Goal: Task Accomplishment & Management: Complete application form

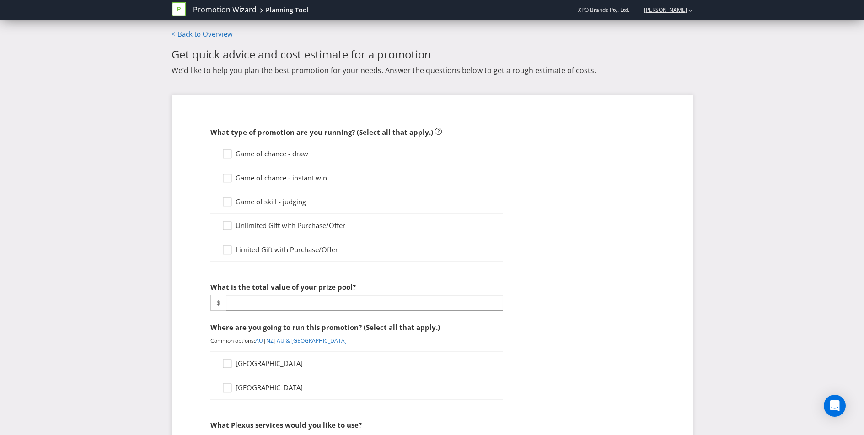
click at [670, 15] on div "Andrew Grubich" at bounding box center [664, 10] width 58 height 16
click at [691, 25] on strong "Logout" at bounding box center [685, 28] width 23 height 9
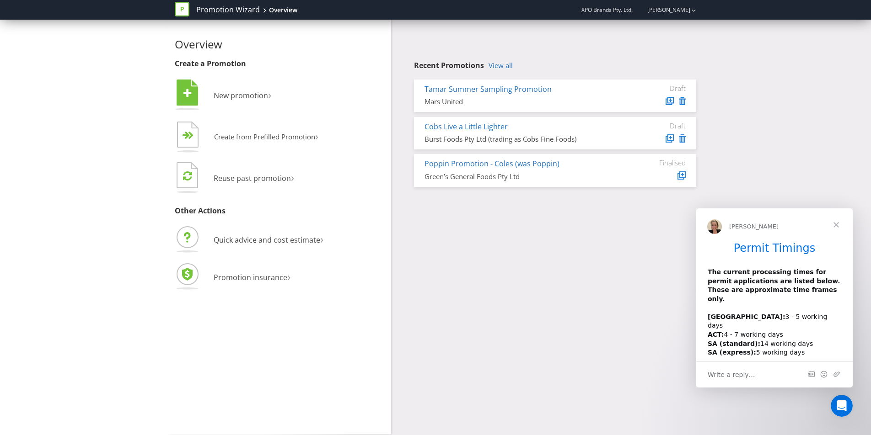
click at [686, 105] on div "Draft" at bounding box center [658, 95] width 69 height 23
click at [682, 102] on icon at bounding box center [682, 101] width 7 height 8
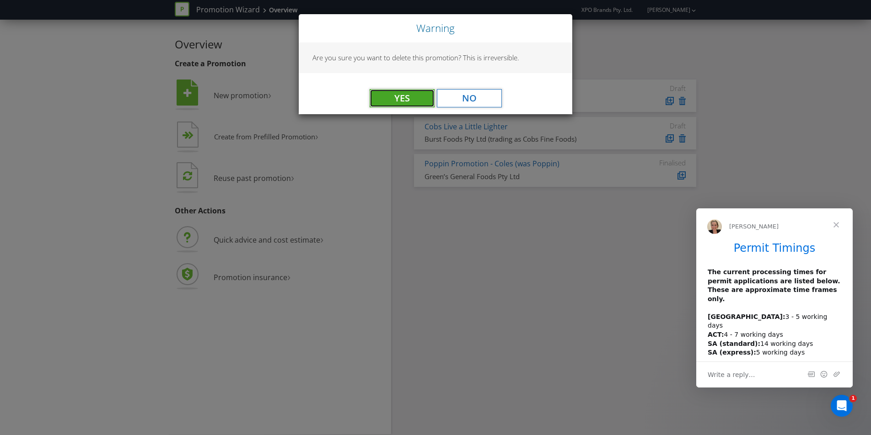
click at [397, 102] on button "Yes" at bounding box center [402, 98] width 65 height 18
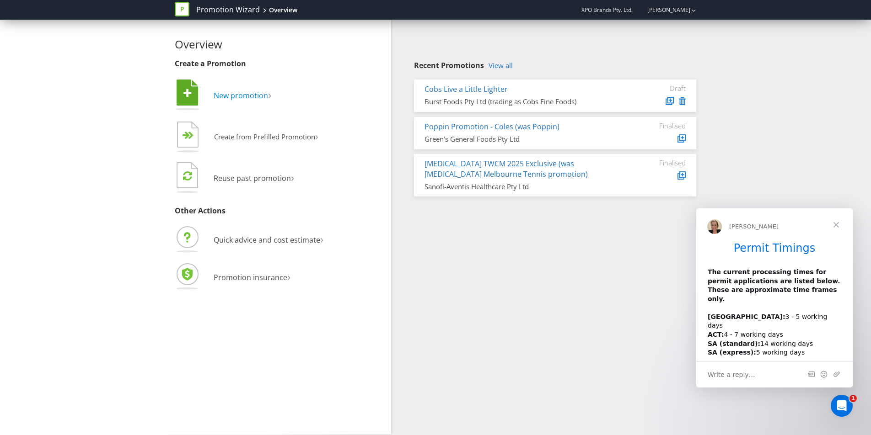
click at [241, 99] on span "New promotion" at bounding box center [241, 96] width 54 height 10
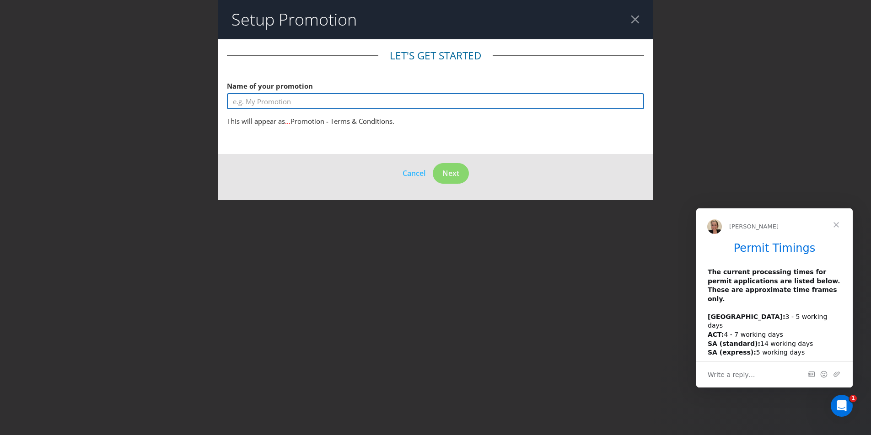
click at [297, 102] on input "text" at bounding box center [435, 101] width 417 height 16
type input "Tamar Valley Meal Delivery Consumer Promotion"
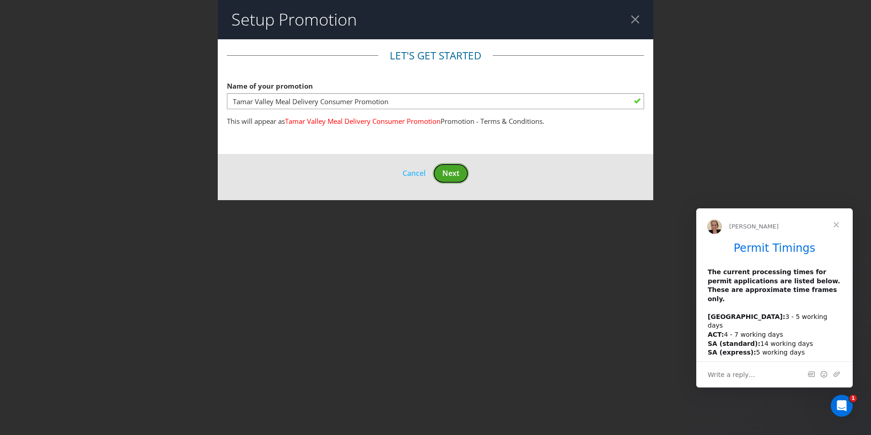
click at [453, 173] on span "Next" at bounding box center [450, 173] width 17 height 10
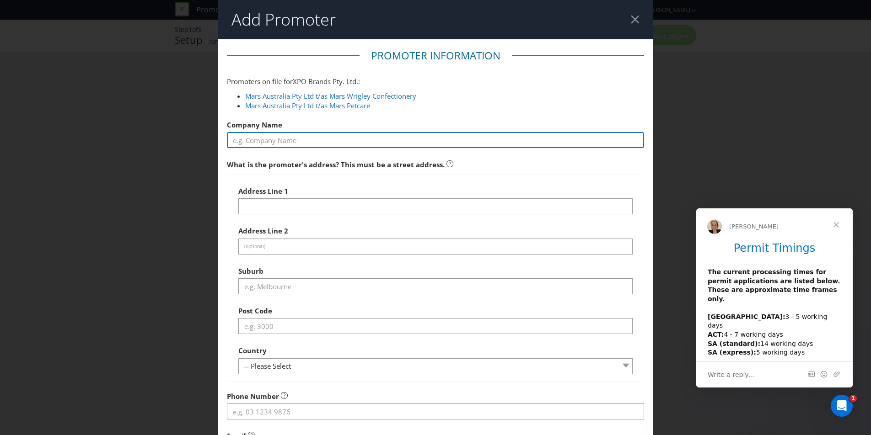
click at [310, 137] on input "text" at bounding box center [435, 140] width 417 height 16
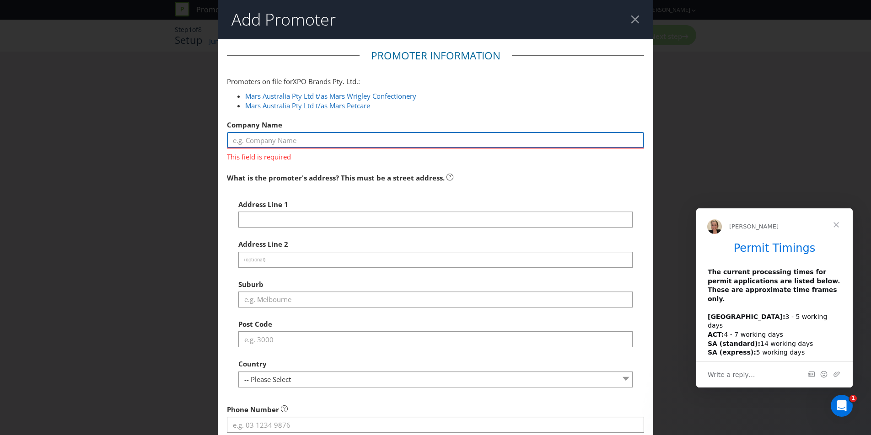
click at [358, 140] on input "text" at bounding box center [435, 140] width 417 height 16
type input "Lactalis Australia Pty Ltd"
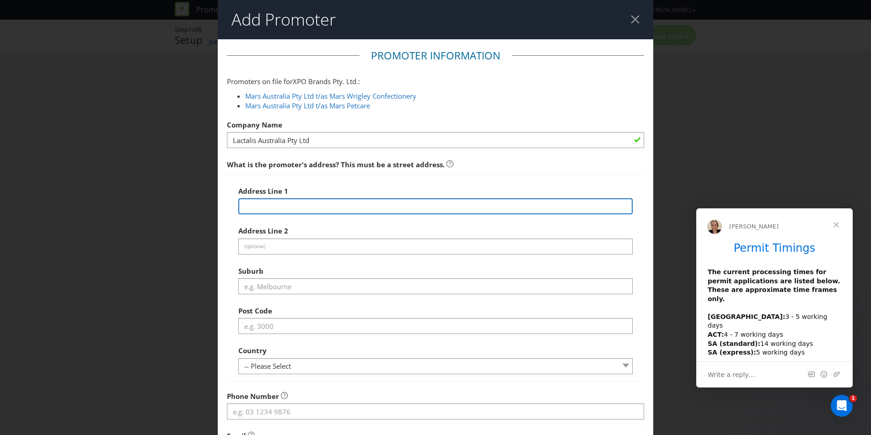
click at [298, 220] on div "Address Line 1 Address Line 2 (optional) Suburb Post Code Country -- Please Sel…" at bounding box center [435, 278] width 394 height 193
type input "Ground [GEOGRAPHIC_DATA][STREET_ADDRESS]"
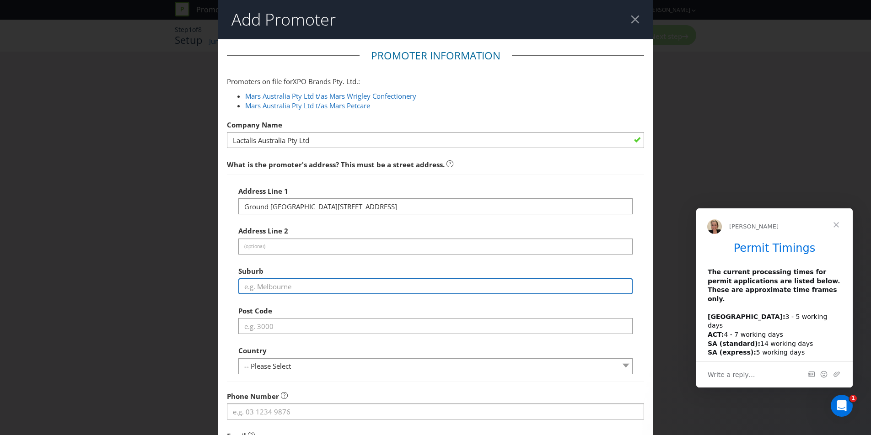
click at [320, 288] on input "text" at bounding box center [435, 287] width 394 height 16
type input "Scoresby"
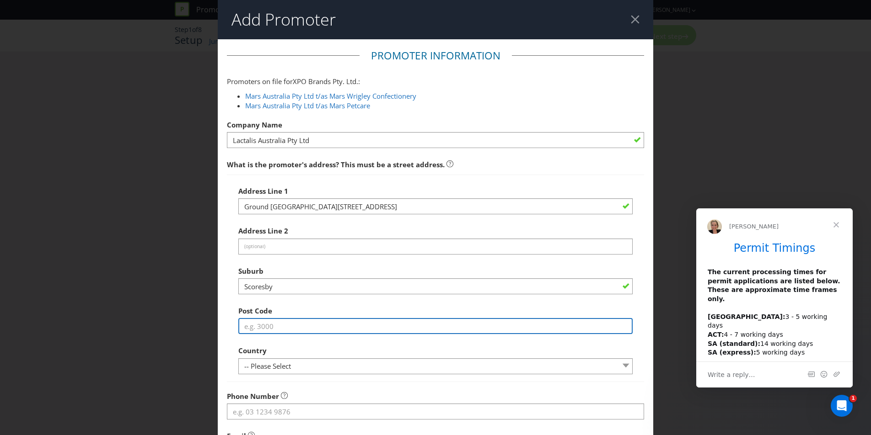
click at [313, 329] on input "text" at bounding box center [435, 326] width 394 height 16
type input "3179"
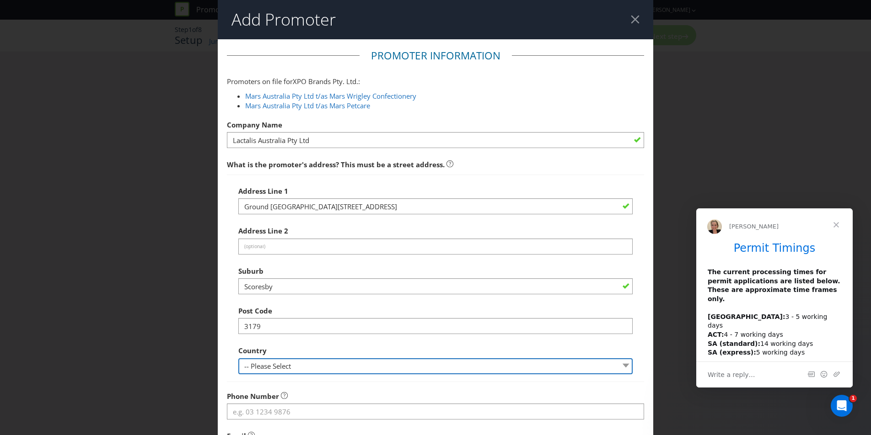
click at [311, 366] on select "-- Please Select [GEOGRAPHIC_DATA] [GEOGRAPHIC_DATA]" at bounding box center [435, 367] width 394 height 16
select select "AU"
click at [238, 359] on select "-- Please Select [GEOGRAPHIC_DATA] [GEOGRAPHIC_DATA]" at bounding box center [435, 367] width 394 height 16
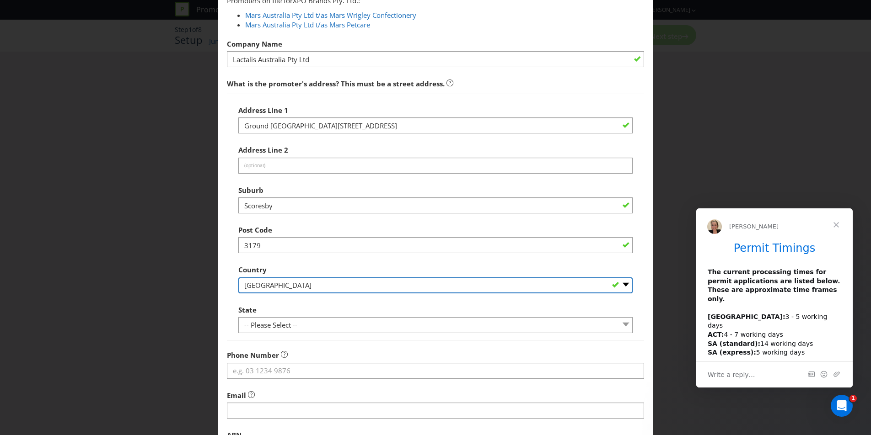
scroll to position [118, 0]
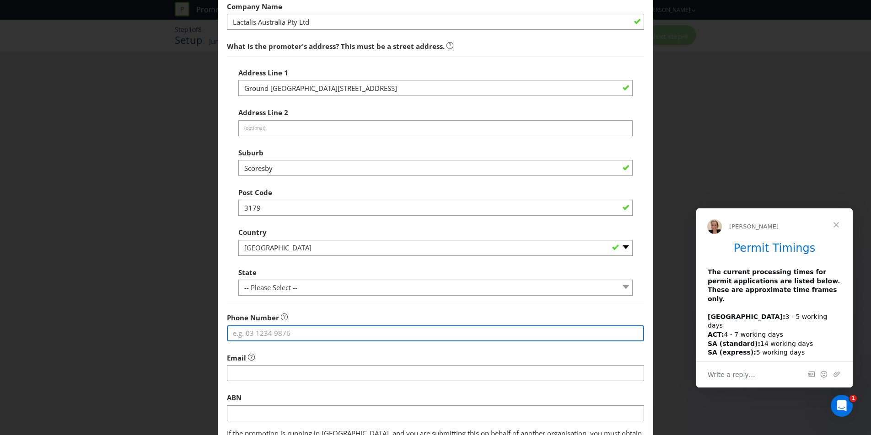
click at [292, 333] on input "tel" at bounding box center [435, 334] width 417 height 16
type input "0406380177"
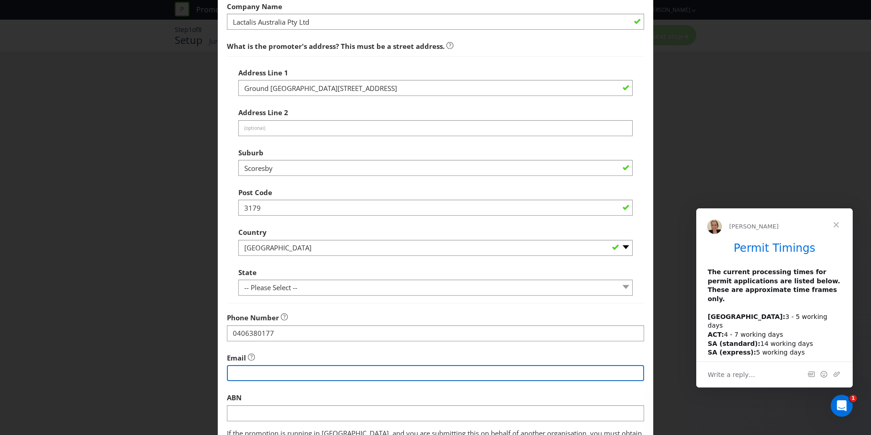
click at [296, 373] on input "string" at bounding box center [435, 373] width 417 height 16
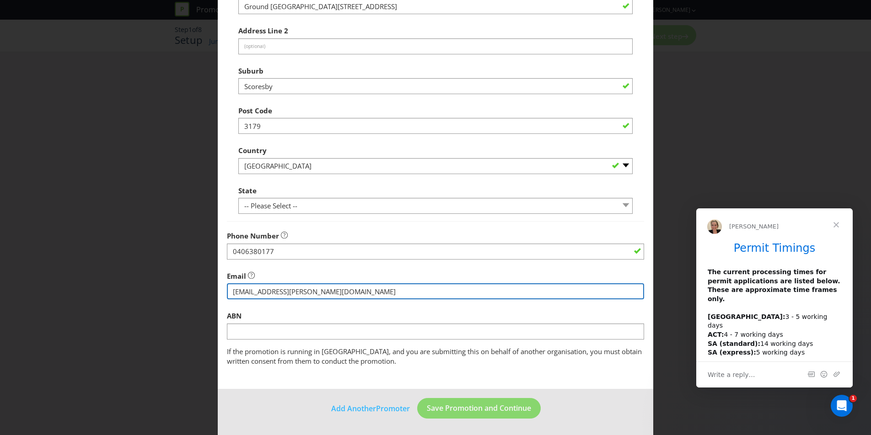
type input "[EMAIL_ADDRESS][PERSON_NAME][DOMAIN_NAME]"
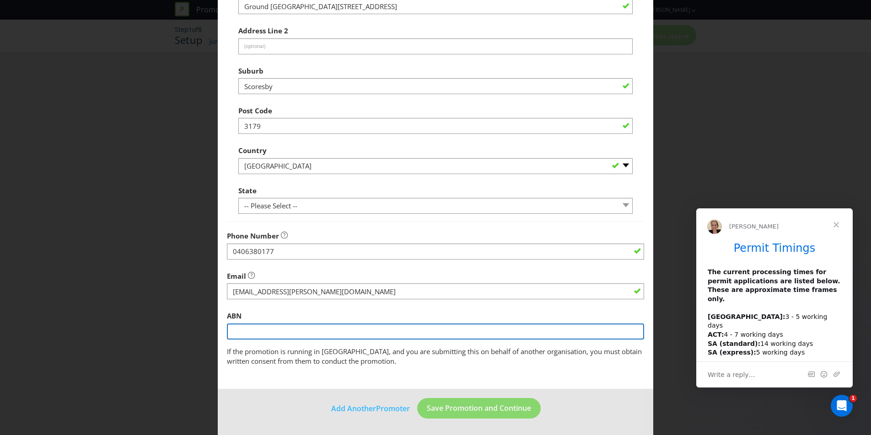
drag, startPoint x: 265, startPoint y: 332, endPoint x: 589, endPoint y: 249, distance: 334.9
click at [265, 332] on input "text" at bounding box center [435, 332] width 417 height 16
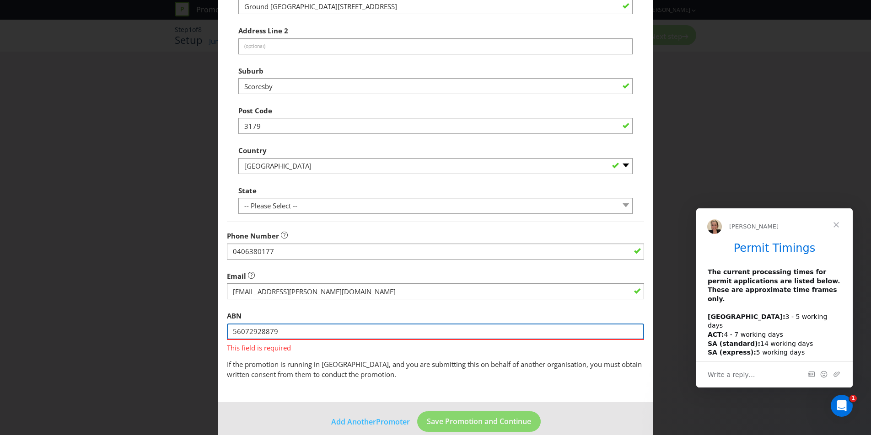
type input "56072928879"
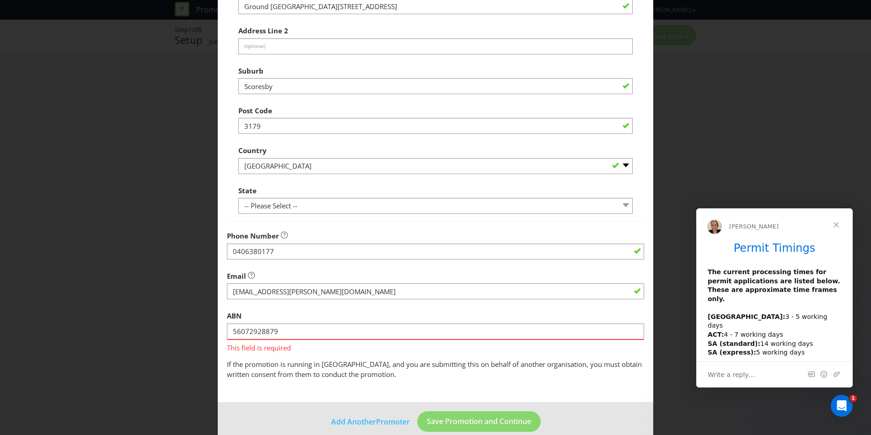
click at [343, 398] on form "Promoter Information Promoters on file for XPO Brands Pty. Ltd. : Mars Australi…" at bounding box center [435, 144] width 435 height 610
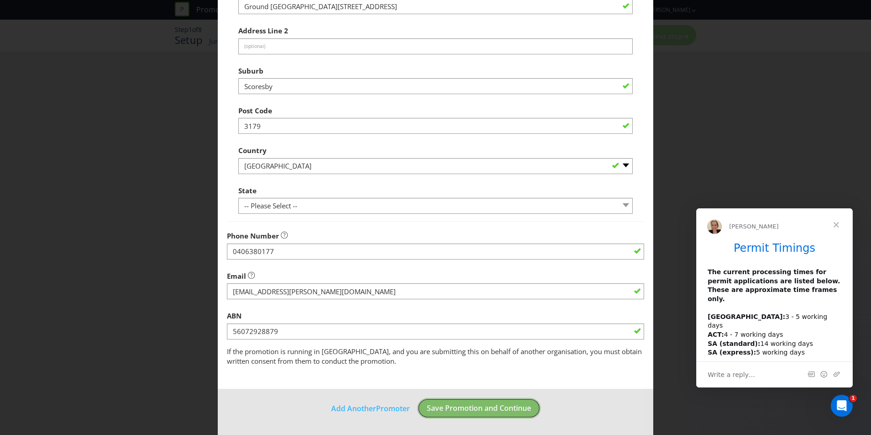
click at [474, 410] on span "Save Promotion and Continue" at bounding box center [479, 408] width 104 height 10
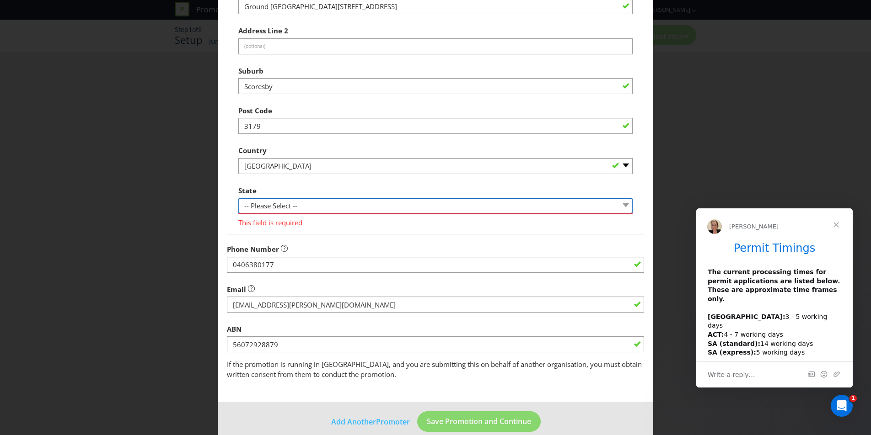
click at [361, 211] on select "-- Please Select -- [GEOGRAPHIC_DATA] [GEOGRAPHIC_DATA] [GEOGRAPHIC_DATA] [GEOG…" at bounding box center [435, 206] width 394 height 16
select select "VIC"
click at [238, 198] on select "-- Please Select -- [GEOGRAPHIC_DATA] [GEOGRAPHIC_DATA] [GEOGRAPHIC_DATA] [GEOG…" at bounding box center [435, 206] width 394 height 16
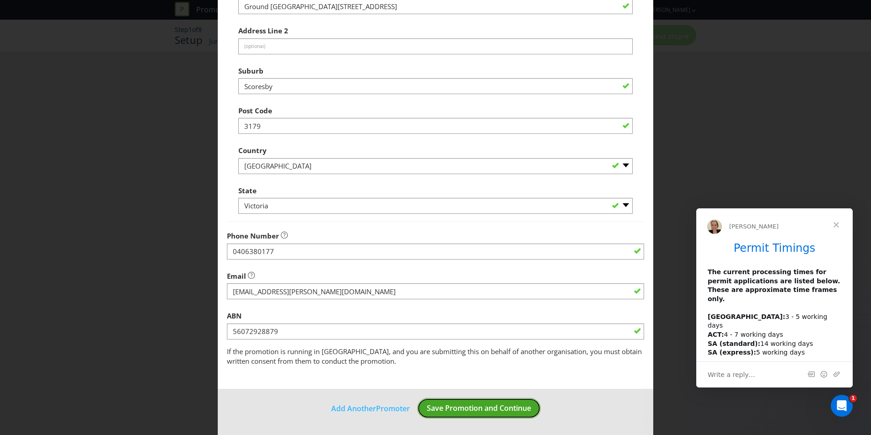
click at [477, 405] on span "Save Promotion and Continue" at bounding box center [479, 408] width 104 height 10
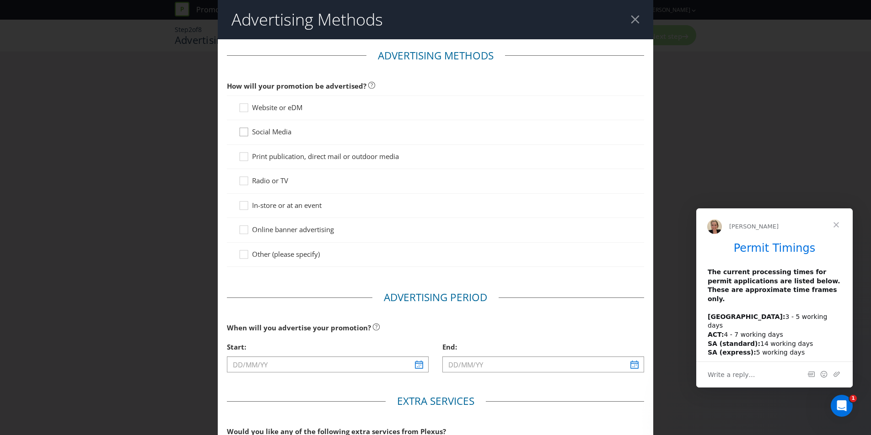
click at [241, 133] on icon at bounding box center [245, 134] width 14 height 14
click at [0, 0] on input "Social Media" at bounding box center [0, 0] width 0 height 0
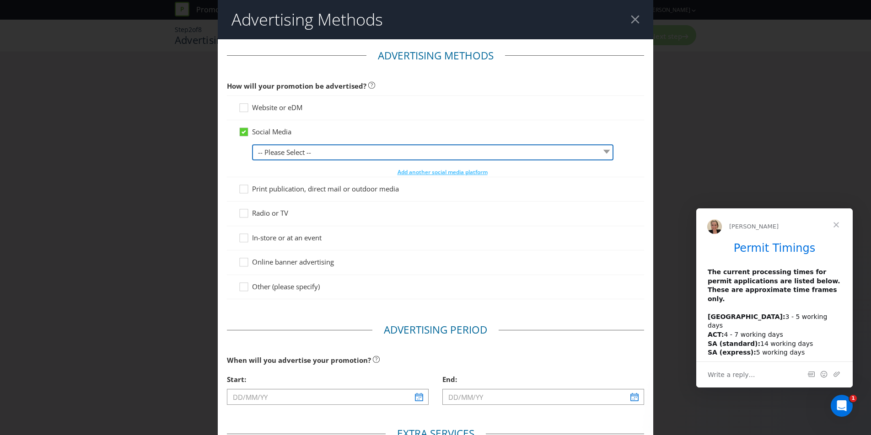
click at [314, 157] on select "-- Please Select -- Facebook X Instagram Snapchat LinkedIn Pinterest Tumblr You…" at bounding box center [432, 153] width 361 height 16
select select "INSTAGRAM"
click at [252, 145] on select "-- Please Select -- Facebook X Instagram Snapchat LinkedIn Pinterest Tumblr You…" at bounding box center [432, 153] width 361 height 16
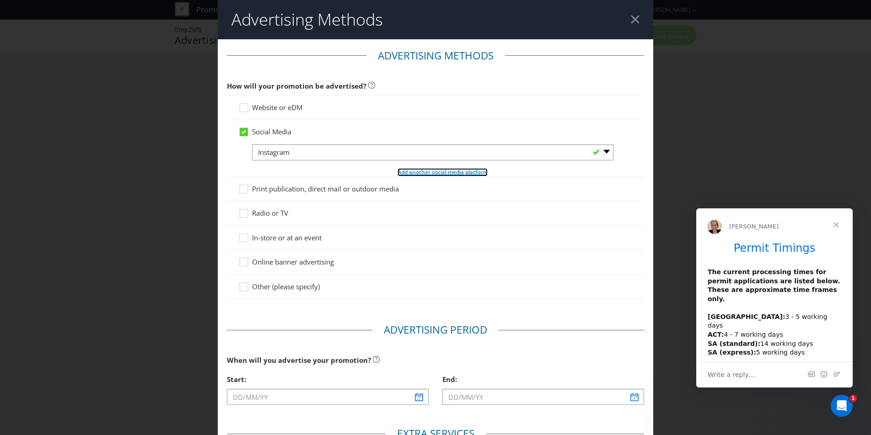
click at [409, 173] on span "Add another social media platform" at bounding box center [442, 172] width 90 height 8
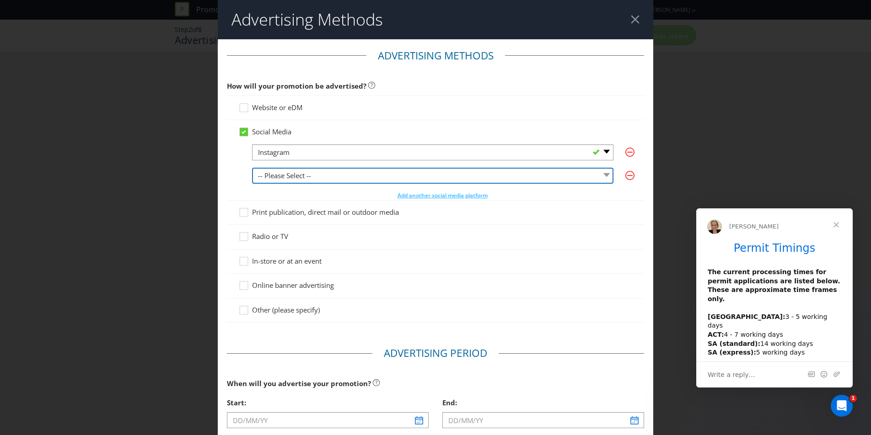
click at [406, 172] on select "-- Please Select -- Facebook X Instagram Snapchat LinkedIn Pinterest Tumblr You…" at bounding box center [432, 176] width 361 height 16
click at [252, 168] on select "-- Please Select -- Facebook X Instagram Snapchat LinkedIn Pinterest Tumblr You…" at bounding box center [432, 176] width 361 height 16
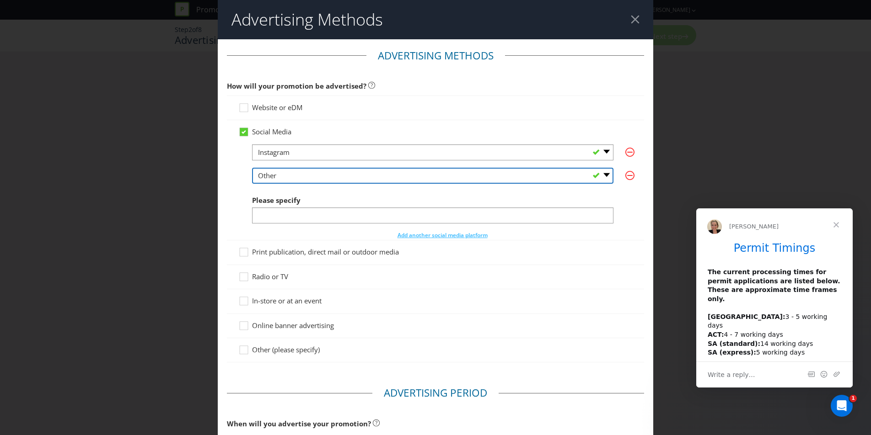
click at [598, 176] on select "-- Please Select -- Facebook X Instagram Snapchat LinkedIn Pinterest Tumblr You…" at bounding box center [432, 176] width 361 height 16
select select "FACEBOOK"
click at [252, 168] on select "-- Please Select -- Facebook X Instagram Snapchat LinkedIn Pinterest Tumblr You…" at bounding box center [432, 176] width 361 height 16
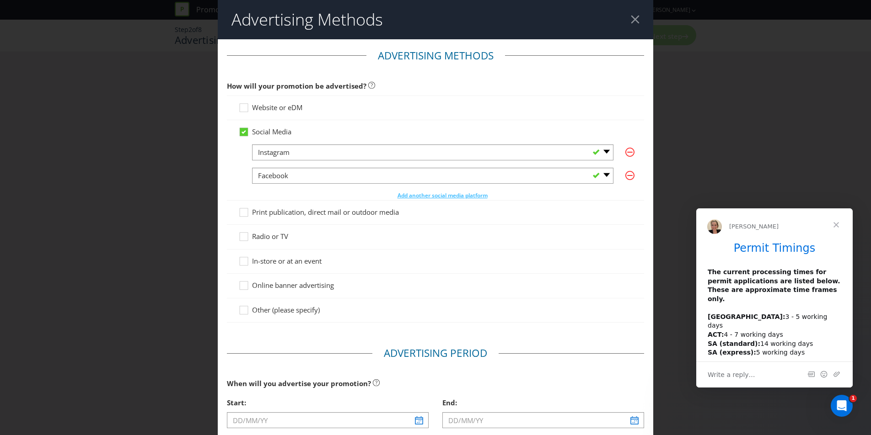
click at [171, 210] on div "Advertising Methods Advertising Methods How will your promotion be advertised? …" at bounding box center [435, 217] width 871 height 435
click at [244, 262] on icon at bounding box center [245, 264] width 14 height 14
click at [0, 0] on input "In-store or at an event" at bounding box center [0, 0] width 0 height 0
click at [246, 289] on icon at bounding box center [244, 286] width 8 height 8
click at [0, 0] on input "Online banner advertising" at bounding box center [0, 0] width 0 height 0
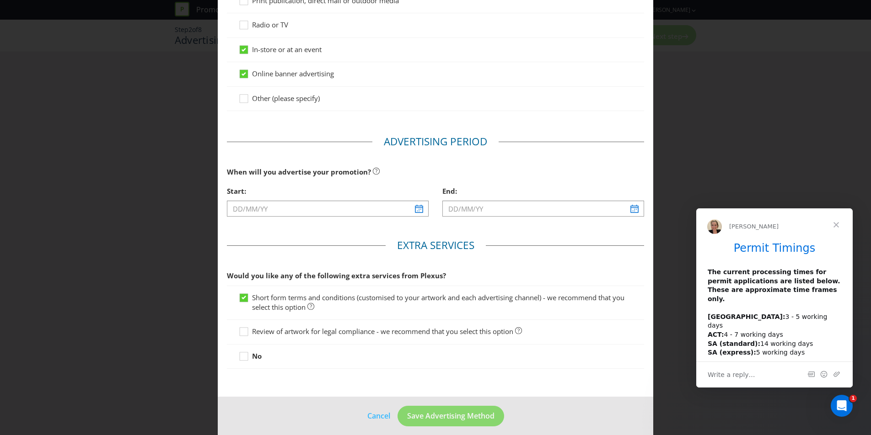
scroll to position [220, 0]
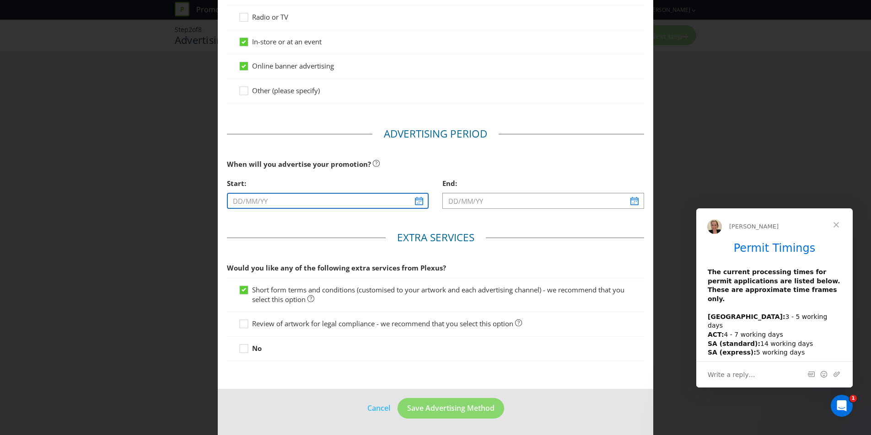
click at [319, 198] on input "text" at bounding box center [328, 201] width 202 height 16
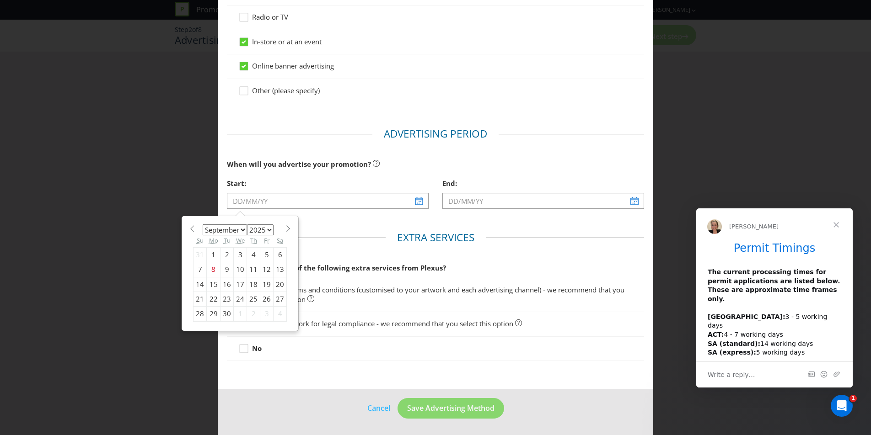
click at [369, 239] on main "Advertising Methods How will your promotion be advertised? Website or eDM Socia…" at bounding box center [435, 105] width 435 height 570
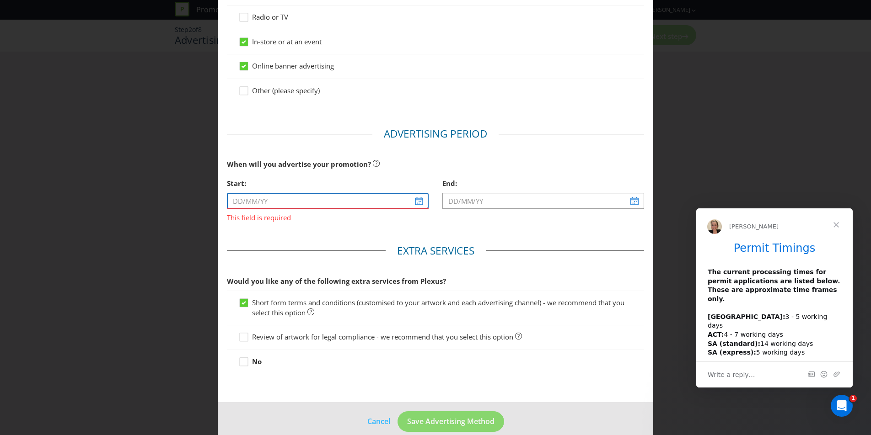
click at [267, 205] on input "text" at bounding box center [328, 201] width 202 height 16
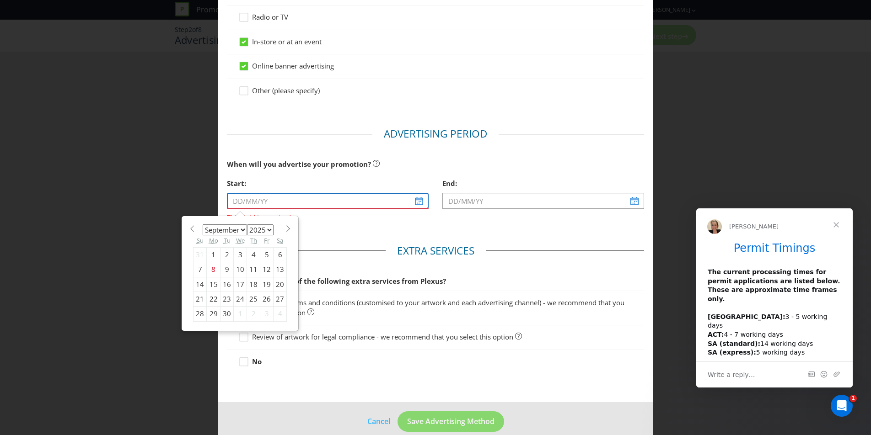
click at [417, 202] on input "text" at bounding box center [328, 201] width 202 height 16
click at [284, 230] on span at bounding box center [287, 228] width 7 height 7
select select "9"
click at [241, 297] on div "22" at bounding box center [240, 299] width 13 height 15
type input "[DATE]"
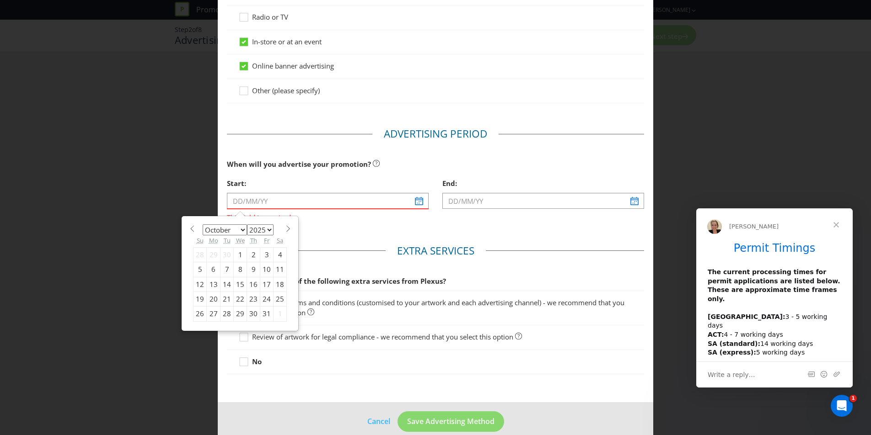
type input "[DATE]"
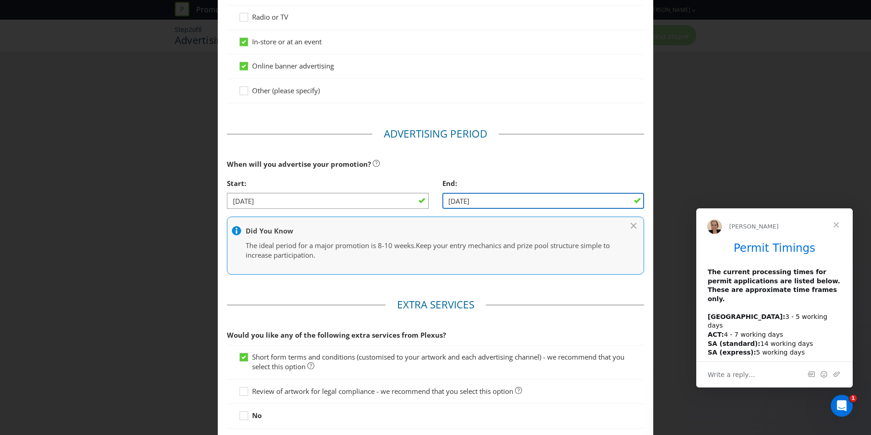
click at [552, 204] on input "[DATE]" at bounding box center [543, 201] width 202 height 16
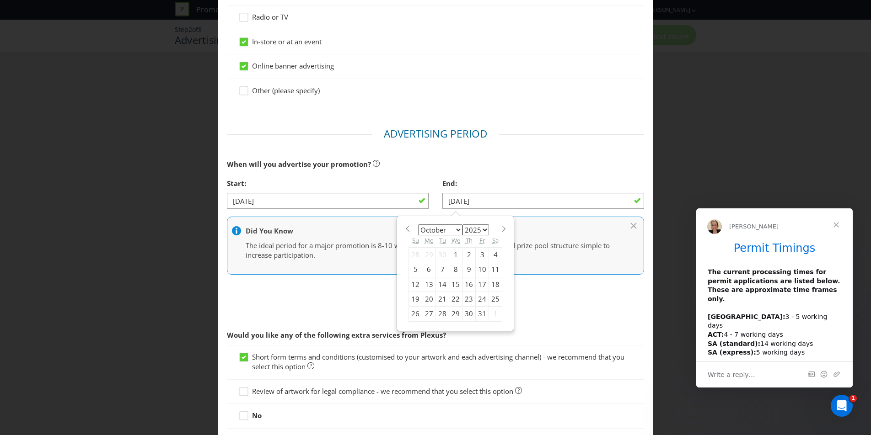
click at [500, 232] on span at bounding box center [503, 228] width 7 height 7
select select "11"
click at [561, 206] on input "[DATE]" at bounding box center [543, 201] width 202 height 16
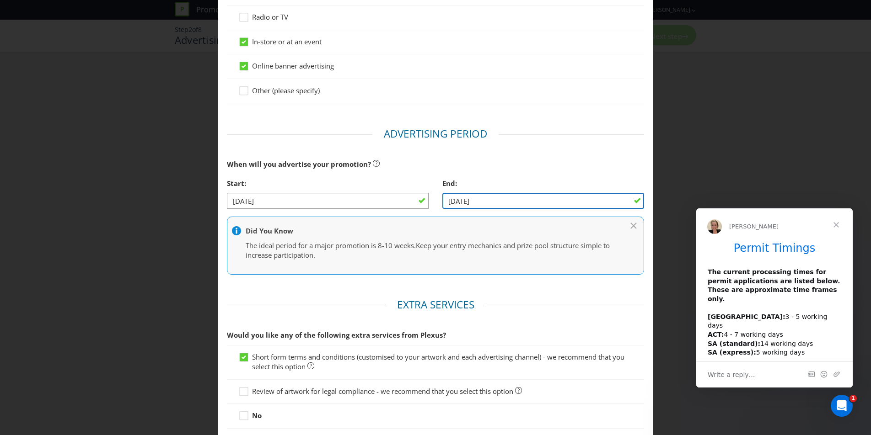
click at [448, 206] on input "[DATE]" at bounding box center [543, 201] width 202 height 16
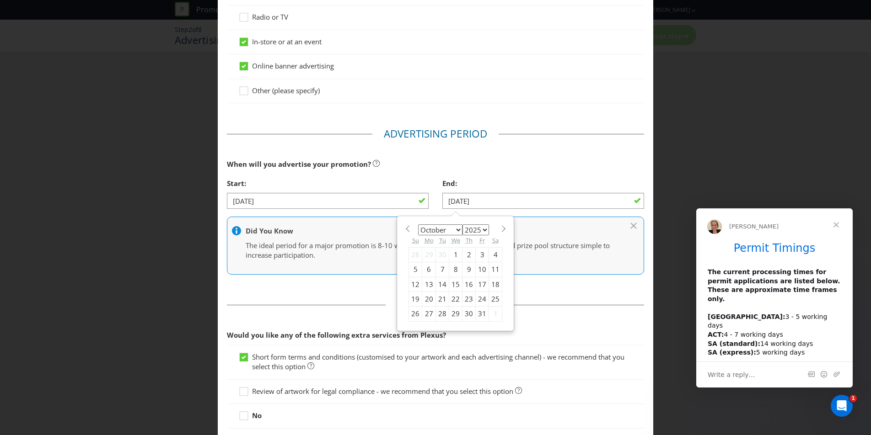
click at [500, 231] on span at bounding box center [503, 228] width 7 height 7
select select "11"
click at [451, 312] on div "31" at bounding box center [455, 314] width 13 height 15
type input "[DATE]"
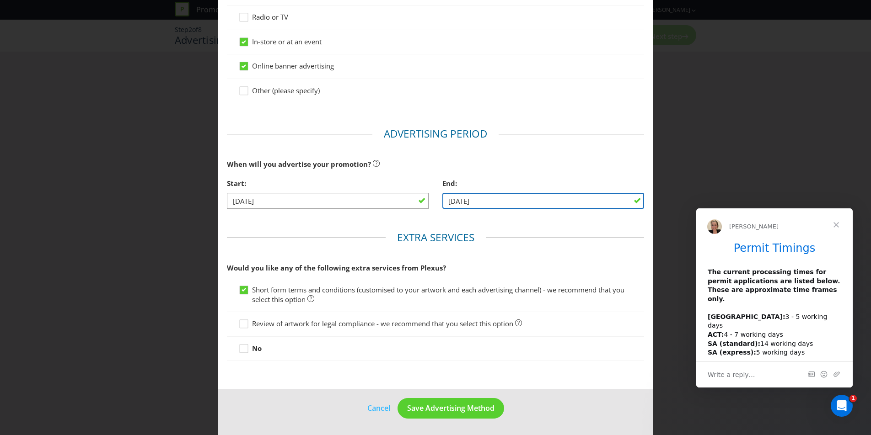
click at [522, 207] on input "[DATE]" at bounding box center [543, 201] width 202 height 16
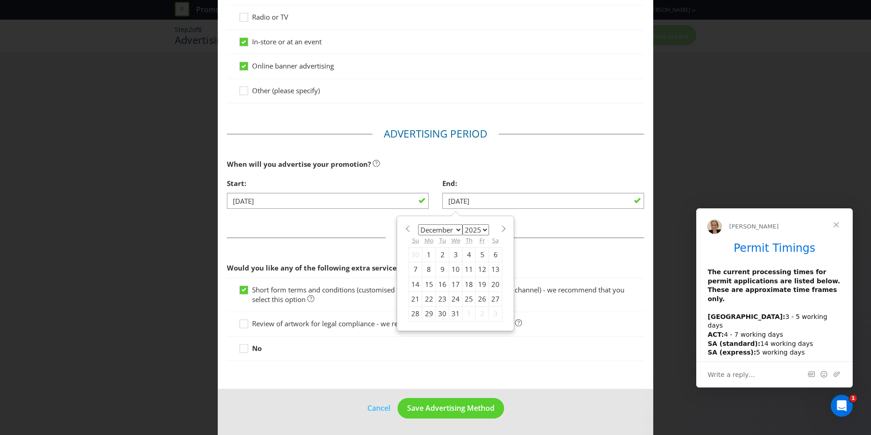
click at [500, 230] on span at bounding box center [503, 228] width 7 height 7
select select "0"
select select "2026"
click at [406, 229] on span at bounding box center [407, 228] width 7 height 7
select select "11"
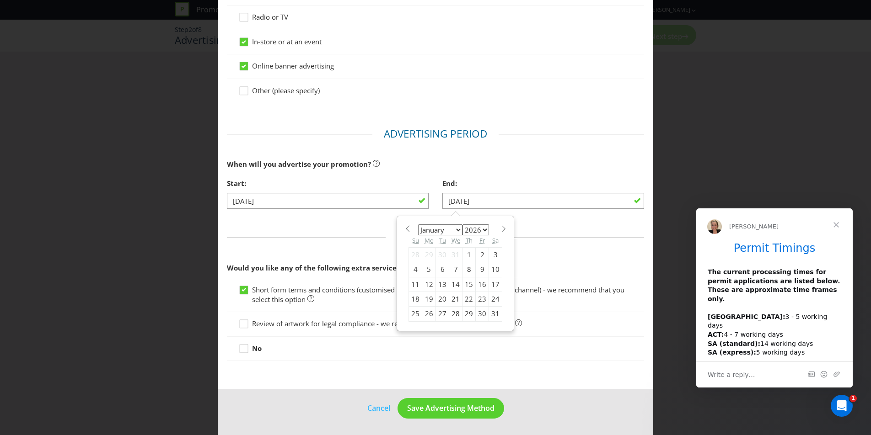
select select "2025"
click at [406, 229] on span at bounding box center [407, 228] width 7 height 7
click at [505, 226] on div "January February March April May June July August September October November [D…" at bounding box center [455, 281] width 116 height 129
click at [501, 227] on span at bounding box center [503, 228] width 7 height 7
select select "11"
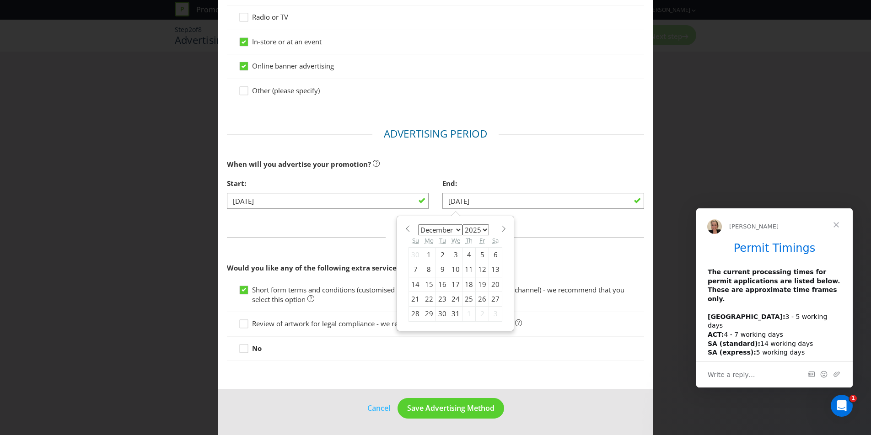
click at [451, 283] on div "17" at bounding box center [455, 284] width 13 height 15
type input "[DATE]"
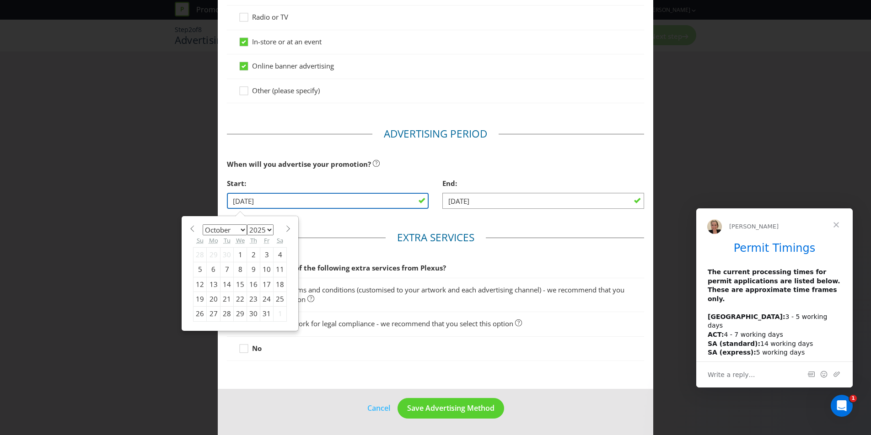
click at [302, 204] on input "[DATE]" at bounding box center [328, 201] width 202 height 16
click at [212, 311] on div "27" at bounding box center [214, 314] width 14 height 15
type input "[DATE]"
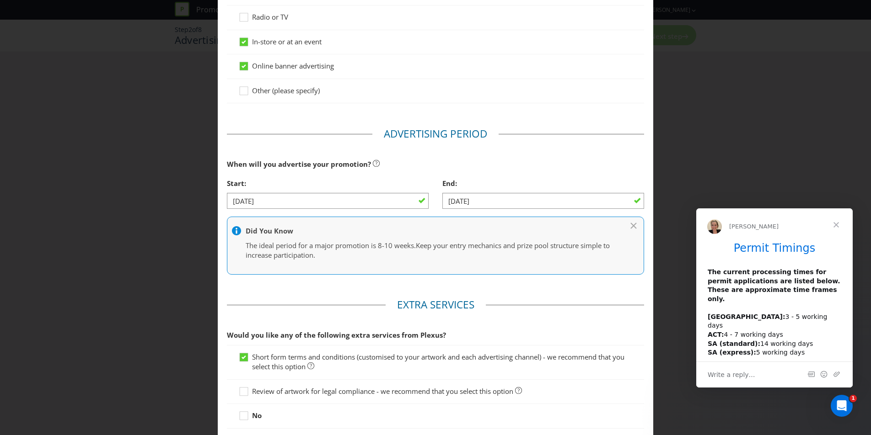
click at [226, 292] on main "Advertising Methods How will your promotion be advertised? Website or eDM Socia…" at bounding box center [435, 138] width 435 height 637
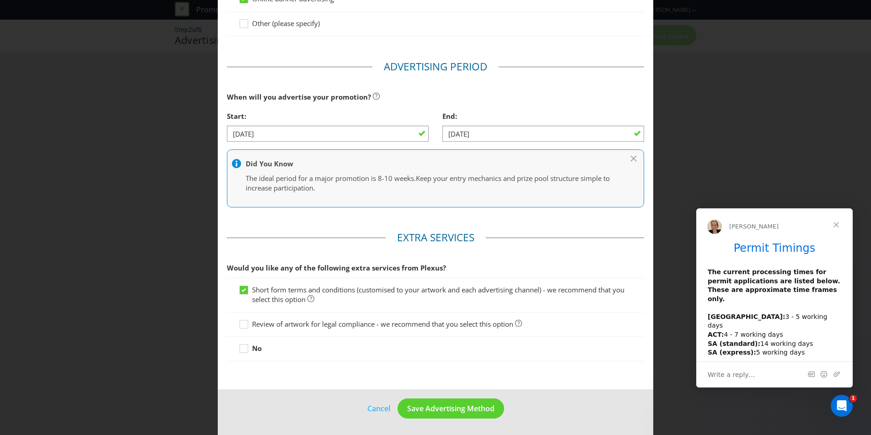
click at [241, 329] on div at bounding box center [435, 329] width 394 height 1
click at [241, 327] on icon at bounding box center [245, 327] width 14 height 14
click at [0, 0] on input "Review of artwork for legal compliance - we recommend that you select this opti…" at bounding box center [0, 0] width 0 height 0
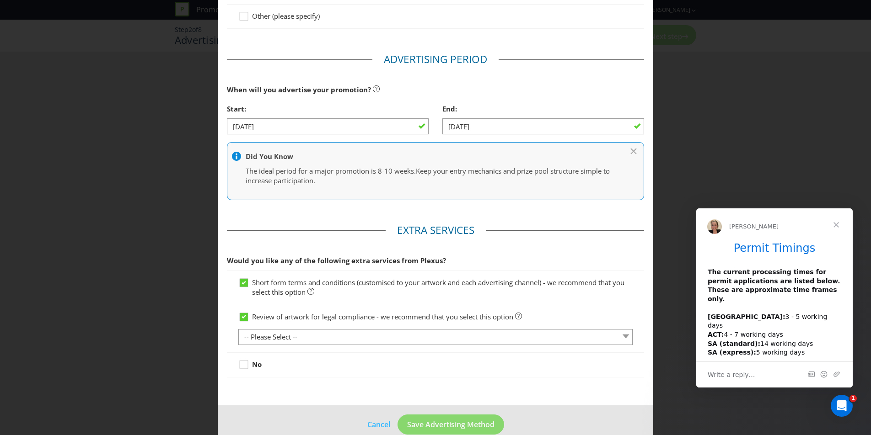
scroll to position [310, 0]
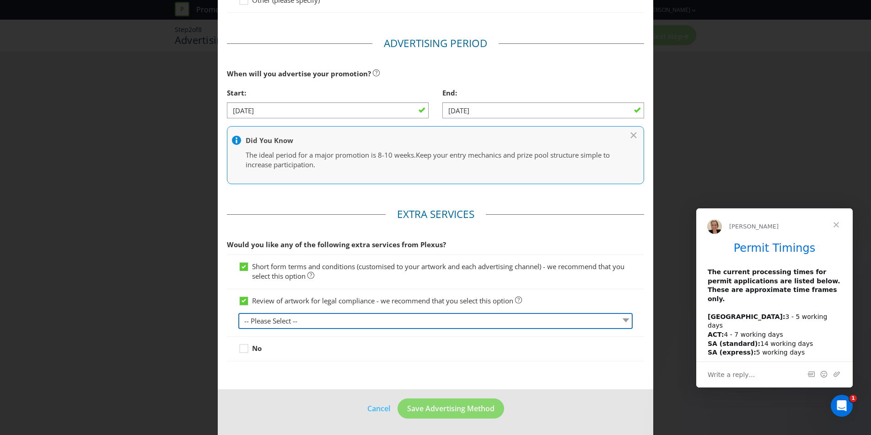
click at [375, 320] on select "-- Please Select -- 1 piece 2-4 pieces (provided at same time) 5-7 pieces (prov…" at bounding box center [435, 321] width 394 height 16
select select "MARKETING_REVIEW_1"
click at [238, 313] on select "-- Please Select -- 1 piece 2-4 pieces (provided at same time) 5-7 pieces (prov…" at bounding box center [435, 321] width 394 height 16
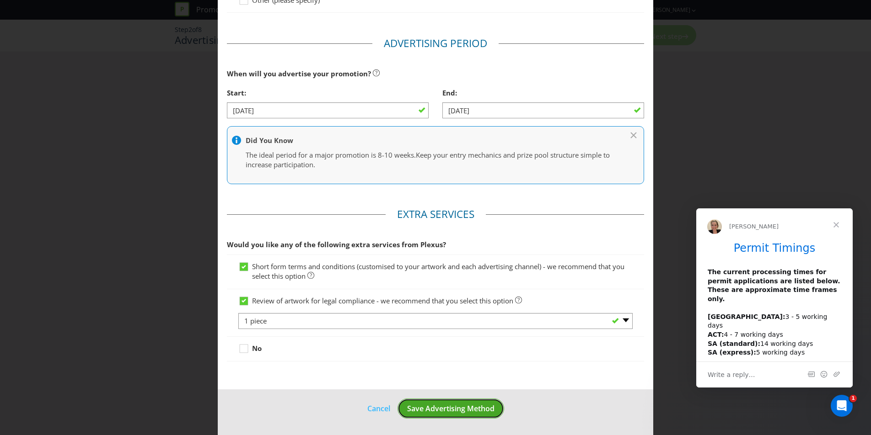
click at [457, 404] on span "Save Advertising Method" at bounding box center [450, 409] width 87 height 10
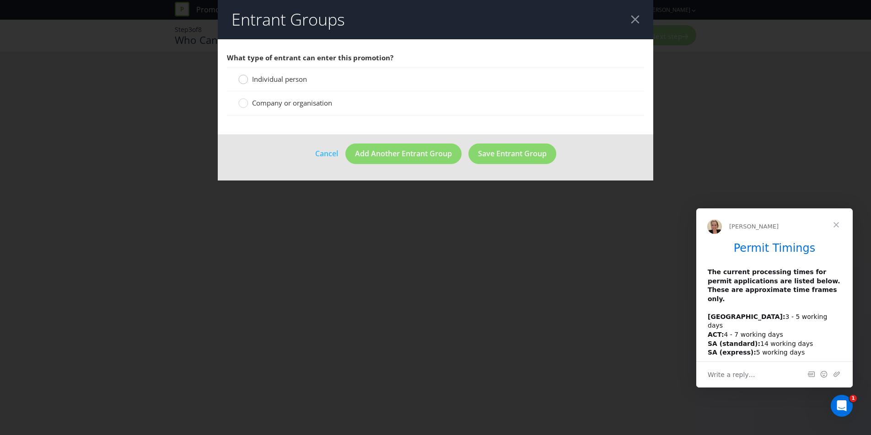
click at [241, 79] on circle at bounding box center [243, 79] width 9 height 9
click at [0, 0] on input "Individual person" at bounding box center [0, 0] width 0 height 0
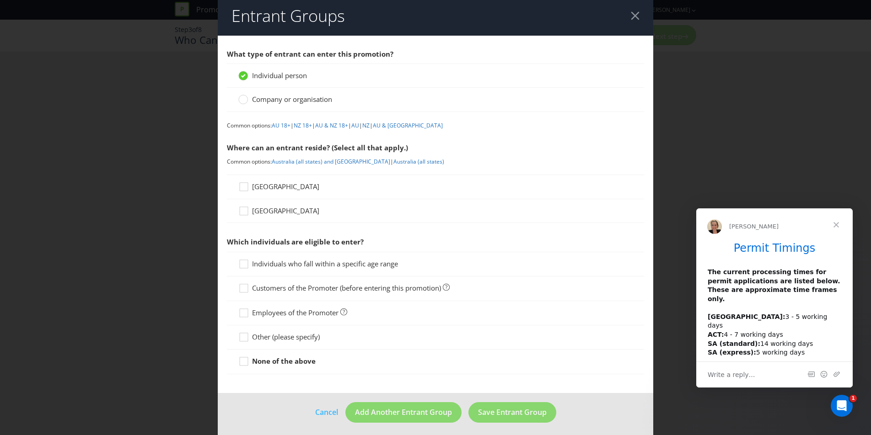
scroll to position [8, 0]
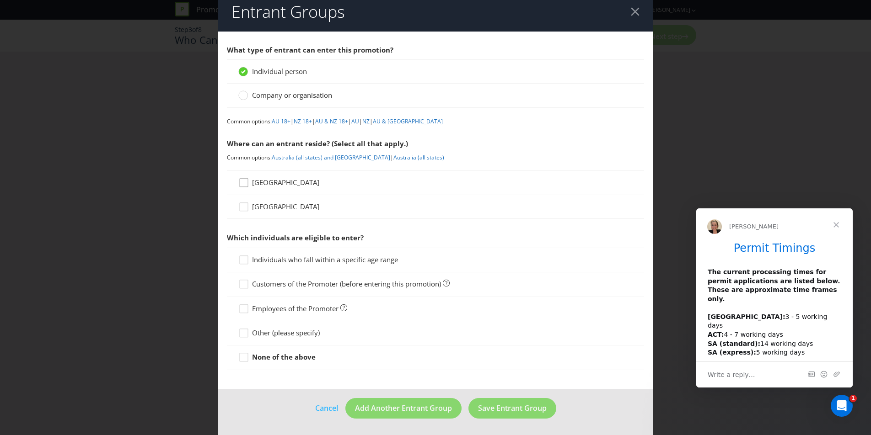
click at [243, 183] on icon at bounding box center [245, 185] width 14 height 14
click at [0, 0] on input "[GEOGRAPHIC_DATA]" at bounding box center [0, 0] width 0 height 0
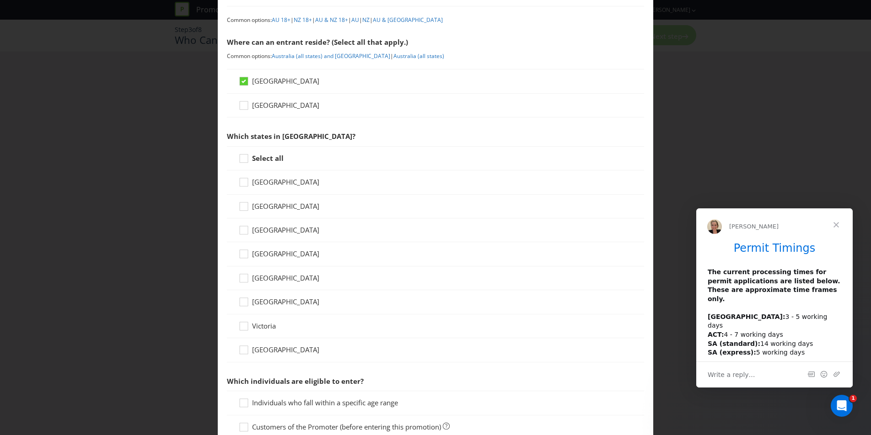
scroll to position [180, 0]
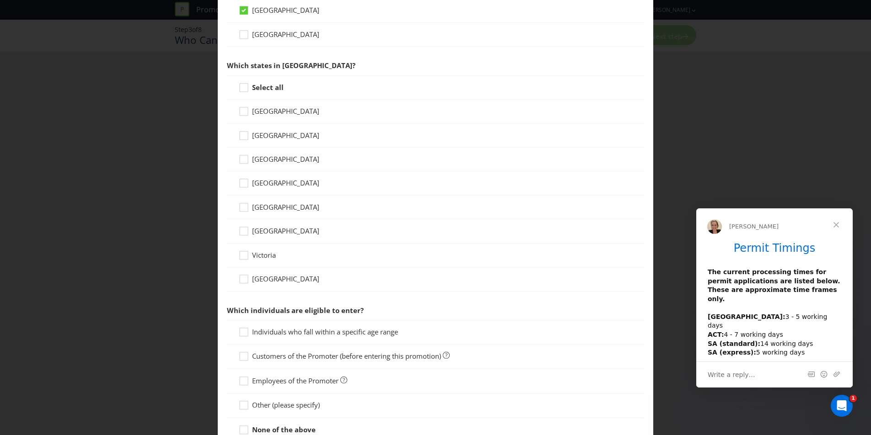
drag, startPoint x: 242, startPoint y: 87, endPoint x: 252, endPoint y: 92, distance: 11.5
click at [242, 88] on icon at bounding box center [245, 90] width 14 height 14
click at [0, 0] on input "Select all" at bounding box center [0, 0] width 0 height 0
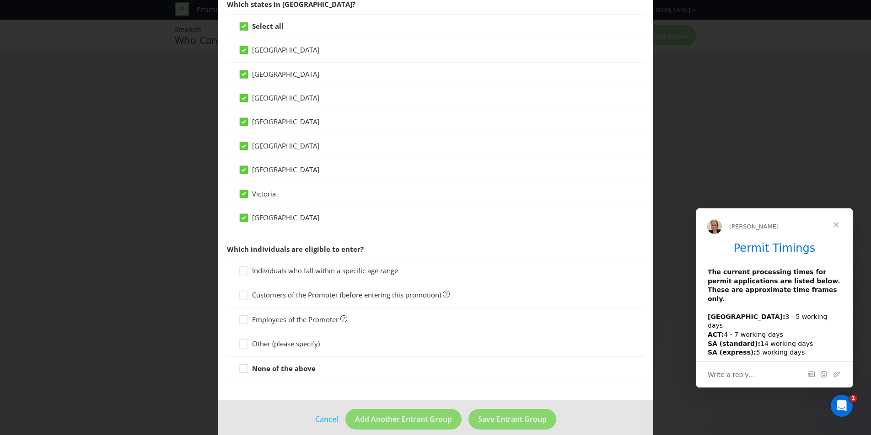
scroll to position [252, 0]
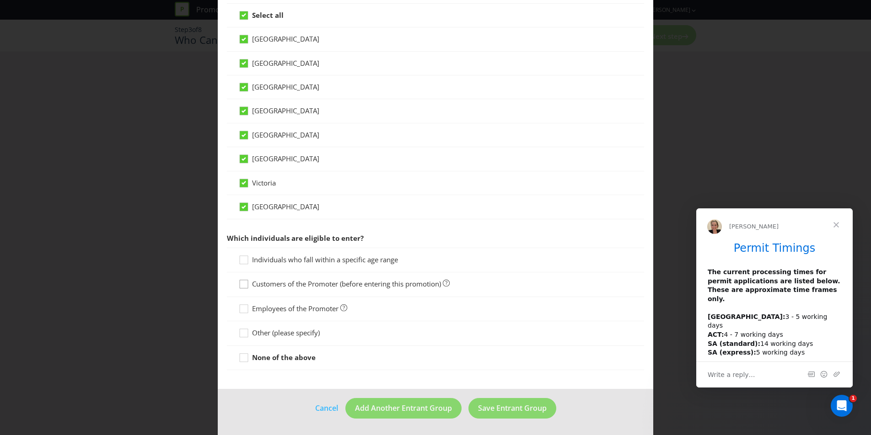
click at [241, 285] on icon at bounding box center [245, 286] width 14 height 14
click at [0, 0] on input "Customers of the Promoter (before entering this promotion)" at bounding box center [0, 0] width 0 height 0
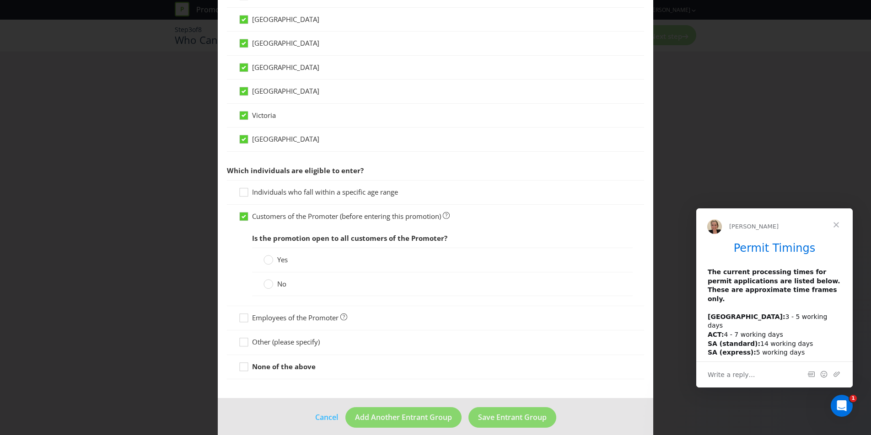
scroll to position [329, 0]
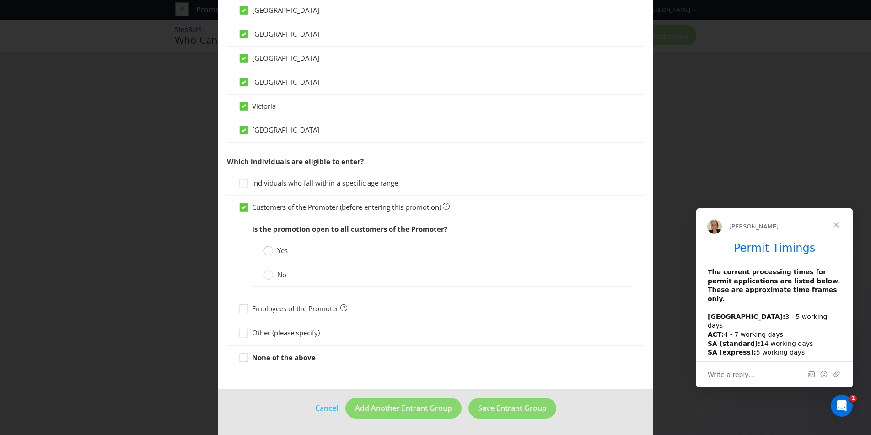
click at [267, 252] on circle at bounding box center [268, 250] width 9 height 9
click at [0, 0] on input "Yes" at bounding box center [0, 0] width 0 height 0
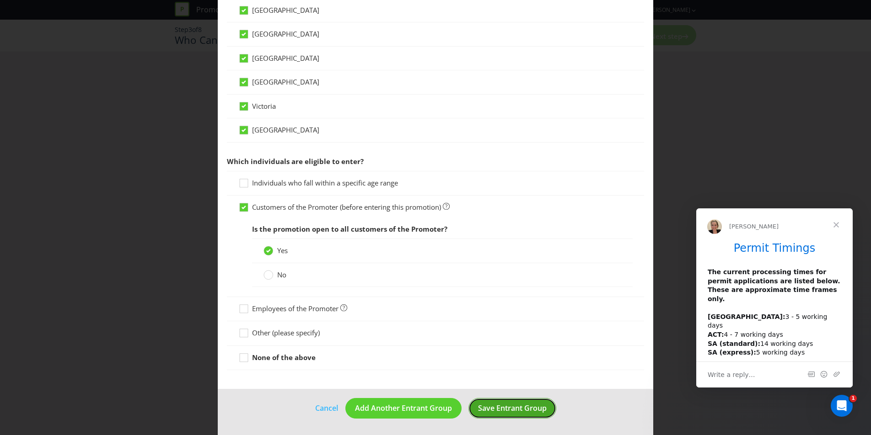
click at [537, 409] on span "Save Entrant Group" at bounding box center [512, 408] width 69 height 10
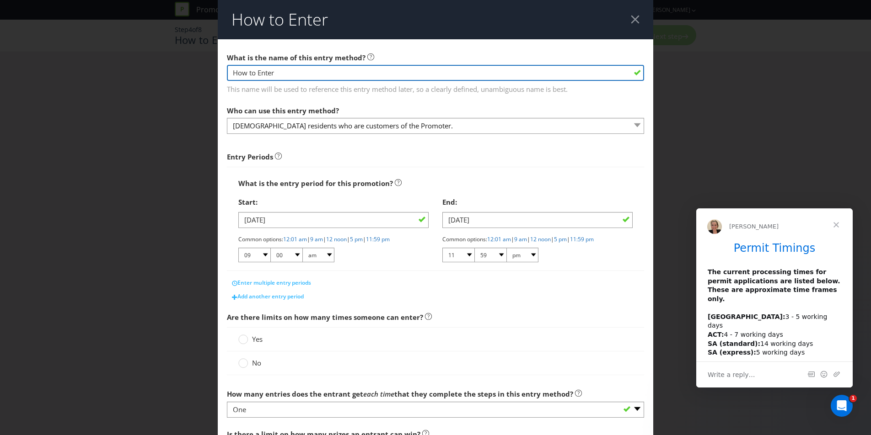
click at [298, 80] on input "How to Enter" at bounding box center [435, 73] width 417 height 16
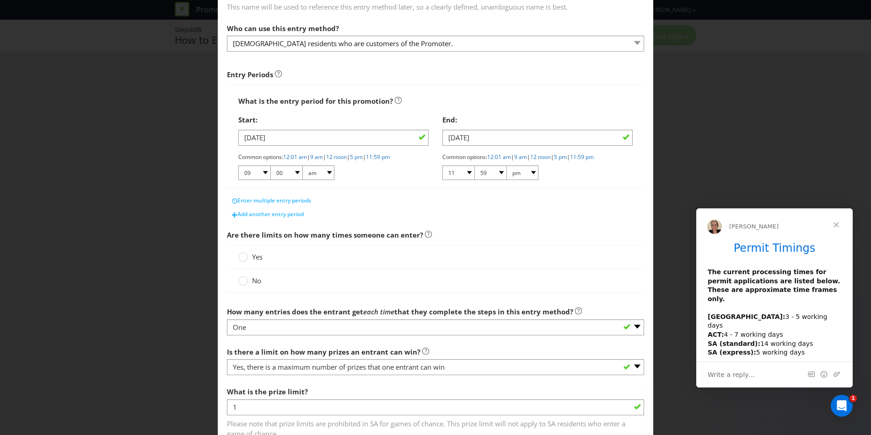
scroll to position [123, 0]
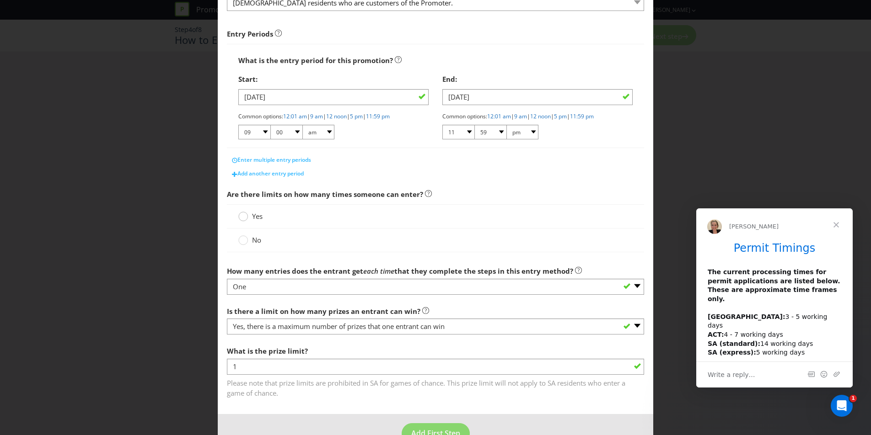
click at [245, 220] on circle at bounding box center [243, 216] width 9 height 9
click at [0, 0] on input "Yes" at bounding box center [0, 0] width 0 height 0
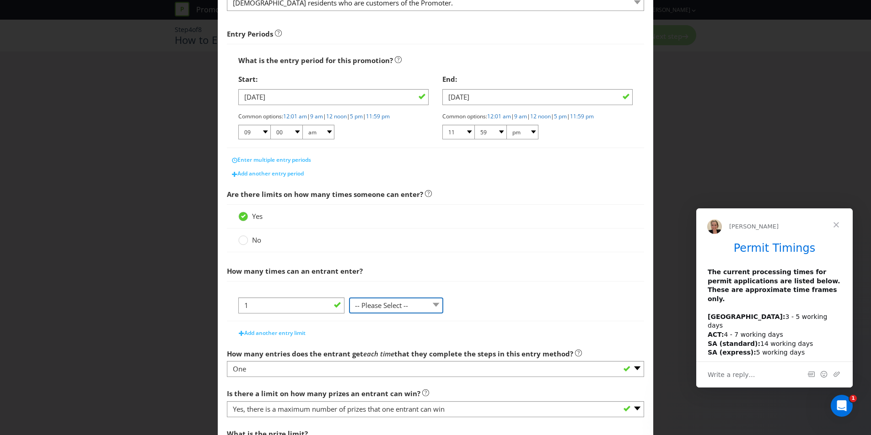
click at [386, 307] on select "-- Please Select -- per person per day per purchase per transaction Other (plea…" at bounding box center [396, 306] width 94 height 16
select select "OTHER"
click at [349, 298] on select "-- Please Select -- per person per day per purchase per transaction Other (plea…" at bounding box center [396, 306] width 94 height 16
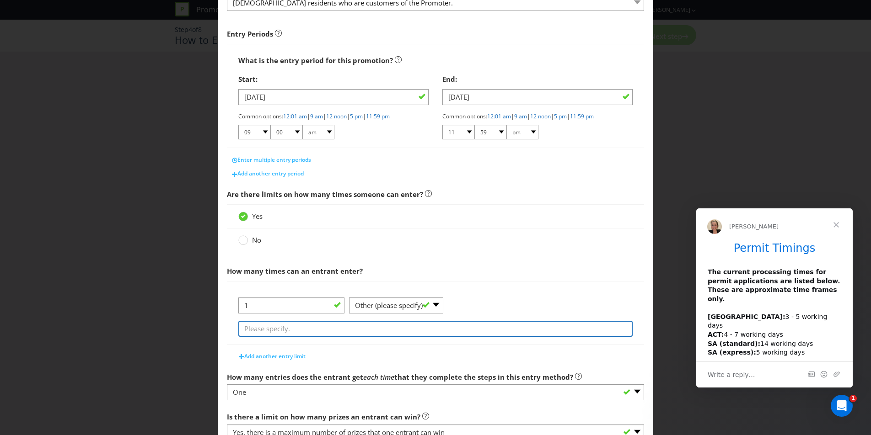
click at [418, 329] on input "text" at bounding box center [435, 329] width 394 height 16
type input "P"
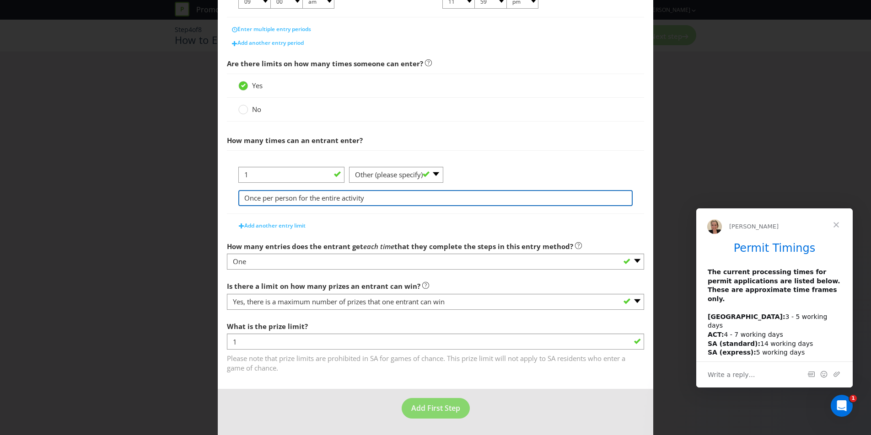
type input "Once per person for the entire activity"
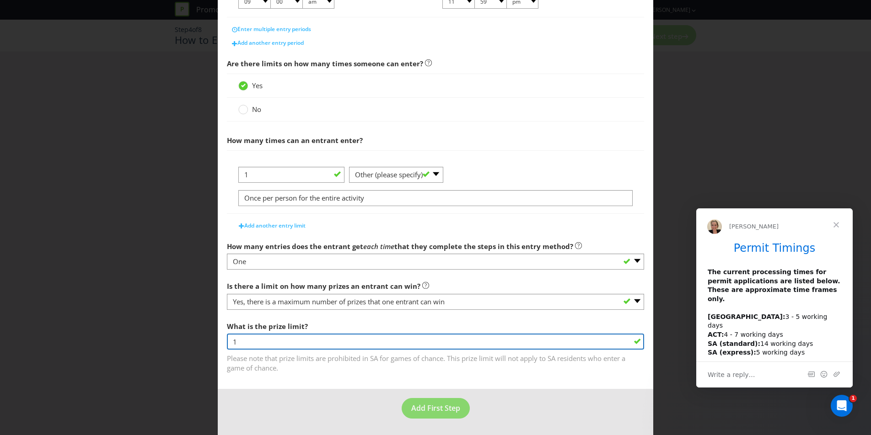
click at [302, 346] on input "1" at bounding box center [435, 342] width 417 height 16
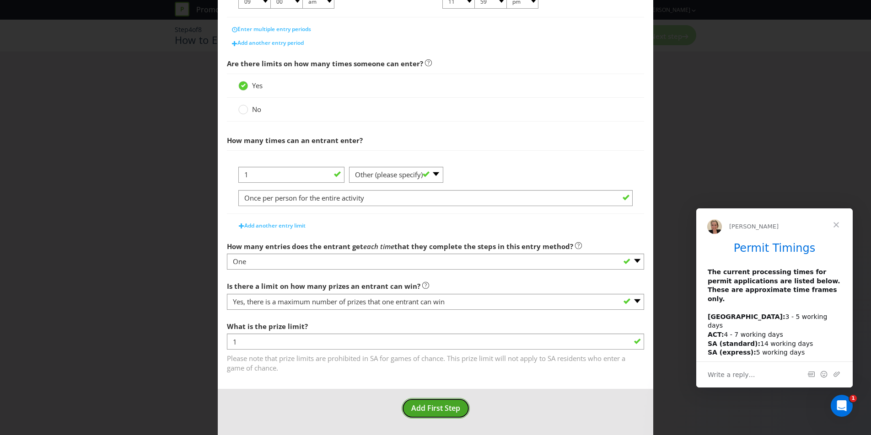
click at [441, 414] on button "Add First Step" at bounding box center [436, 408] width 68 height 21
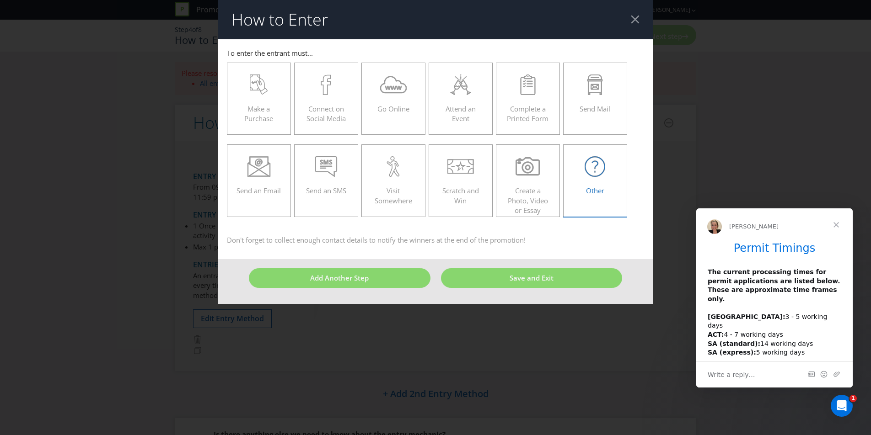
click at [596, 179] on div "Other" at bounding box center [595, 176] width 45 height 41
click at [0, 0] on input "Other" at bounding box center [0, 0] width 0 height 0
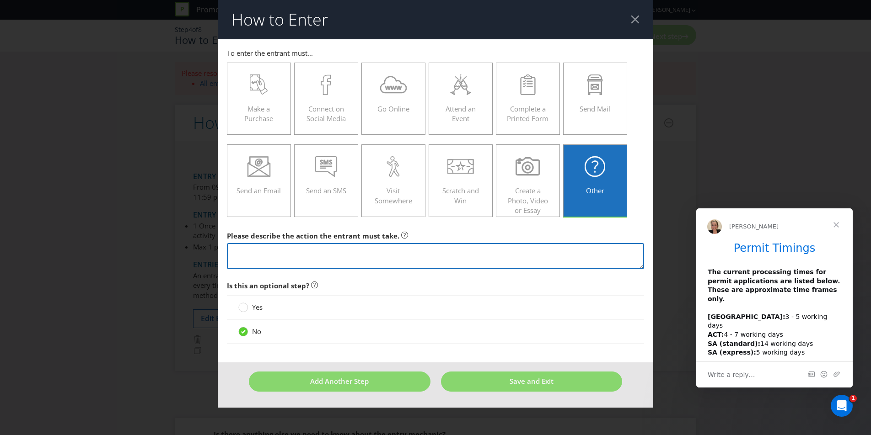
click at [292, 261] on textarea at bounding box center [435, 256] width 417 height 26
click at [389, 250] on textarea "Order Uber Eats or menulog and receive" at bounding box center [435, 256] width 417 height 26
drag, startPoint x: 306, startPoint y: 257, endPoint x: 21, endPoint y: 249, distance: 285.9
click at [21, 249] on div "How to Enter To enter the entrant must... Make a Purchase Connect on Social Med…" at bounding box center [435, 217] width 871 height 435
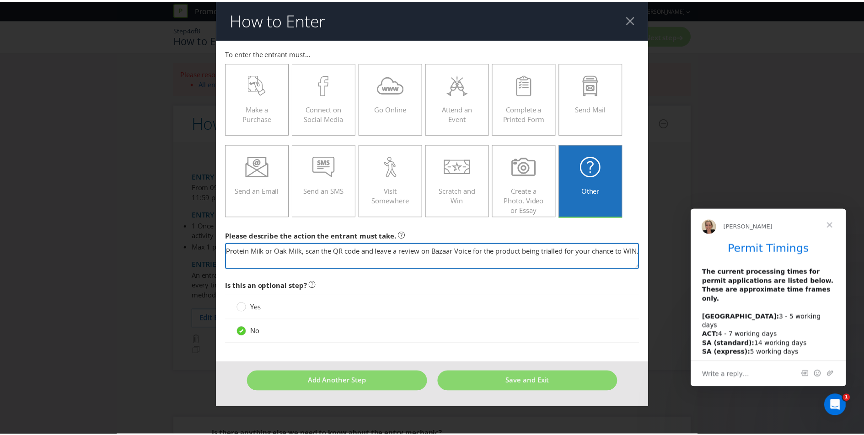
scroll to position [0, 0]
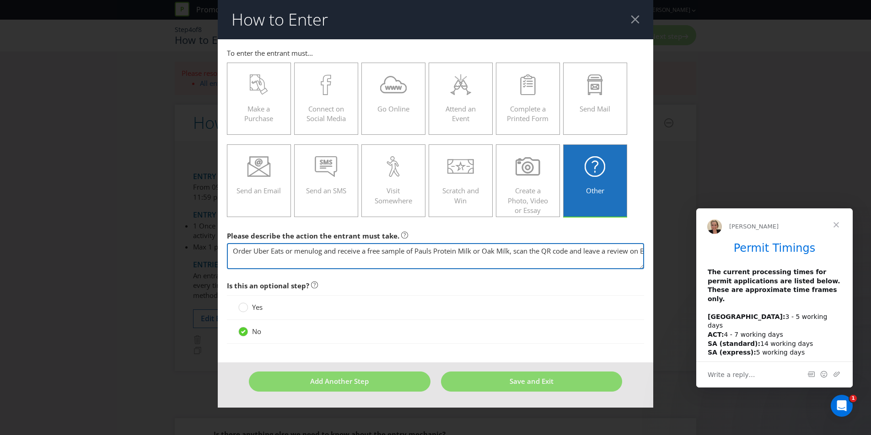
drag, startPoint x: 300, startPoint y: 252, endPoint x: 330, endPoint y: 287, distance: 46.1
click at [300, 252] on textarea "Order Uber Eats or menulog and receive a free sample of Pauls Protein Milk or O…" at bounding box center [435, 256] width 417 height 26
click at [500, 252] on textarea "Order Uber Eats or Menulog and receive a free sample of Pauls Protein Milk or O…" at bounding box center [435, 256] width 417 height 26
drag, startPoint x: 494, startPoint y: 251, endPoint x: 514, endPoint y: 276, distance: 31.9
click at [495, 251] on textarea "Order Uber Eats or Menulog and receive a free sample of Pauls Protein Milk or O…" at bounding box center [435, 256] width 417 height 26
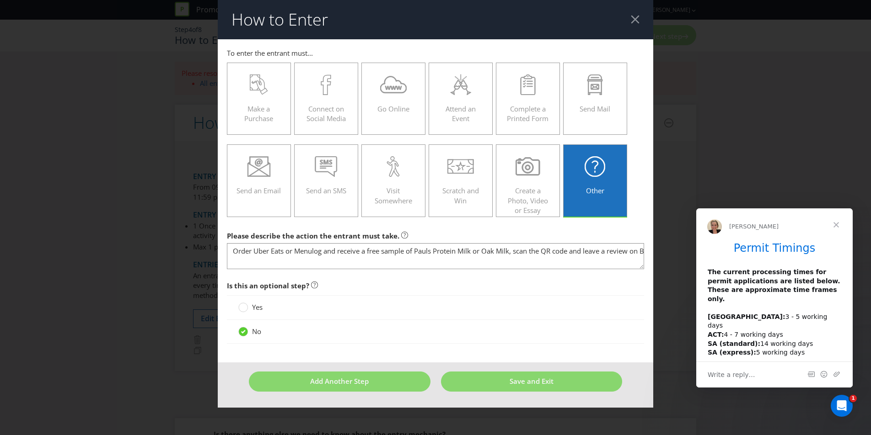
click at [659, 199] on div "How to Enter To enter the entrant must... Make a Purchase Connect on Social Med…" at bounding box center [435, 217] width 871 height 435
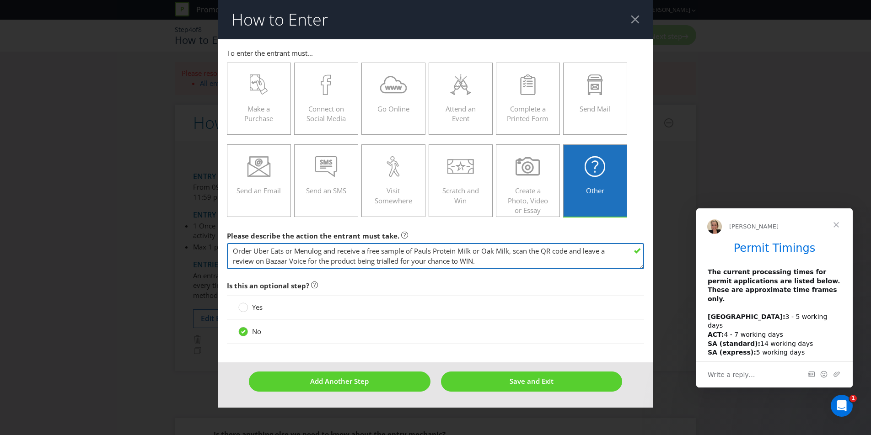
drag, startPoint x: 374, startPoint y: 258, endPoint x: 346, endPoint y: 263, distance: 28.3
click at [374, 258] on textarea "Order Uber Eats or Menulog and receive a free sample of Pauls Protein Milk or O…" at bounding box center [435, 256] width 417 height 26
drag, startPoint x: 416, startPoint y: 252, endPoint x: 513, endPoint y: 248, distance: 97.0
click at [513, 248] on textarea "Order Uber Eats or Menulog and receive a free sample of Pauls Protein Milk or O…" at bounding box center [435, 256] width 417 height 26
click at [615, 251] on textarea "Order Uber Eats or Menulog and receive a free sample of Tamar Valley Yoghurt, s…" at bounding box center [435, 256] width 417 height 26
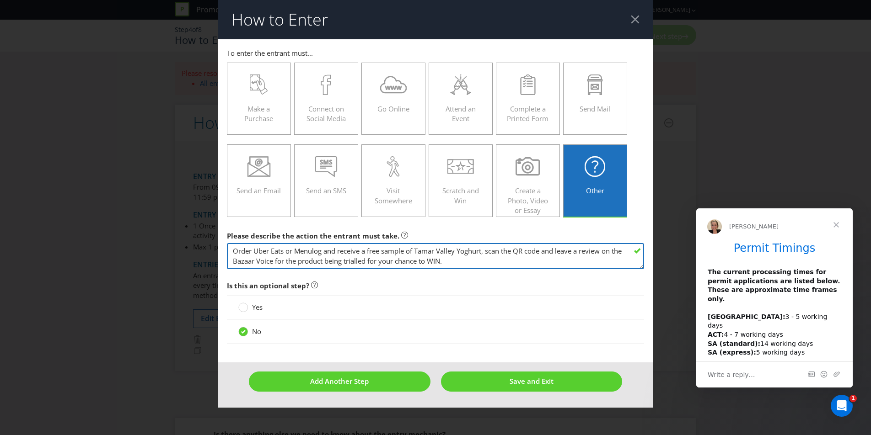
click at [289, 257] on textarea "Order Uber Eats or Menulog and receive a free sample of Tamar Valley Yoghurt, s…" at bounding box center [435, 256] width 417 height 26
type textarea "Order Uber Eats or Menulog and receive a free sample of Tamar Valley Yoghurt, s…"
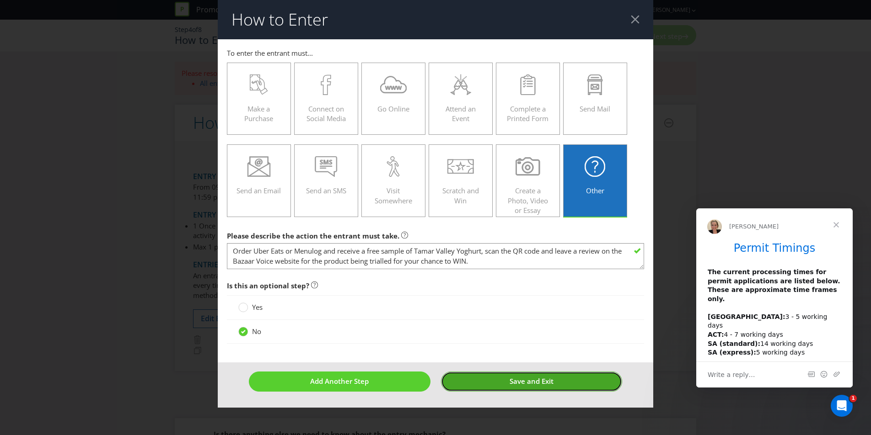
click at [564, 386] on button "Save and Exit" at bounding box center [532, 382] width 182 height 20
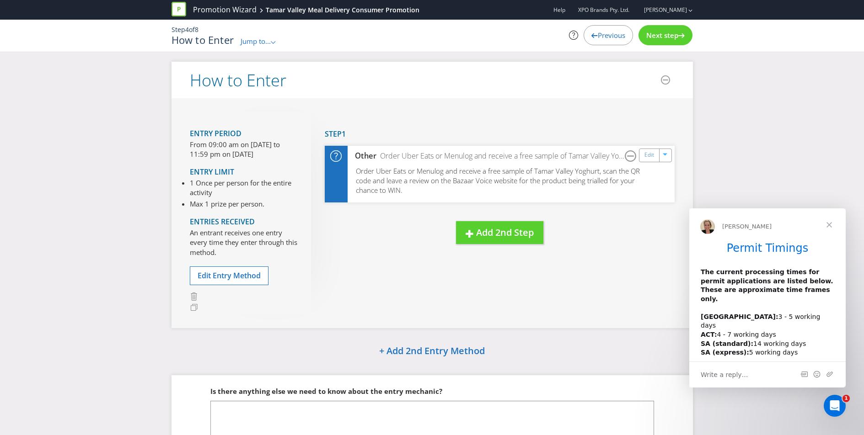
scroll to position [66, 0]
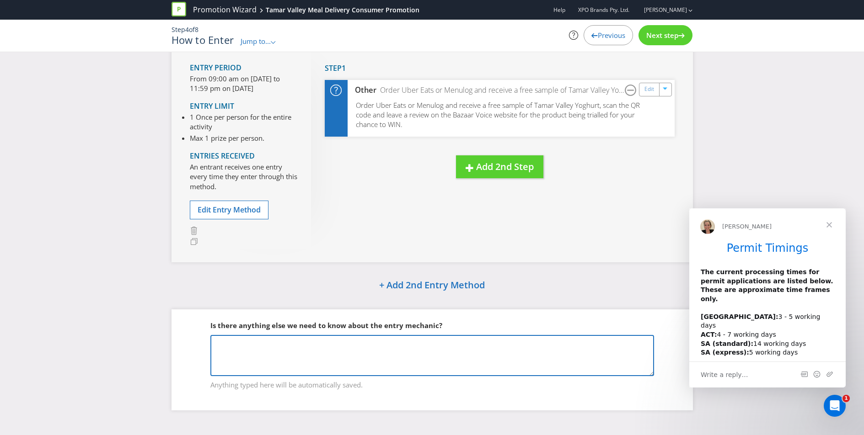
click at [439, 360] on textarea at bounding box center [432, 355] width 444 height 41
type textarea "No"
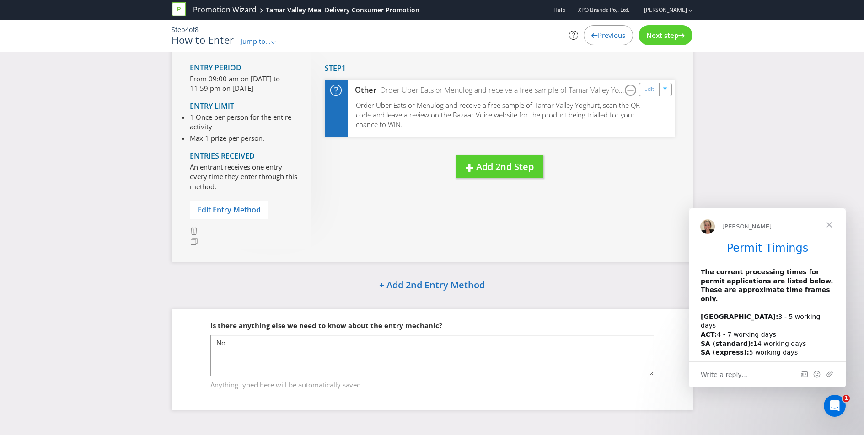
click at [657, 40] on div "Next step" at bounding box center [665, 35] width 54 height 20
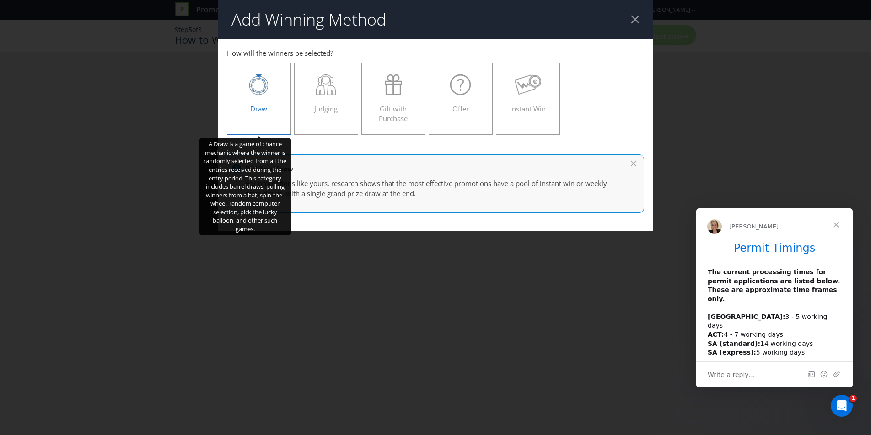
click at [247, 86] on div at bounding box center [258, 85] width 45 height 21
click at [0, 0] on input "Draw" at bounding box center [0, 0] width 0 height 0
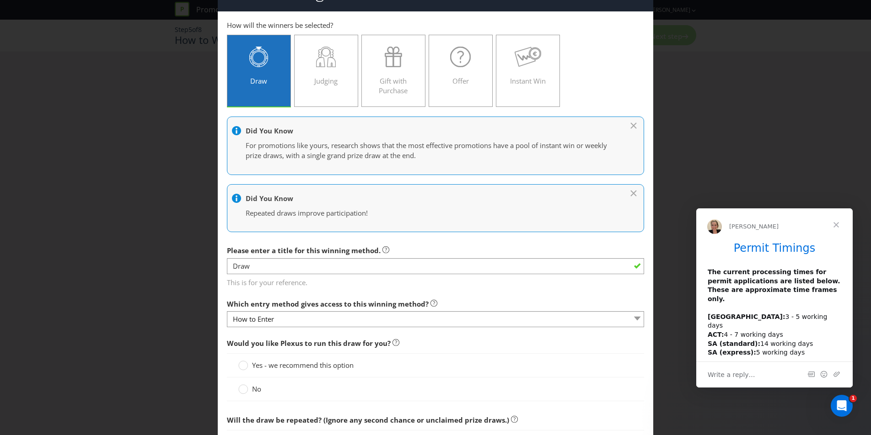
scroll to position [84, 0]
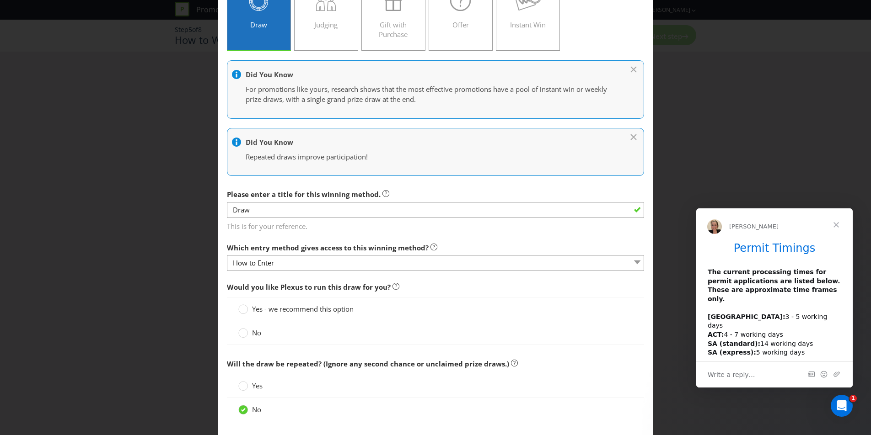
drag, startPoint x: 245, startPoint y: 309, endPoint x: 268, endPoint y: 308, distance: 23.8
click at [245, 309] on circle at bounding box center [243, 309] width 9 height 9
click at [0, 0] on input "Yes - we recommend this option" at bounding box center [0, 0] width 0 height 0
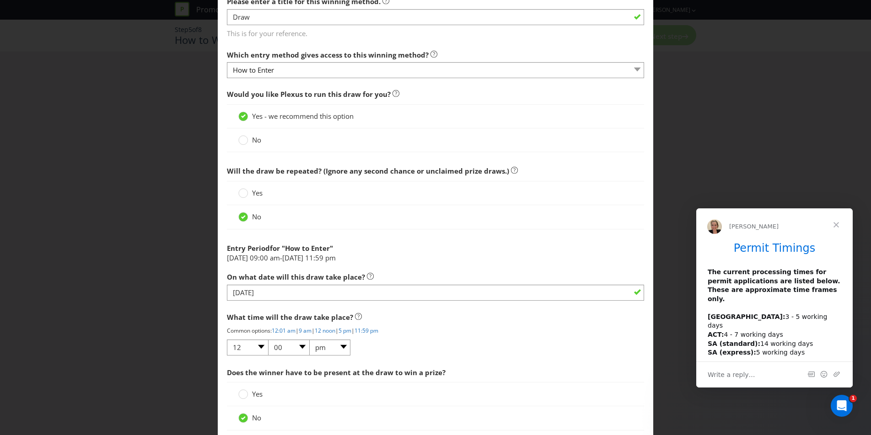
scroll to position [335, 0]
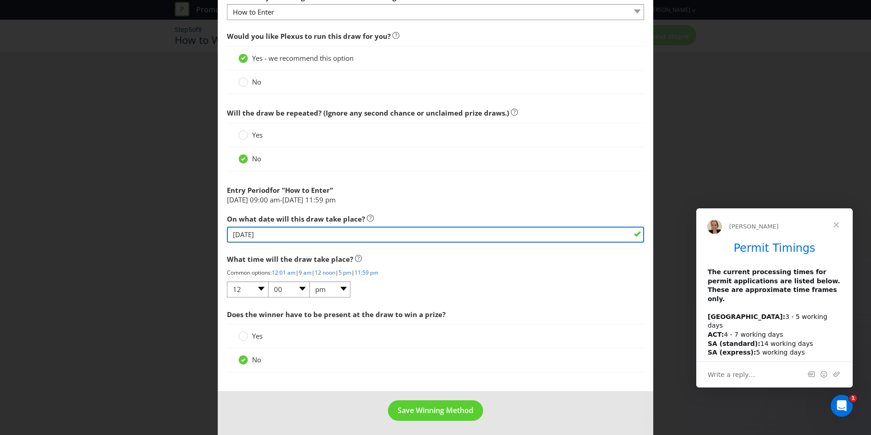
click at [257, 236] on input "[DATE]" at bounding box center [435, 235] width 417 height 16
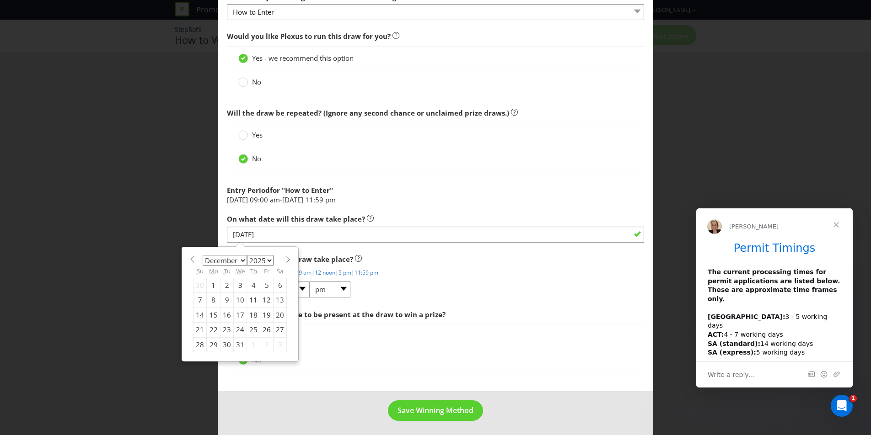
click at [284, 261] on span at bounding box center [287, 259] width 7 height 7
select select "0"
select select "2026"
click at [214, 313] on div "12" at bounding box center [214, 315] width 14 height 15
type input "[DATE]"
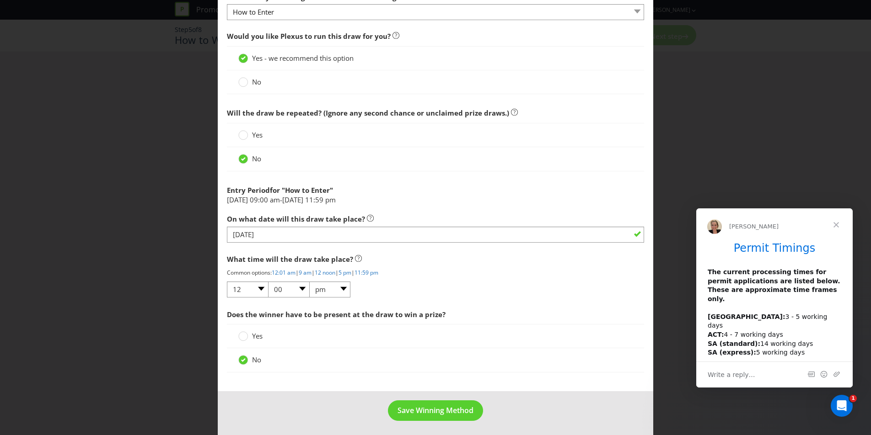
scroll to position [338, 0]
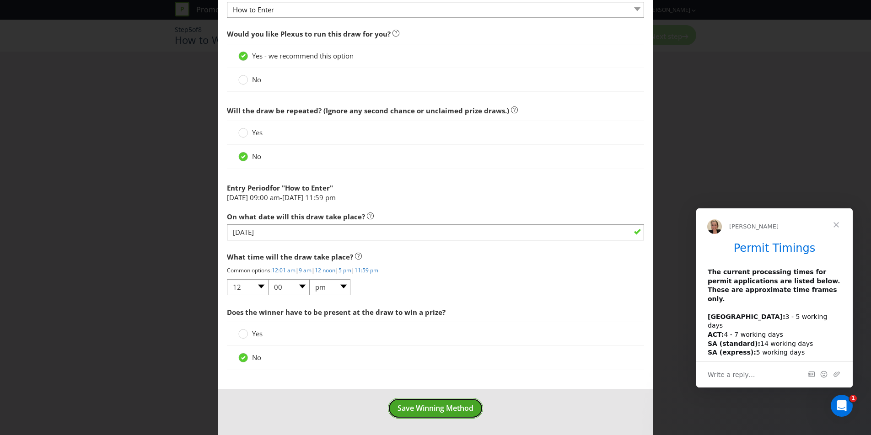
click at [413, 412] on span "Save Winning Method" at bounding box center [435, 408] width 76 height 10
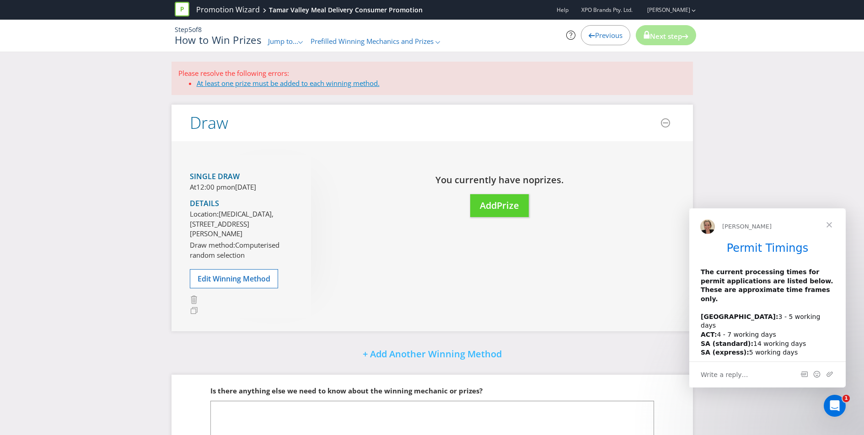
click at [249, 85] on link "At least one prize must be added to each winning method." at bounding box center [288, 83] width 183 height 9
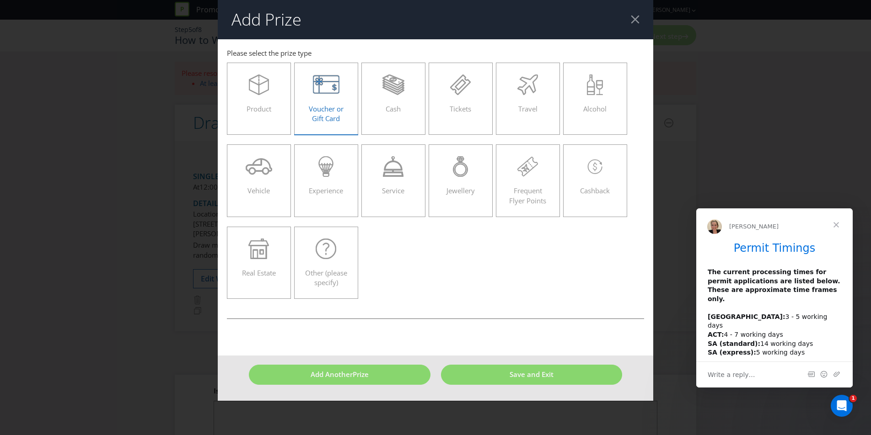
click at [320, 100] on div "Voucher or Gift Card" at bounding box center [326, 95] width 45 height 41
click at [0, 0] on input "Voucher or Gift Card" at bounding box center [0, 0] width 0 height 0
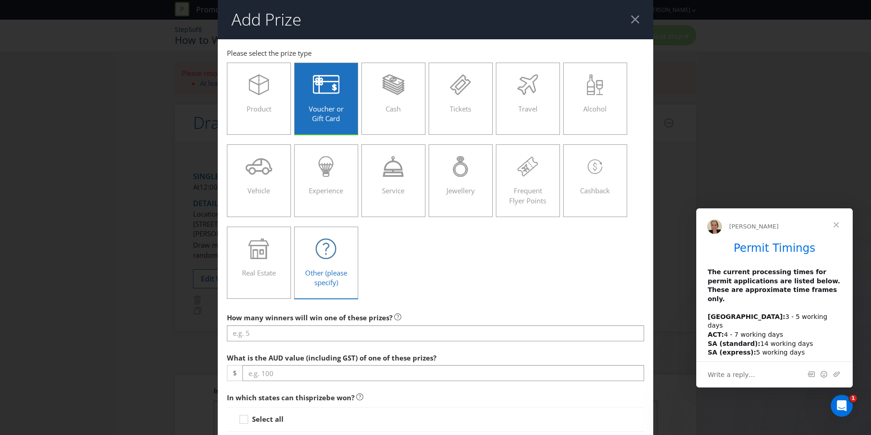
scroll to position [177, 0]
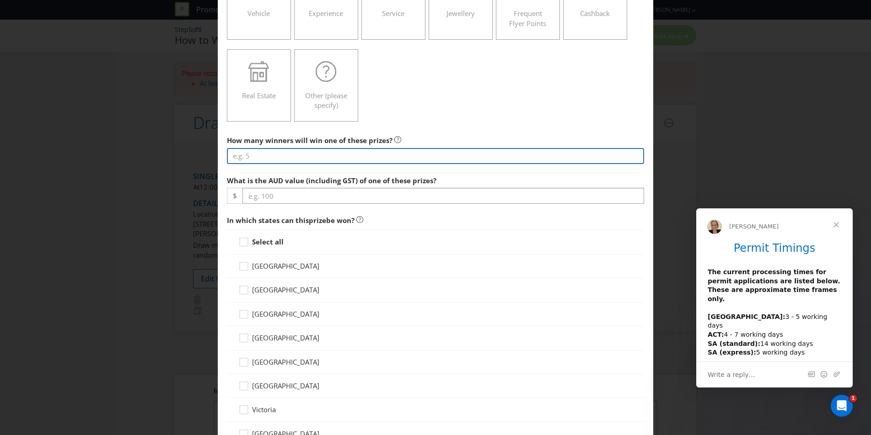
click at [327, 158] on input "number" at bounding box center [435, 156] width 417 height 16
type input "1"
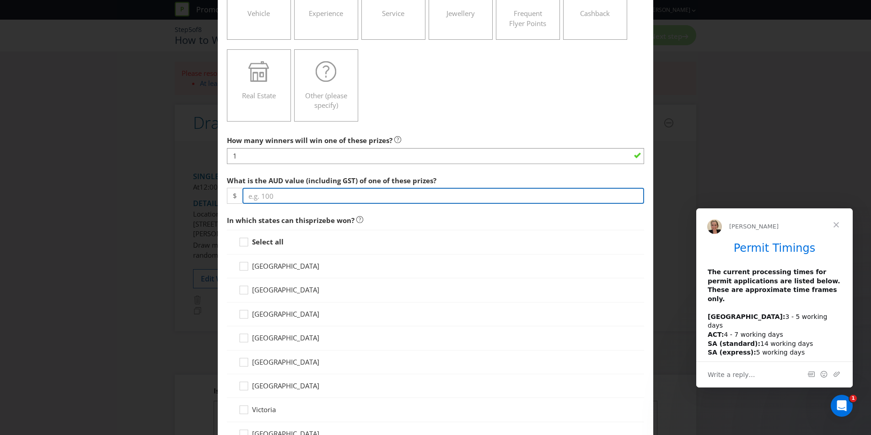
click at [322, 196] on input "number" at bounding box center [443, 196] width 402 height 16
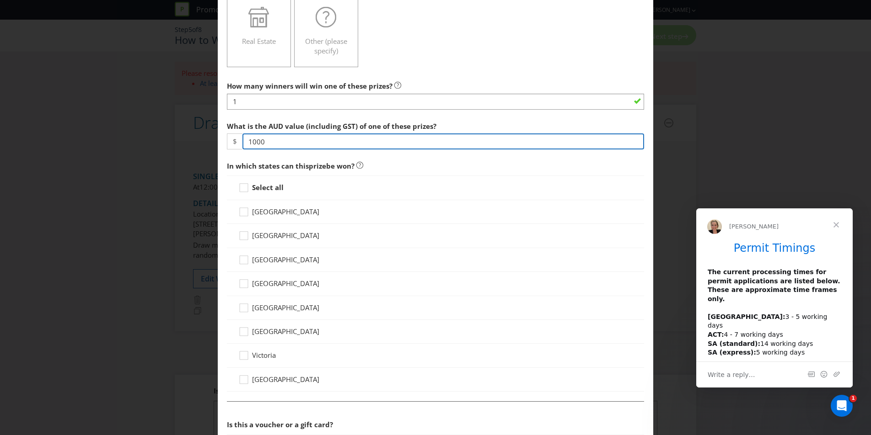
scroll to position [235, 0]
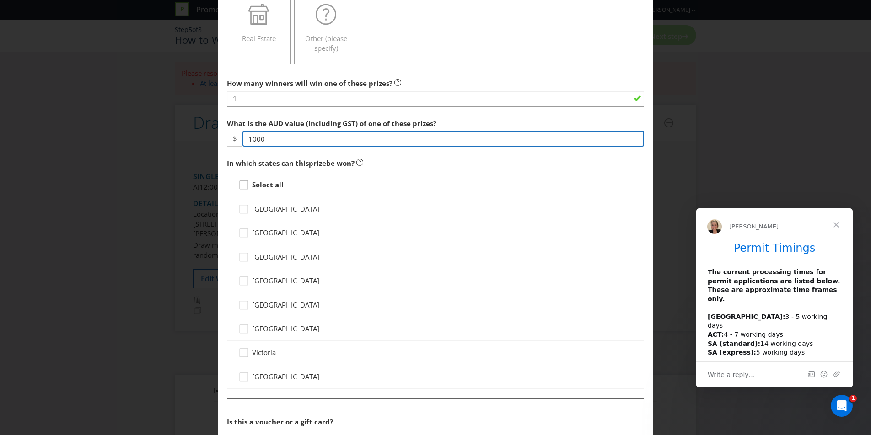
type input "1000"
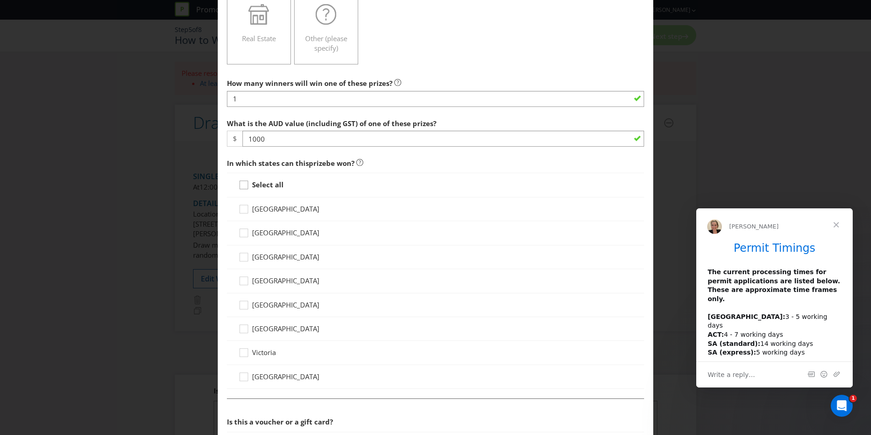
click at [242, 187] on icon at bounding box center [245, 187] width 14 height 14
click at [0, 0] on input "Select all" at bounding box center [0, 0] width 0 height 0
click at [243, 260] on icon at bounding box center [244, 257] width 8 height 8
click at [0, 0] on input "[GEOGRAPHIC_DATA]" at bounding box center [0, 0] width 0 height 0
click at [243, 304] on icon at bounding box center [243, 305] width 5 height 4
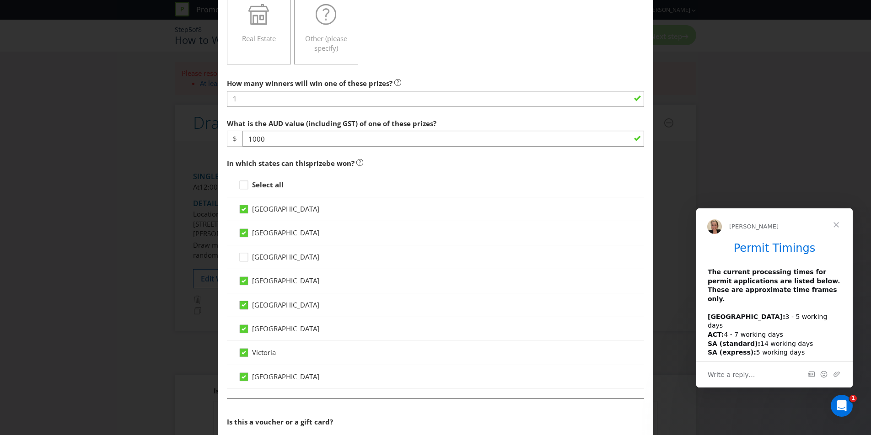
click at [0, 0] on input "[GEOGRAPHIC_DATA]" at bounding box center [0, 0] width 0 height 0
click at [244, 330] on icon at bounding box center [243, 329] width 5 height 4
click at [0, 0] on input "[GEOGRAPHIC_DATA]" at bounding box center [0, 0] width 0 height 0
click at [244, 380] on icon at bounding box center [244, 377] width 8 height 8
click at [0, 0] on input "[GEOGRAPHIC_DATA]" at bounding box center [0, 0] width 0 height 0
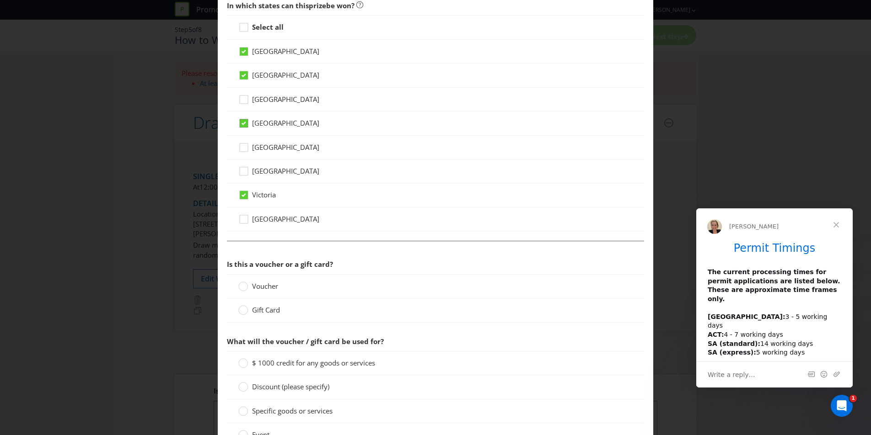
scroll to position [568, 0]
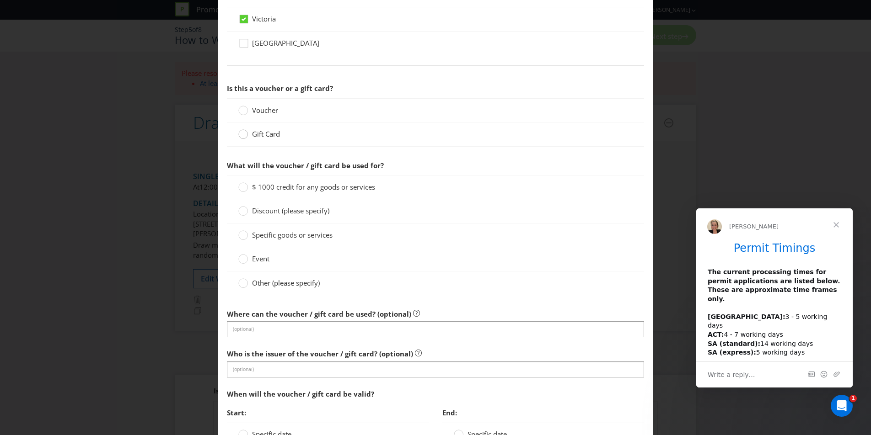
click at [246, 134] on circle at bounding box center [243, 134] width 9 height 9
click at [0, 0] on input "Gift Card" at bounding box center [0, 0] width 0 height 0
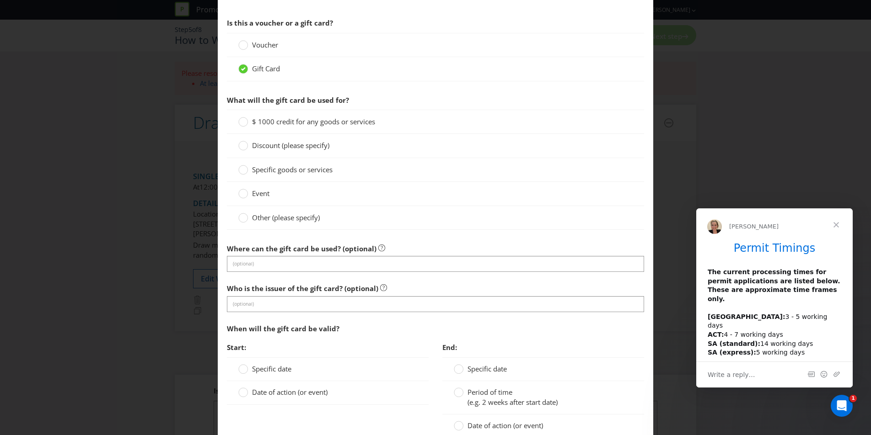
scroll to position [638, 0]
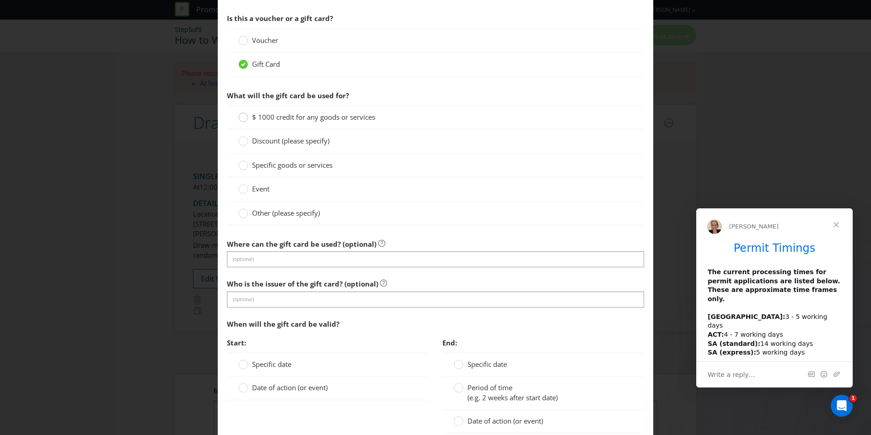
click at [244, 119] on circle at bounding box center [243, 117] width 9 height 9
click at [0, 0] on input "$ 1000 credit for any goods or services" at bounding box center [0, 0] width 0 height 0
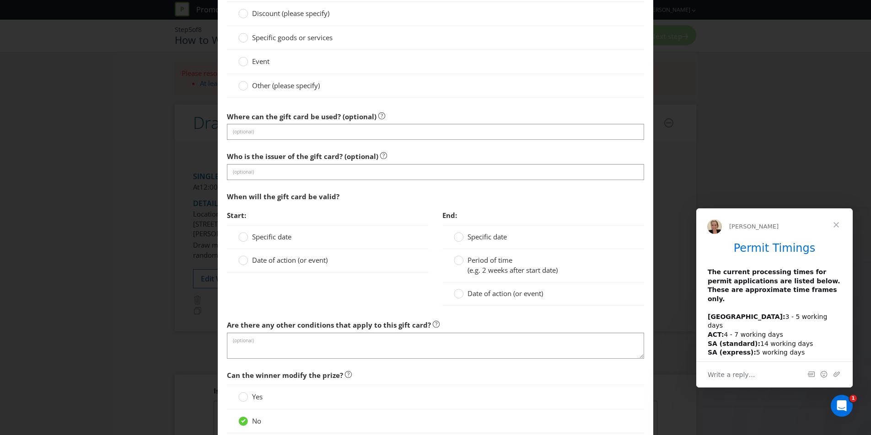
scroll to position [789, 0]
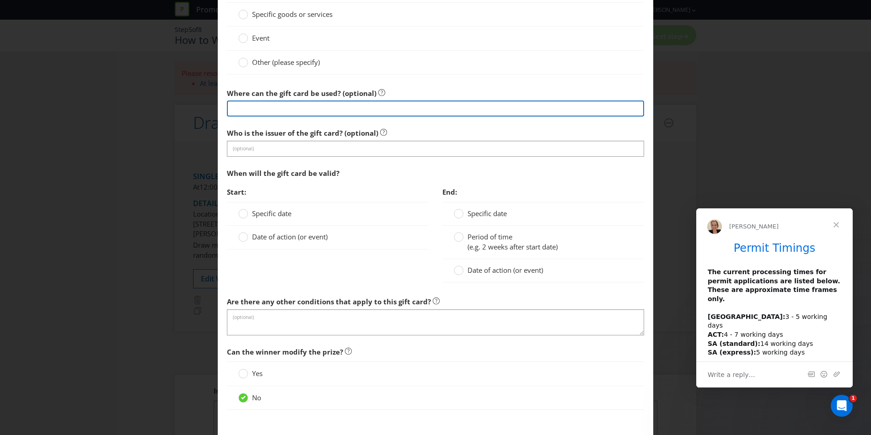
click at [297, 113] on input "text" at bounding box center [435, 109] width 417 height 16
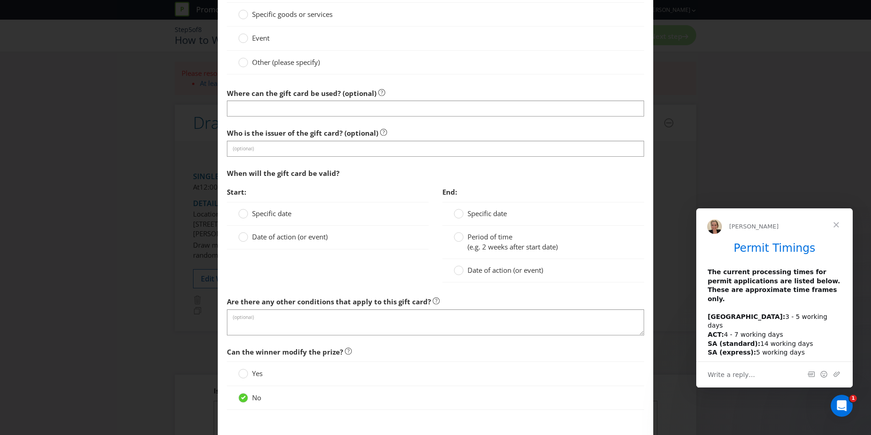
click at [537, 90] on div "Where can the gift card be used? (optional)" at bounding box center [435, 100] width 417 height 33
click at [244, 234] on circle at bounding box center [243, 237] width 9 height 9
click at [0, 0] on input "Date of action (or event)" at bounding box center [0, 0] width 0 height 0
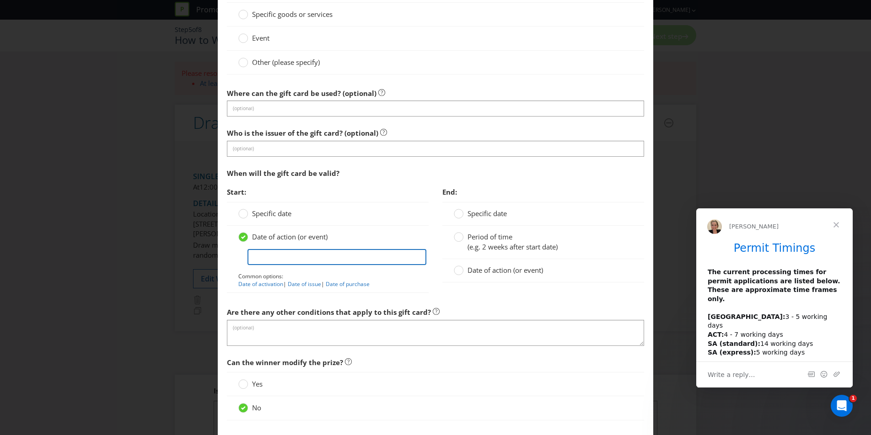
click at [292, 256] on input "text" at bounding box center [336, 257] width 179 height 16
click at [268, 259] on input "[PERSON_NAME] Delivery of voucher to winner" at bounding box center [336, 257] width 179 height 16
type input "From Delivery of voucher to winner"
click at [455, 216] on circle at bounding box center [458, 213] width 9 height 9
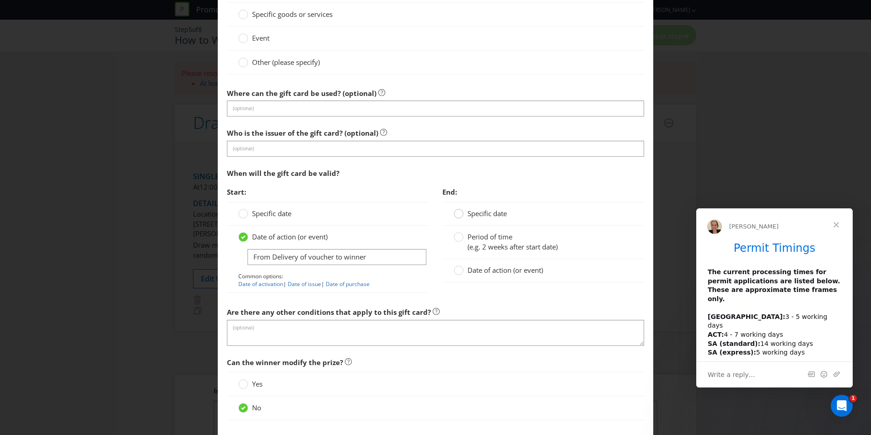
click at [0, 0] on input "Specific date" at bounding box center [0, 0] width 0 height 0
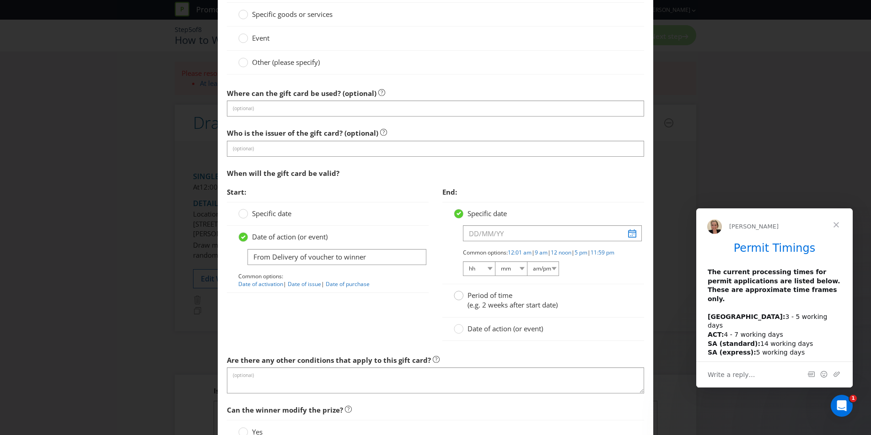
click at [456, 295] on div at bounding box center [458, 292] width 5 height 5
click at [0, 0] on input "Period of time (e.g. 2 weeks after start date)" at bounding box center [0, 0] width 0 height 0
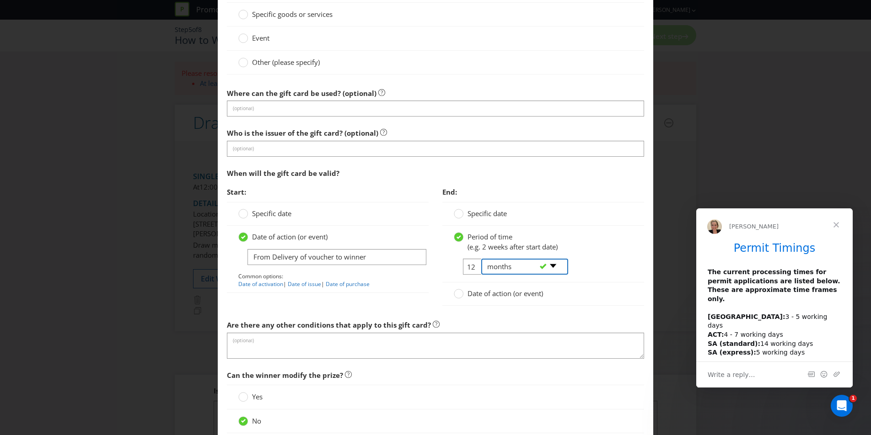
click at [552, 267] on select "-- Please select -- days weeks months years" at bounding box center [524, 267] width 87 height 16
select select "YEARS"
click at [481, 259] on select "-- Please select -- days weeks months years" at bounding box center [524, 267] width 87 height 16
click at [469, 268] on input "12" at bounding box center [473, 267] width 21 height 16
click at [474, 268] on div "-- Please select -- days weeks months years" at bounding box center [520, 267] width 93 height 16
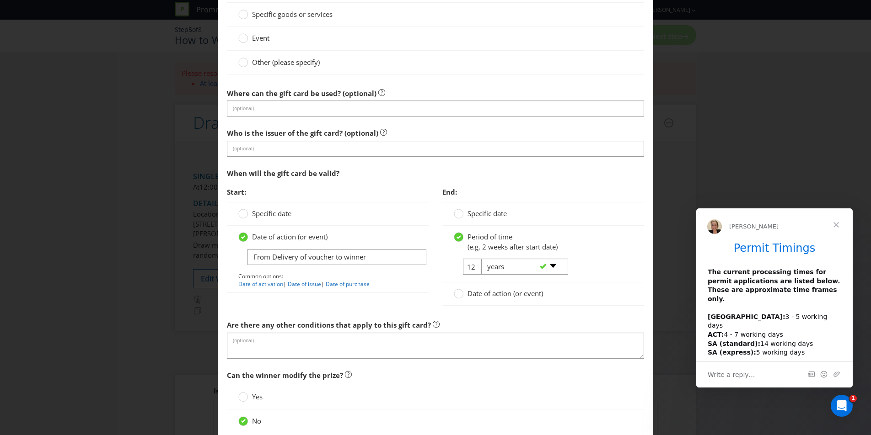
click at [474, 268] on div "-- Please select -- days weeks months years" at bounding box center [520, 267] width 93 height 16
click at [467, 267] on input "12" at bounding box center [473, 267] width 21 height 16
type input "2"
click at [658, 211] on div "Add Prize [GEOGRAPHIC_DATA] [GEOGRAPHIC_DATA] [GEOGRAPHIC_DATA] [GEOGRAPHIC_DAT…" at bounding box center [435, 217] width 871 height 435
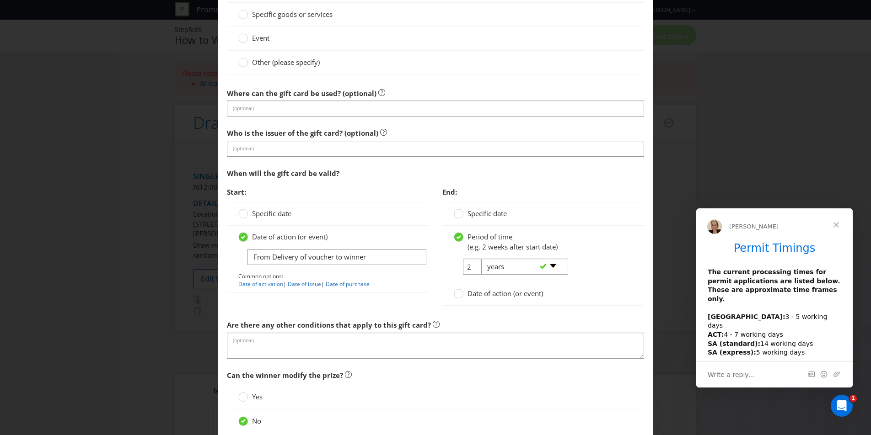
click at [630, 215] on div "Specific date" at bounding box center [543, 214] width 202 height 24
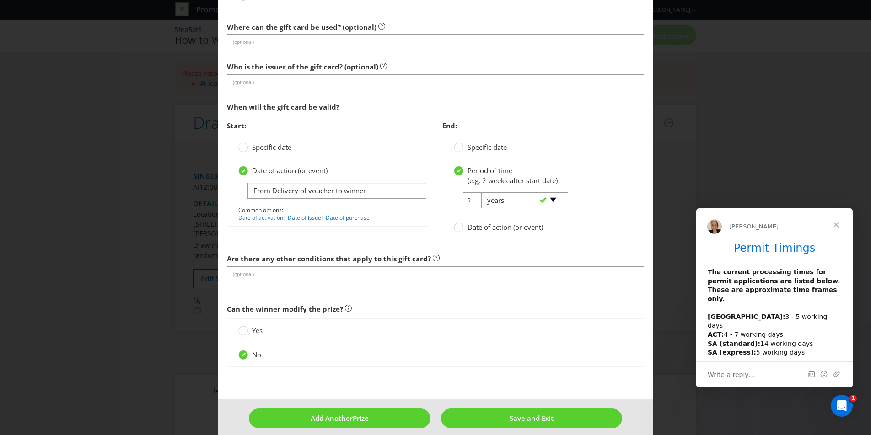
scroll to position [860, 0]
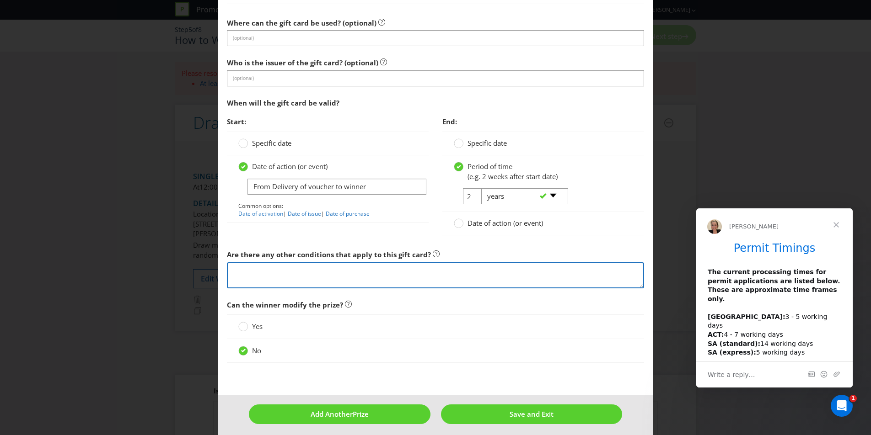
click at [413, 273] on textarea at bounding box center [435, 276] width 417 height 26
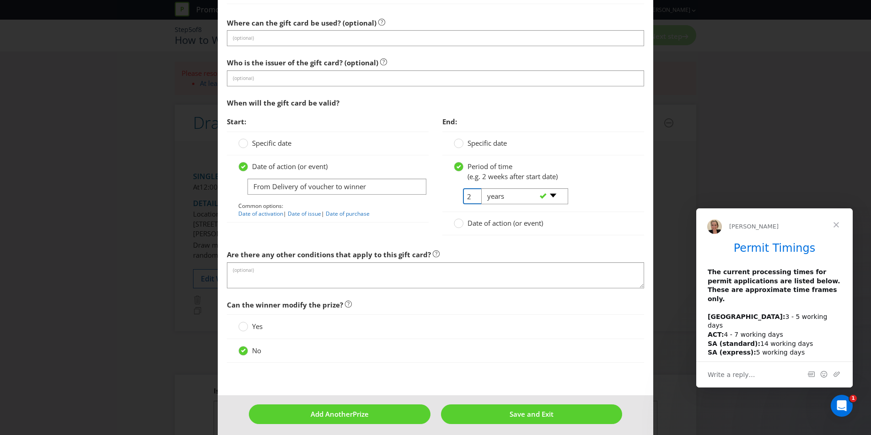
click at [469, 196] on input "2" at bounding box center [473, 196] width 21 height 16
type input "3"
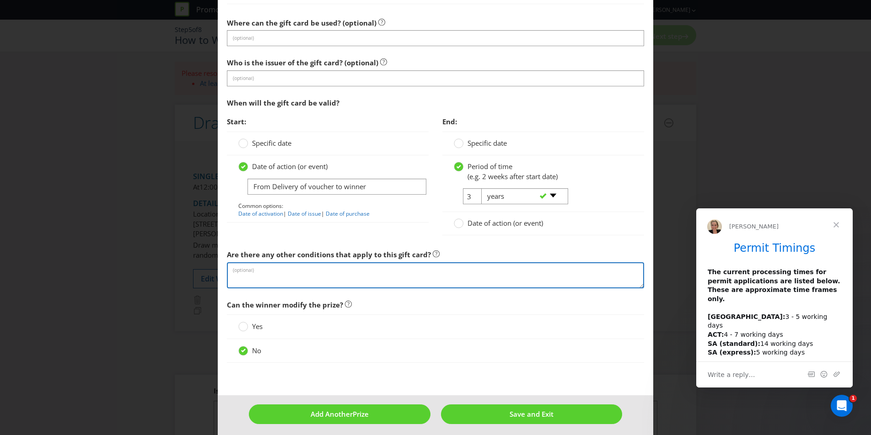
click at [256, 271] on textarea at bounding box center [435, 276] width 417 height 26
paste textarea "Lorem & Ipsumdolor si Ame 6. Cons Adipisc Elit Sedd Eiusm 2.1. tem.Inci Utlabor…"
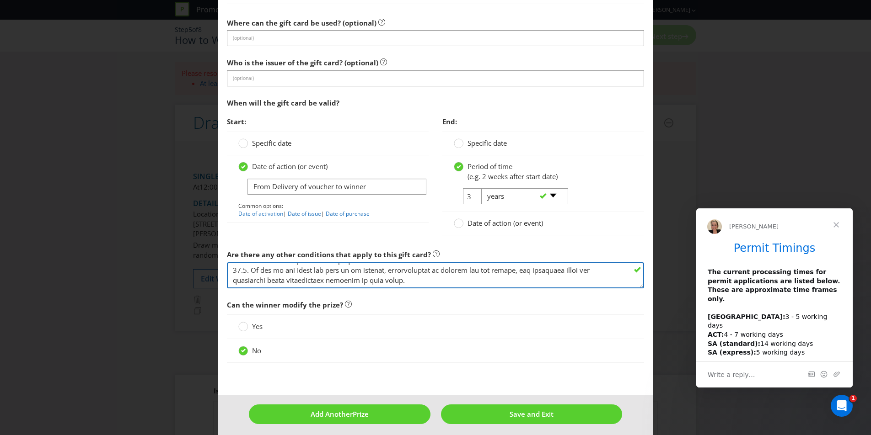
scroll to position [865, 0]
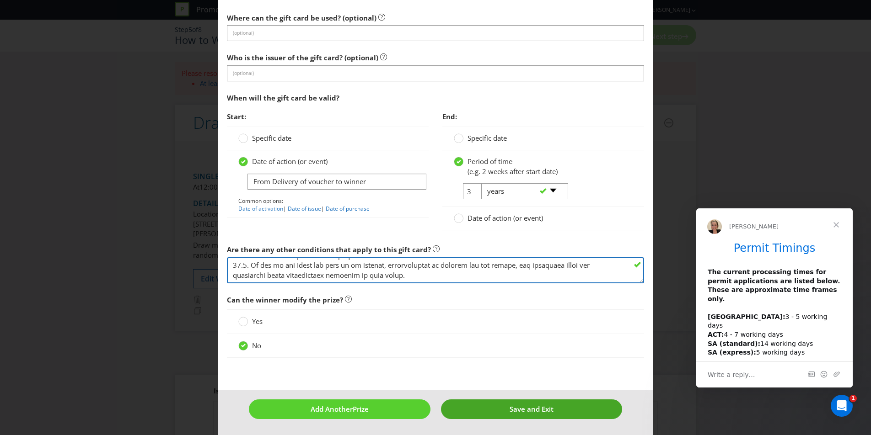
type textarea "Lorem & Ipsumdolor si Ame 6. Cons Adipisc Elit Sedd Eiusm 2.1. tem.Inci Utlabor…"
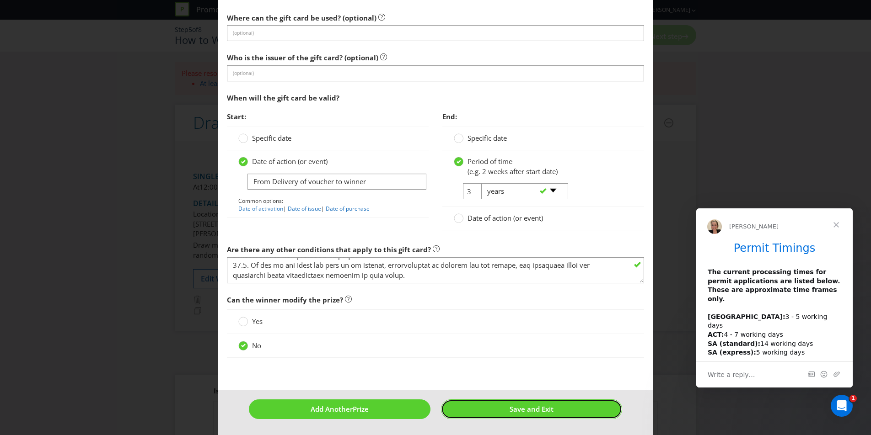
click at [536, 412] on span "Save and Exit" at bounding box center [531, 409] width 44 height 9
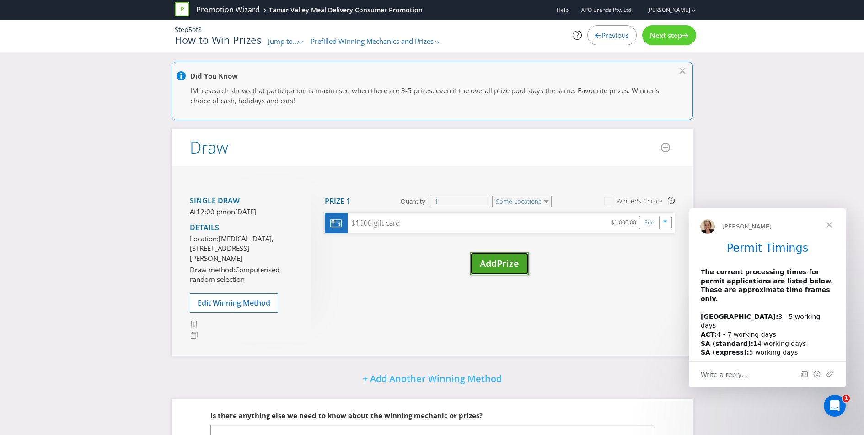
click at [507, 263] on span "Prize" at bounding box center [508, 263] width 22 height 12
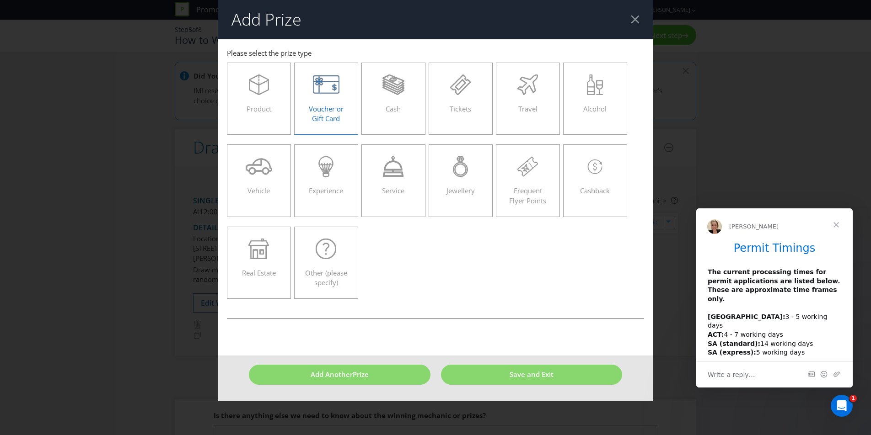
click at [323, 103] on div "Voucher or Gift Card" at bounding box center [326, 95] width 45 height 41
click at [0, 0] on input "Voucher or Gift Card" at bounding box center [0, 0] width 0 height 0
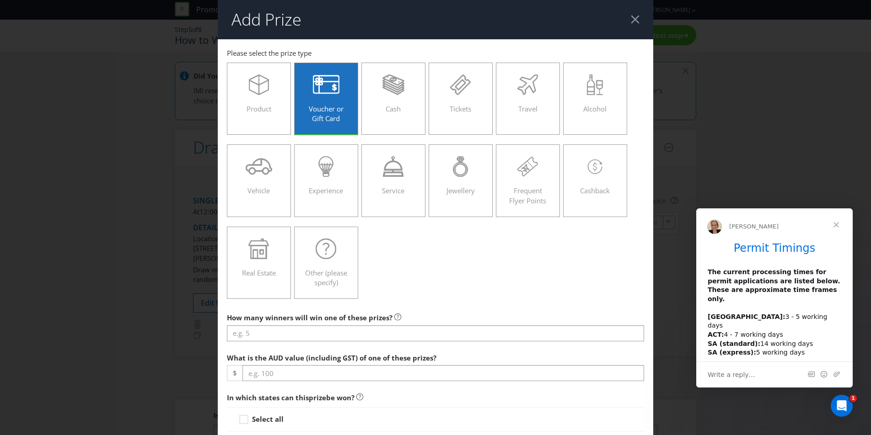
scroll to position [73, 0]
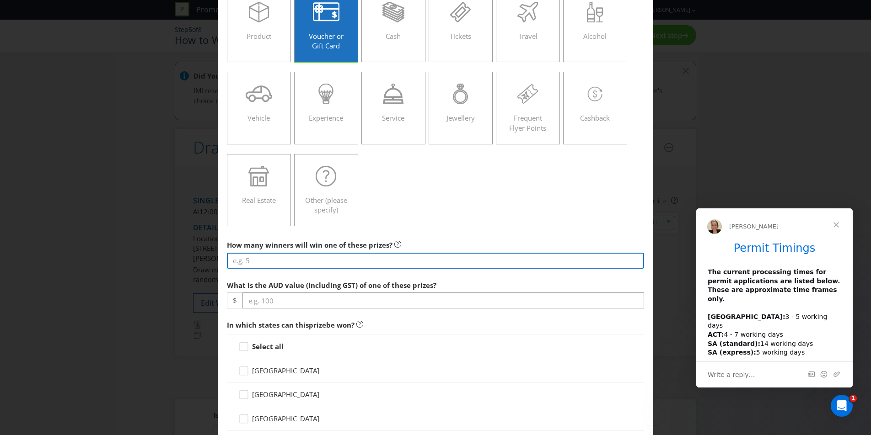
click at [277, 261] on input "number" at bounding box center [435, 261] width 417 height 16
type input "25"
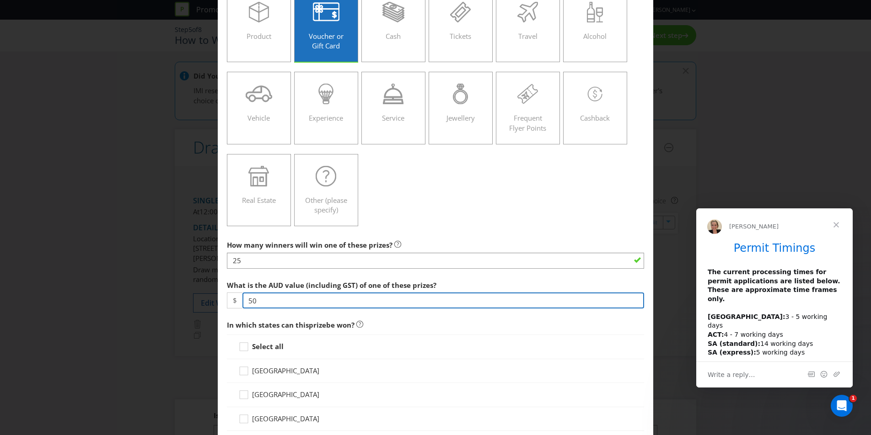
type input "50"
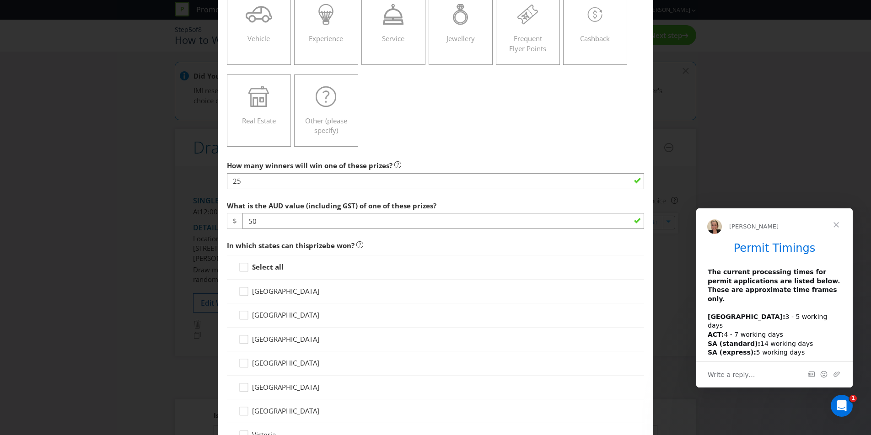
scroll to position [259, 0]
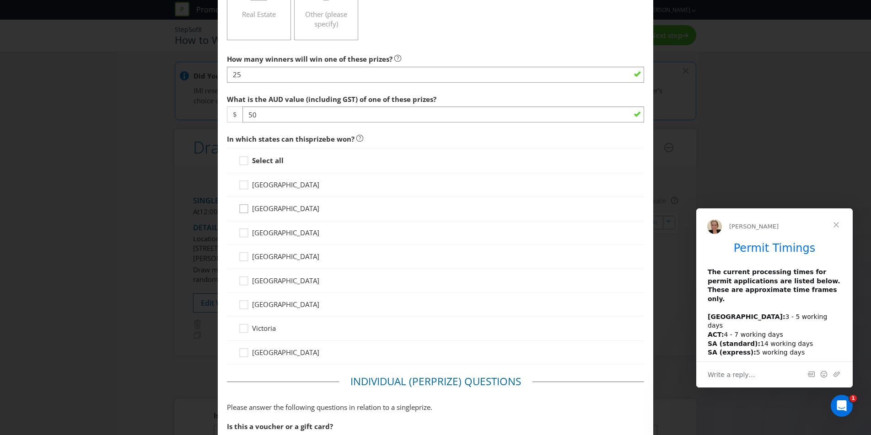
click at [244, 207] on div at bounding box center [243, 206] width 5 height 5
click at [0, 0] on input "[GEOGRAPHIC_DATA]" at bounding box center [0, 0] width 0 height 0
click at [244, 258] on icon at bounding box center [245, 259] width 14 height 14
click at [0, 0] on input "[GEOGRAPHIC_DATA]" at bounding box center [0, 0] width 0 height 0
click at [244, 329] on icon at bounding box center [245, 331] width 14 height 14
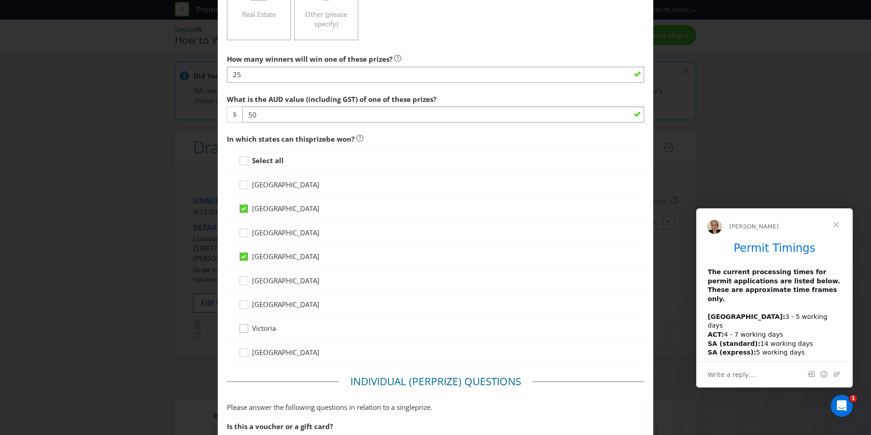
click at [0, 0] on input "Victoria" at bounding box center [0, 0] width 0 height 0
drag, startPoint x: 246, startPoint y: 186, endPoint x: 361, endPoint y: 194, distance: 115.5
click at [246, 186] on icon at bounding box center [245, 187] width 14 height 14
click at [0, 0] on input "[GEOGRAPHIC_DATA]" at bounding box center [0, 0] width 0 height 0
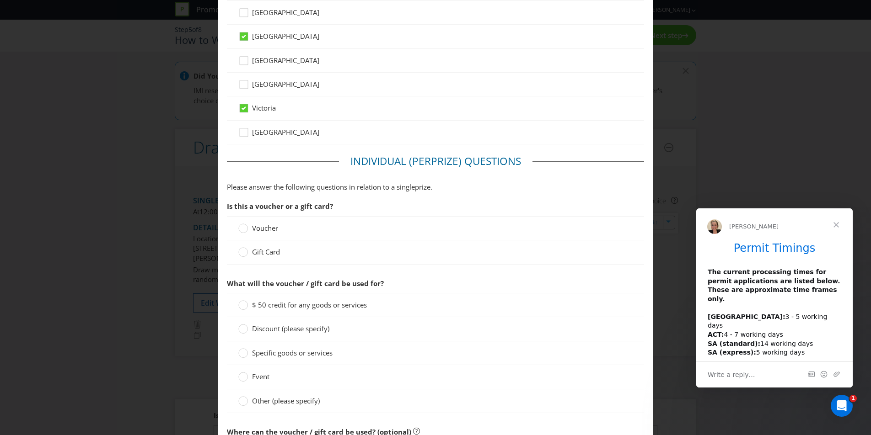
scroll to position [519, 0]
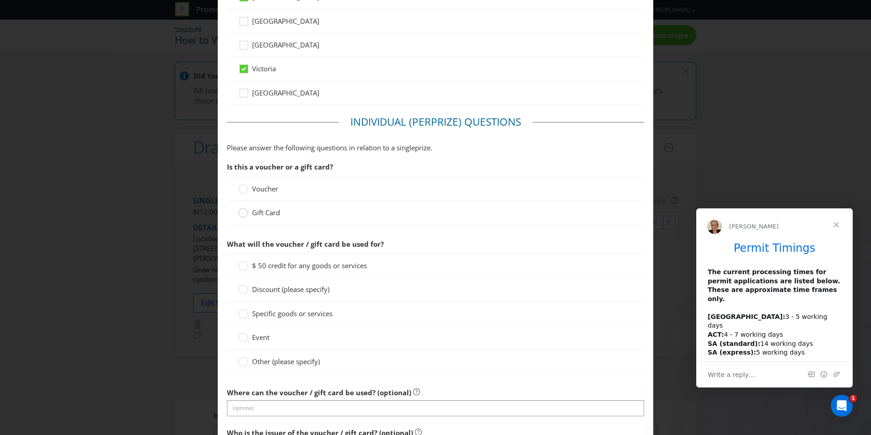
click at [242, 215] on circle at bounding box center [243, 213] width 9 height 9
click at [0, 0] on input "Gift Card" at bounding box center [0, 0] width 0 height 0
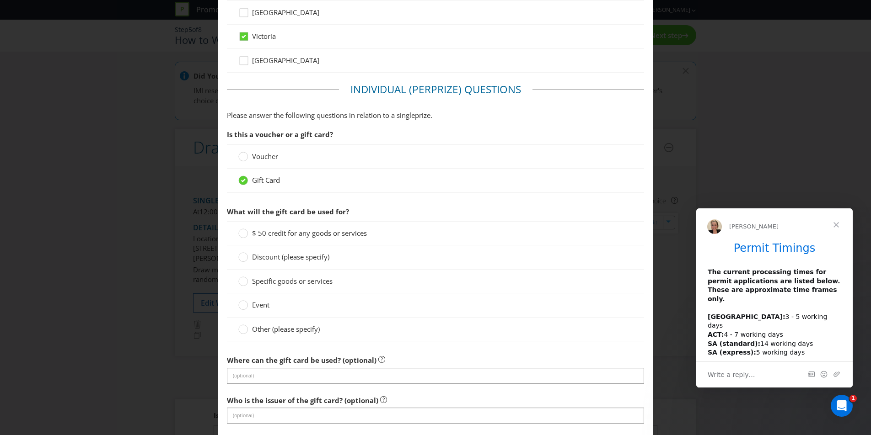
scroll to position [576, 0]
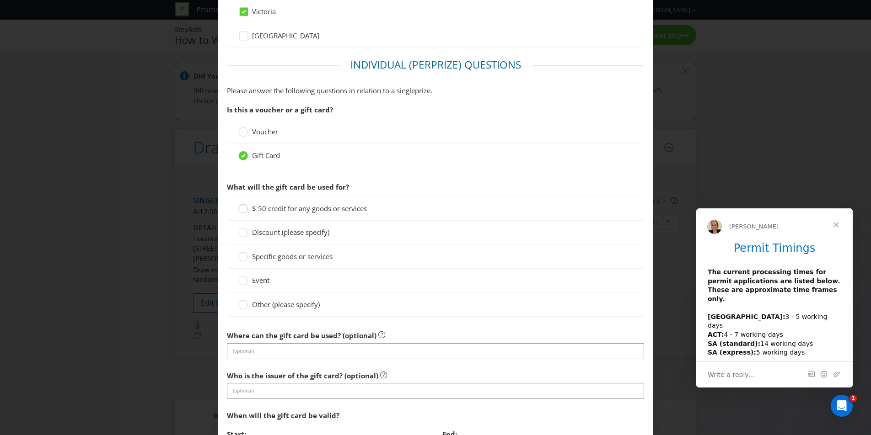
click at [239, 209] on circle at bounding box center [243, 208] width 9 height 9
click at [0, 0] on input "$ 50 credit for any goods or services" at bounding box center [0, 0] width 0 height 0
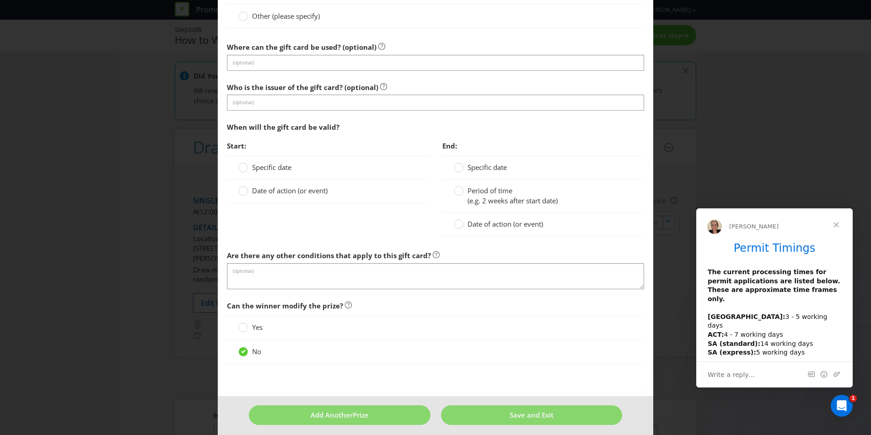
scroll to position [870, 0]
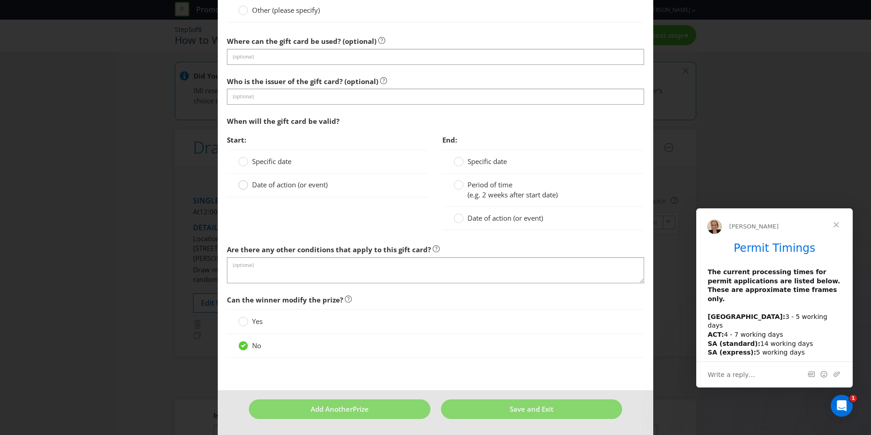
click at [242, 185] on circle at bounding box center [243, 185] width 9 height 9
click at [0, 0] on input "Date of action (or event)" at bounding box center [0, 0] width 0 height 0
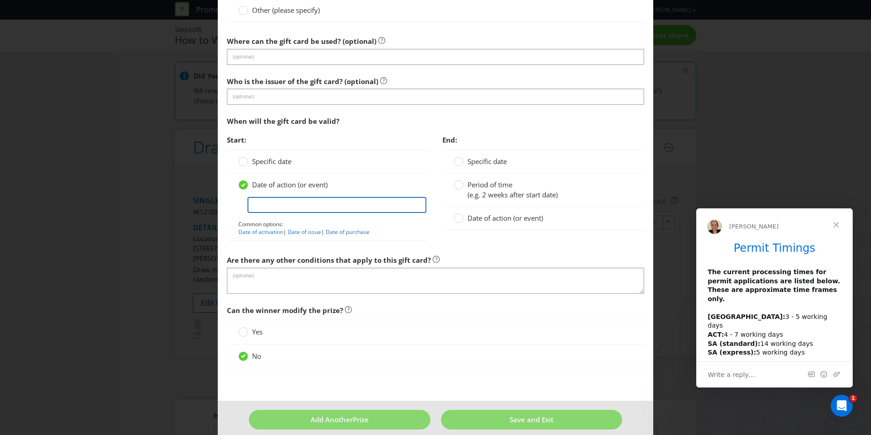
click at [280, 209] on input "text" at bounding box center [336, 205] width 179 height 16
type input "From dispatch to winner"
click at [460, 221] on label "Date of action (or event)" at bounding box center [499, 219] width 91 height 10
click at [0, 0] on input "Date of action (or event)" at bounding box center [0, 0] width 0 height 0
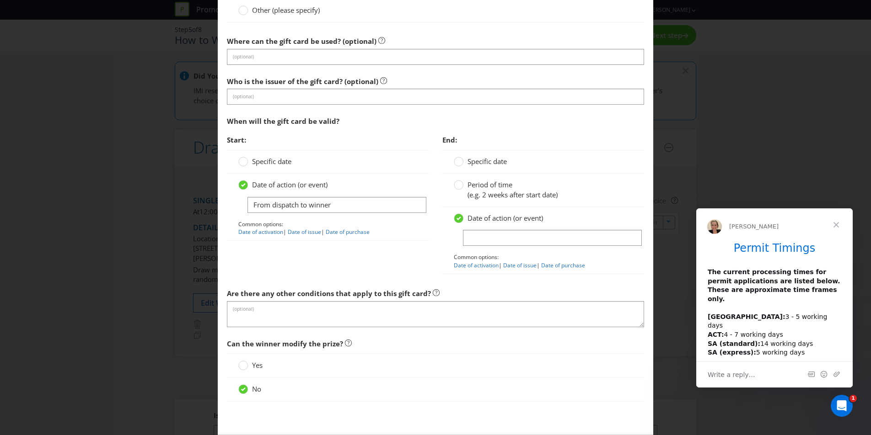
click at [460, 188] on label "Period of time (e.g. 2 weeks after start date)" at bounding box center [507, 190] width 106 height 20
click at [0, 0] on input "Period of time (e.g. 2 weeks after start date)" at bounding box center [0, 0] width 0 height 0
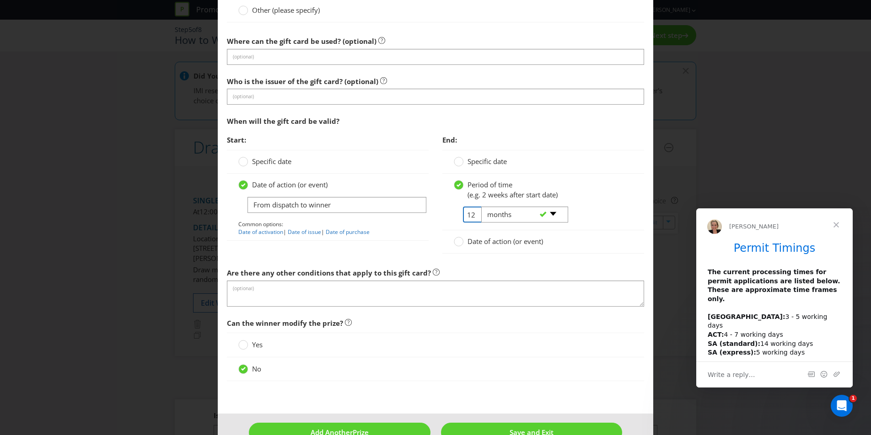
click at [465, 214] on input "12" at bounding box center [473, 215] width 21 height 16
type input "1"
type input "3"
click at [552, 215] on select "-- Please select -- days weeks months years" at bounding box center [524, 215] width 87 height 16
select select "YEARS"
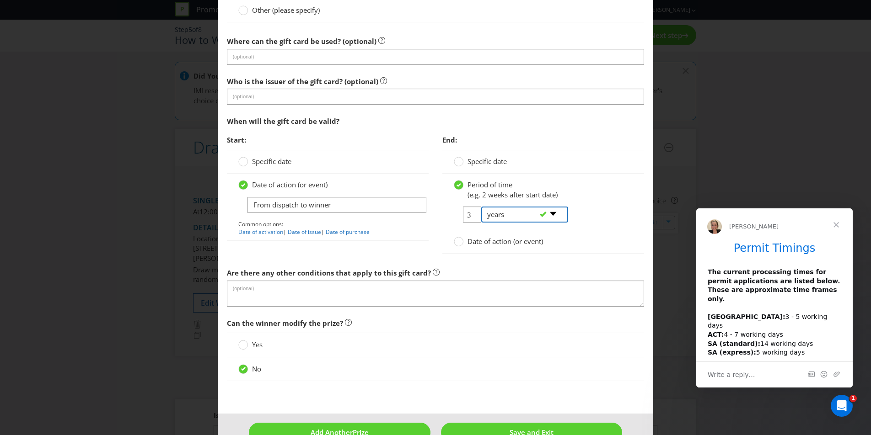
click at [481, 207] on select "-- Please select -- days weeks months years" at bounding box center [524, 215] width 87 height 16
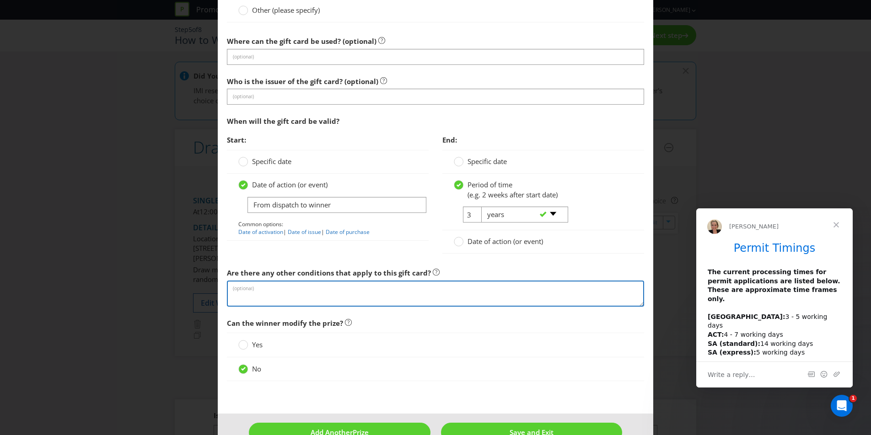
click at [540, 292] on textarea at bounding box center [435, 294] width 417 height 26
paste textarea "Lorem & Ipsumdolor si Ame 6. Cons Adipisc Elit Sedd Eiusm 2.1. tem.Inci Utlabor…"
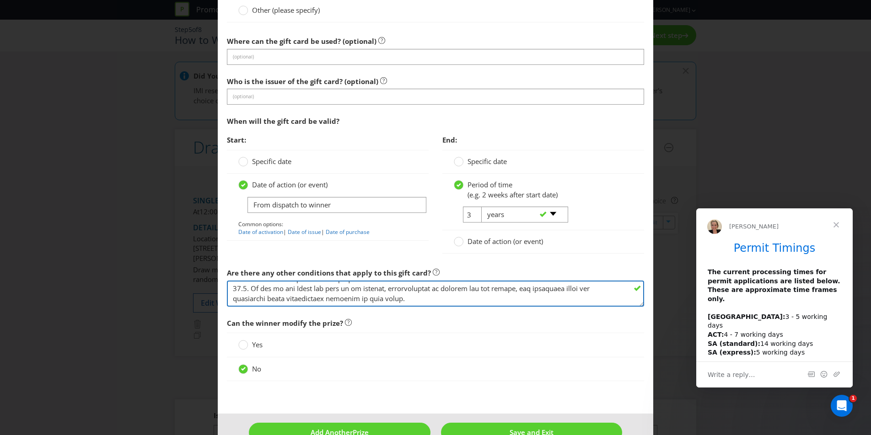
scroll to position [894, 0]
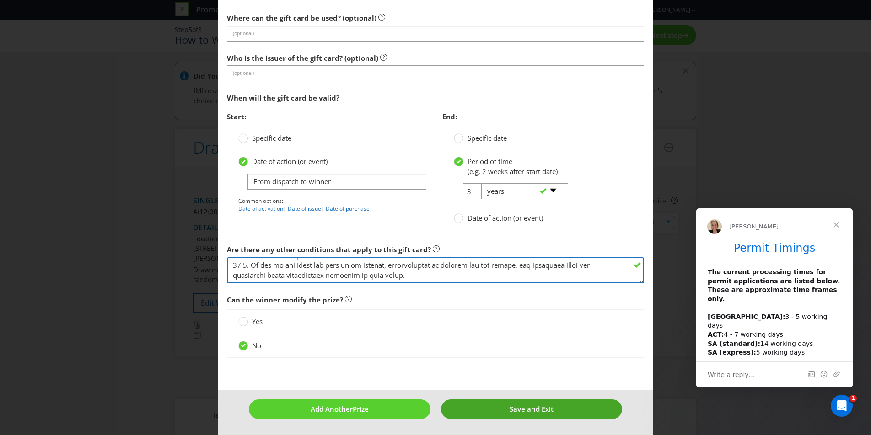
type textarea "Lorem & Ipsumdolor si Ame 6. Cons Adipisc Elit Sedd Eiusm 2.1. tem.Inci Utlabor…"
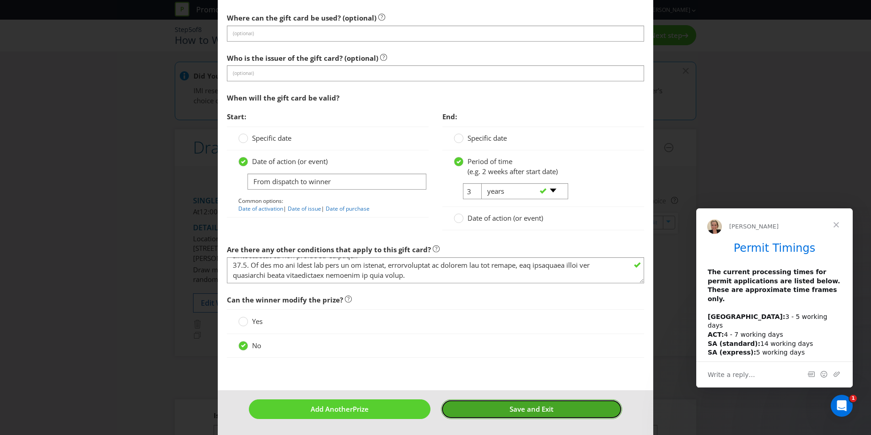
click at [541, 409] on span "Save and Exit" at bounding box center [531, 409] width 44 height 9
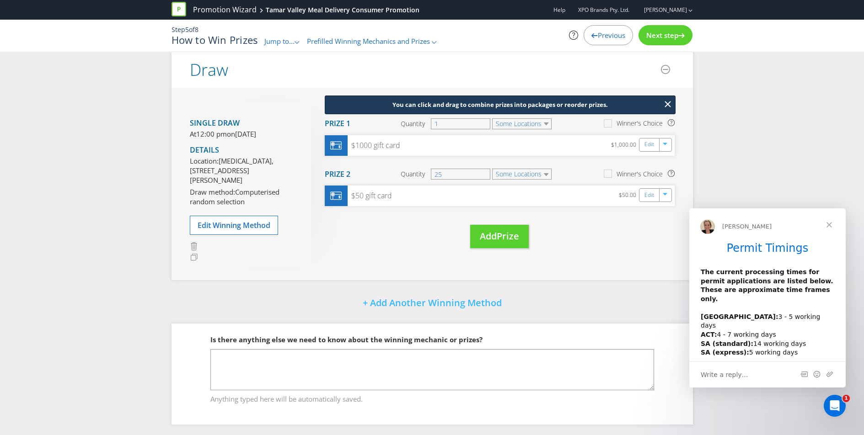
scroll to position [21, 0]
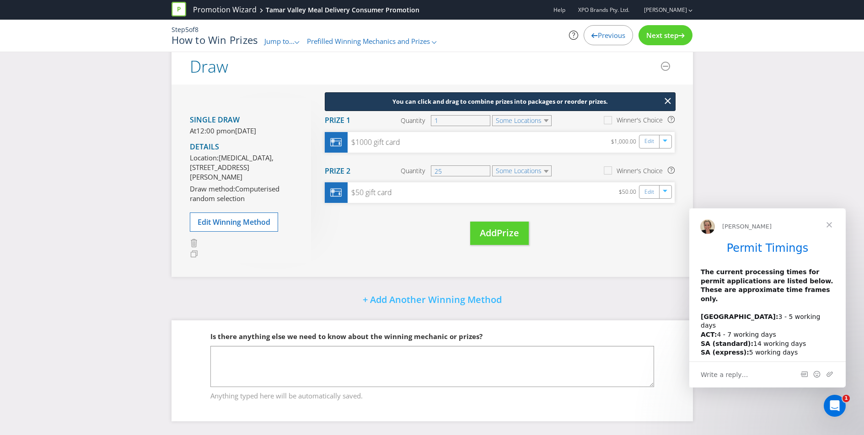
click at [666, 36] on span "Next step" at bounding box center [662, 35] width 32 height 9
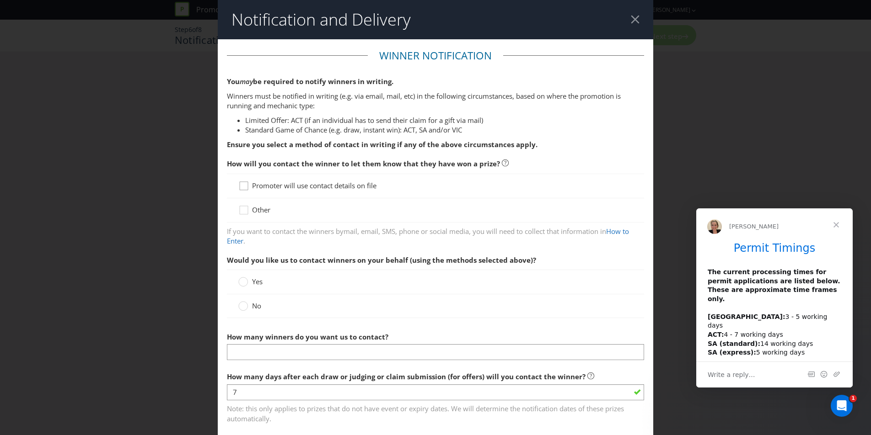
click at [243, 186] on icon at bounding box center [245, 188] width 14 height 14
click at [0, 0] on input "Promoter will use contact details on file" at bounding box center [0, 0] width 0 height 0
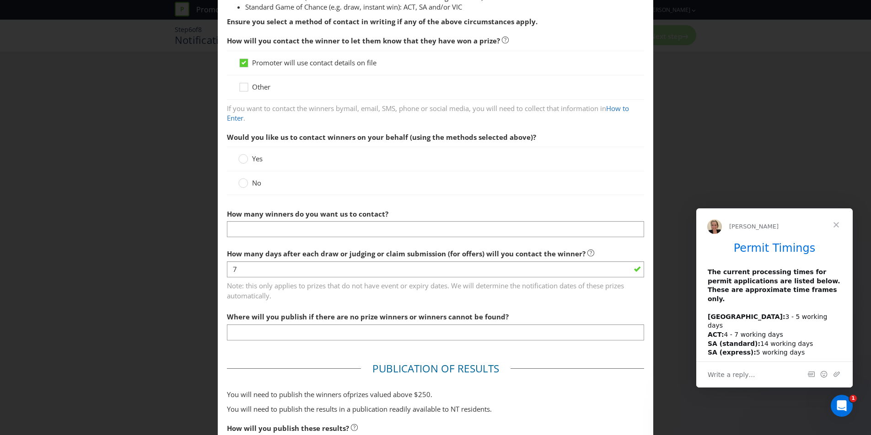
scroll to position [123, 0]
click at [243, 184] on circle at bounding box center [243, 182] width 9 height 9
click at [0, 0] on input "No" at bounding box center [0, 0] width 0 height 0
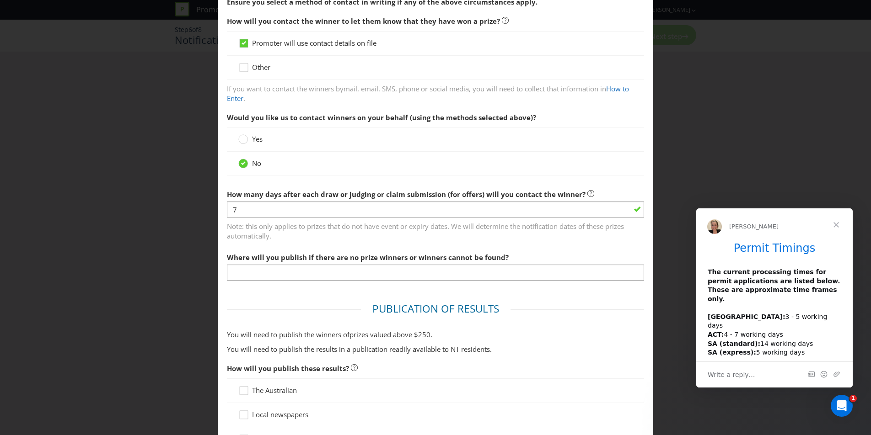
scroll to position [156, 0]
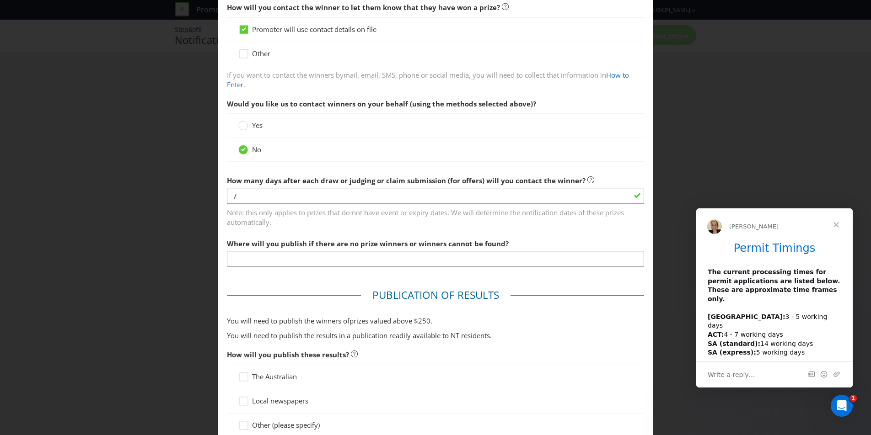
click at [421, 247] on span "Where will you publish if there are no prize winners or winners cannot be found?" at bounding box center [368, 243] width 282 height 9
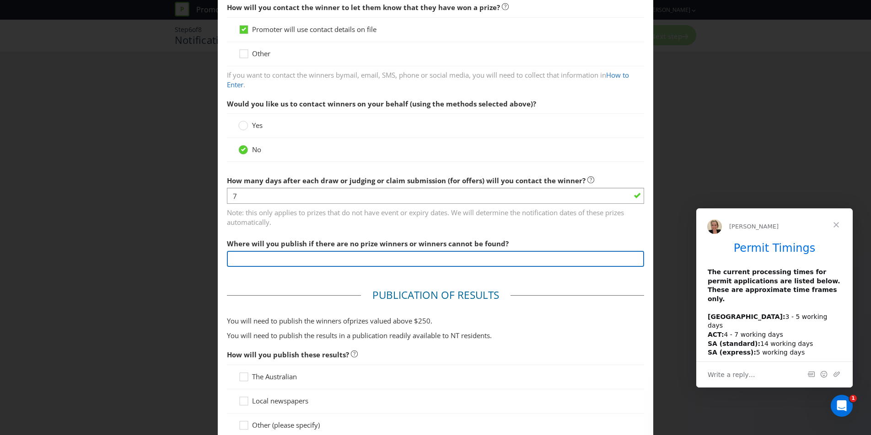
click at [416, 259] on input "text" at bounding box center [435, 259] width 417 height 16
type input "WEBSITE"
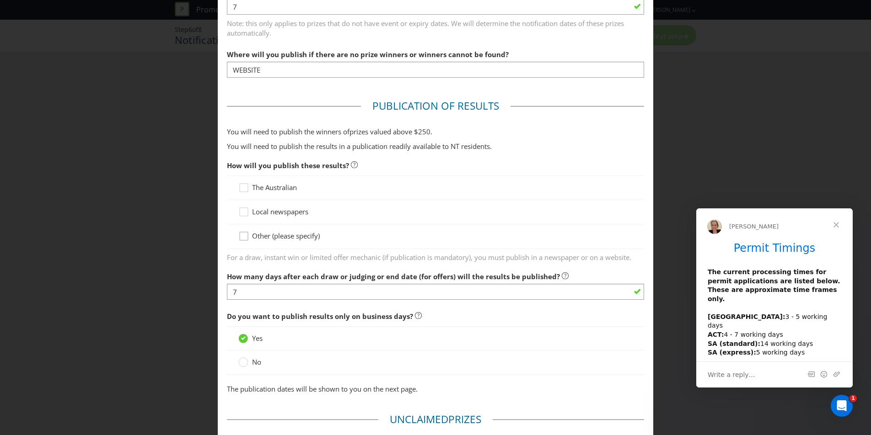
click at [245, 238] on icon at bounding box center [245, 238] width 14 height 14
click at [0, 0] on input "Other (please specify)" at bounding box center [0, 0] width 0 height 0
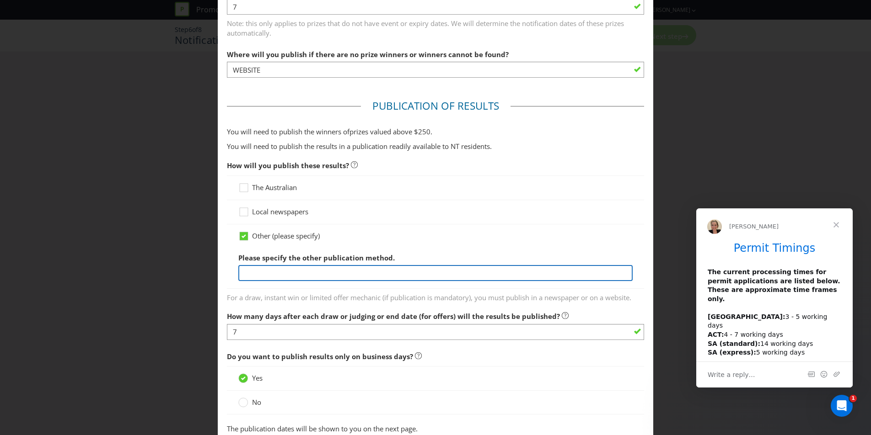
click at [329, 272] on input "text" at bounding box center [435, 273] width 394 height 16
type input "WEBSITE"
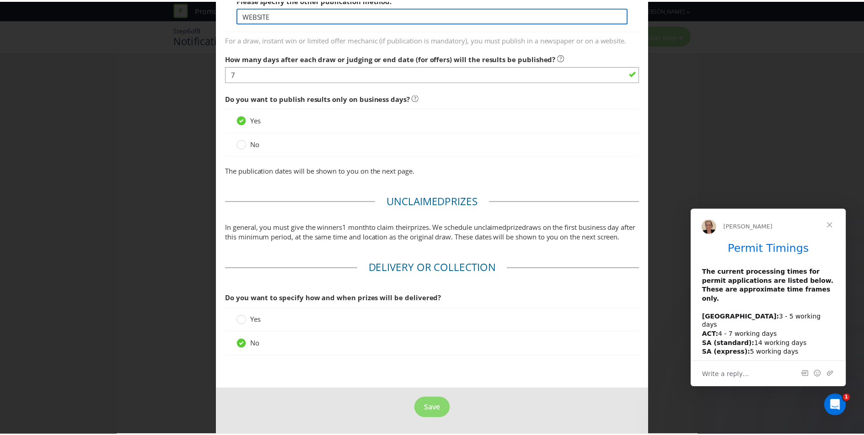
scroll to position [614, 0]
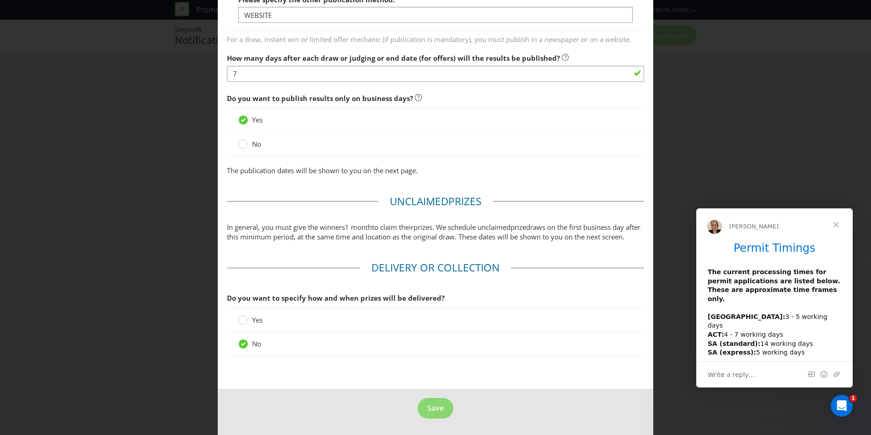
click at [362, 359] on div at bounding box center [435, 359] width 417 height 5
click at [432, 412] on span "Save" at bounding box center [435, 408] width 16 height 10
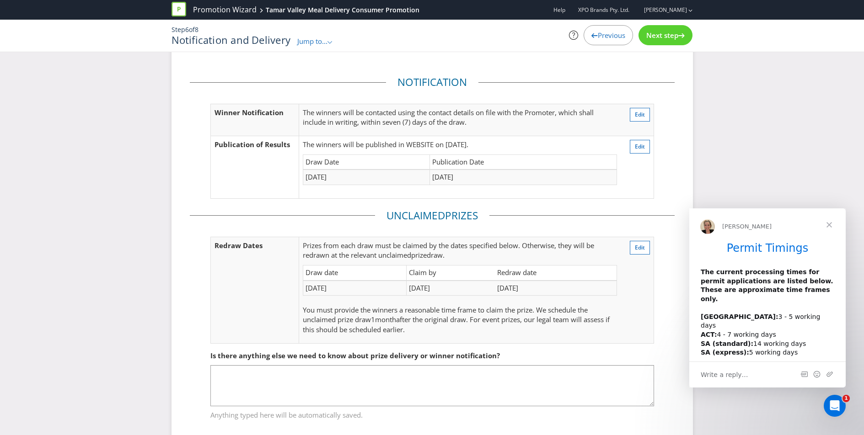
scroll to position [33, 0]
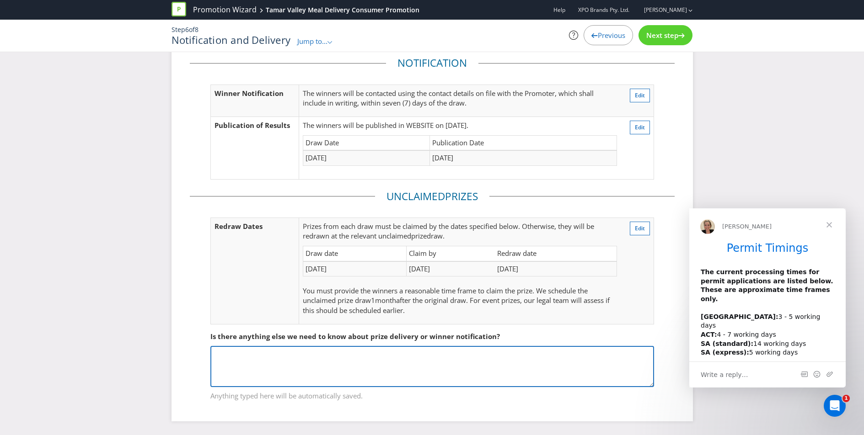
click at [324, 356] on textarea at bounding box center [432, 366] width 444 height 41
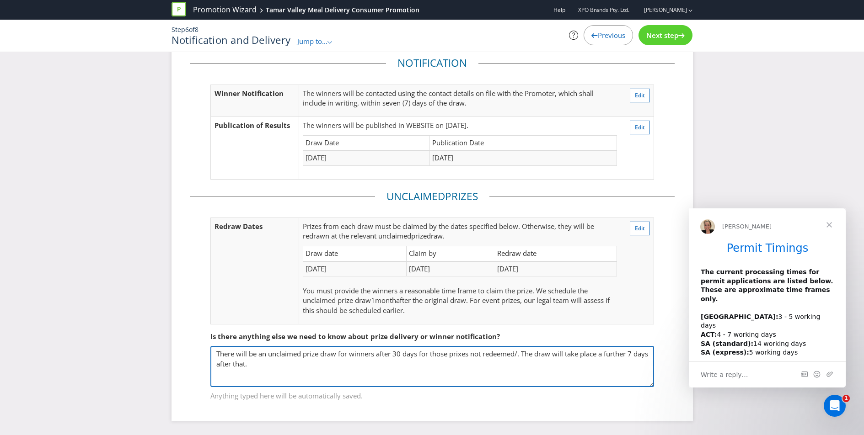
type textarea "There will be an unclaimed prize draw for winners after 30 days for those prixe…"
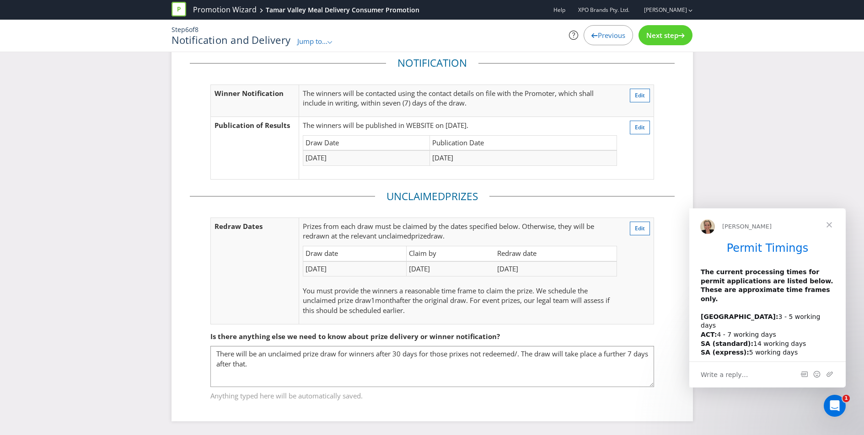
click at [655, 32] on span "Next step" at bounding box center [662, 35] width 32 height 9
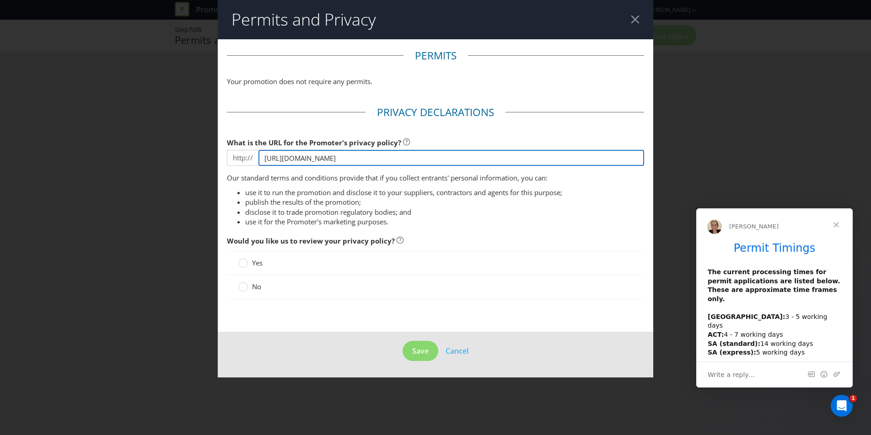
click at [347, 157] on input "[URL][DOMAIN_NAME]" at bounding box center [451, 158] width 386 height 16
paste input "[DOMAIN_NAME][URL]"
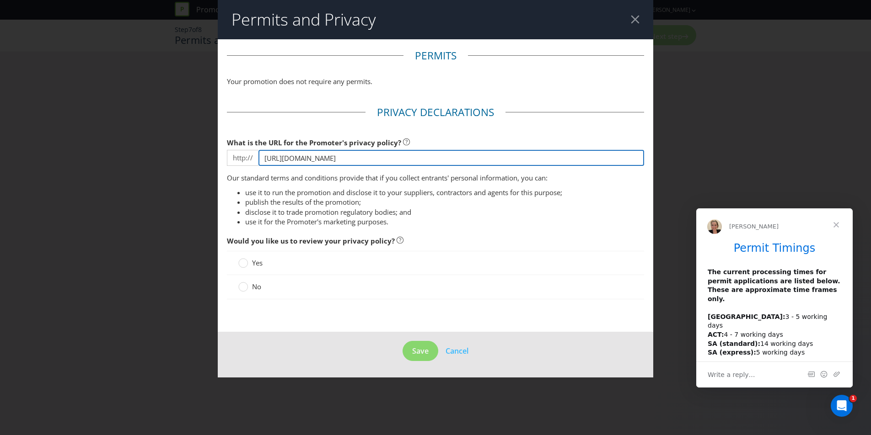
scroll to position [0, 157]
type input "[URL][DOMAIN_NAME]"
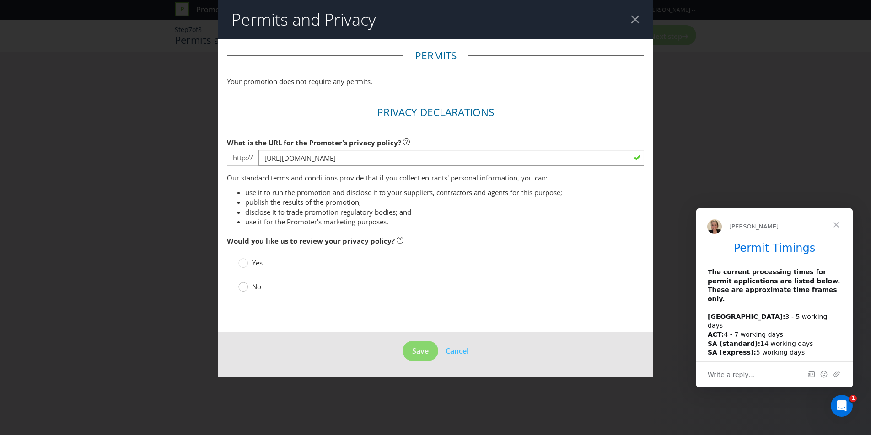
click at [245, 289] on circle at bounding box center [243, 287] width 9 height 9
click at [0, 0] on input "No" at bounding box center [0, 0] width 0 height 0
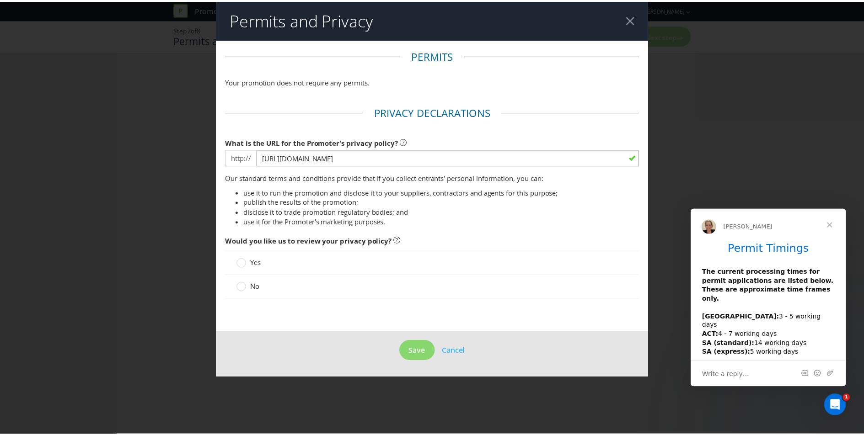
scroll to position [0, 0]
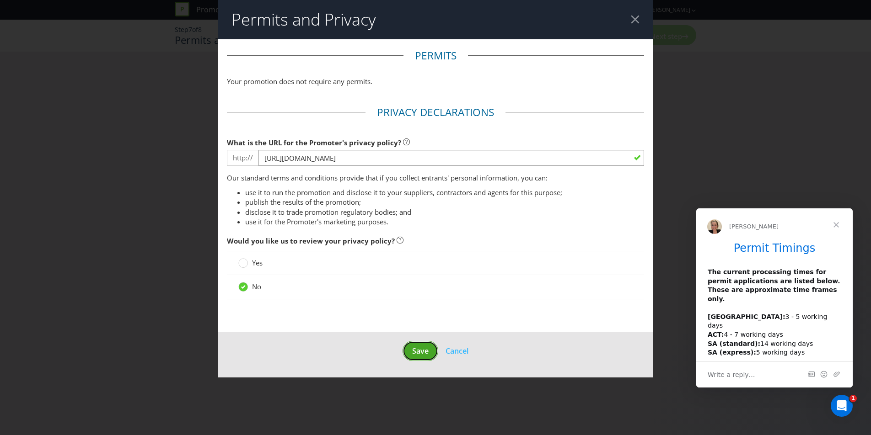
click at [416, 355] on span "Save" at bounding box center [420, 351] width 16 height 10
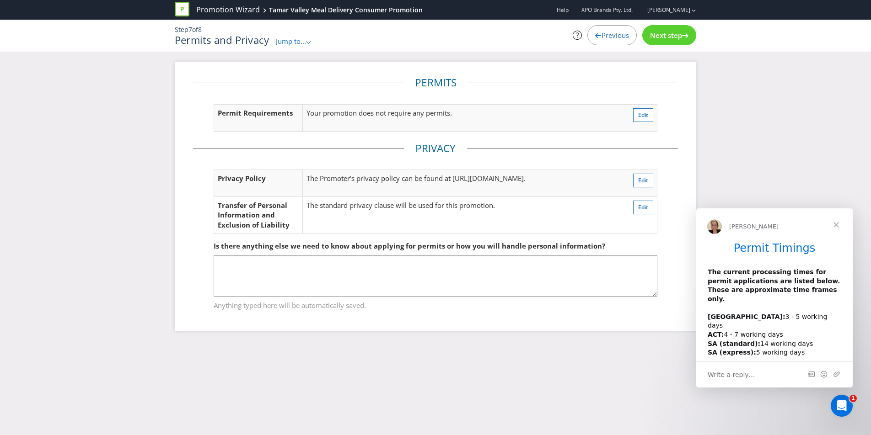
click at [667, 42] on div "Next step" at bounding box center [669, 35] width 54 height 20
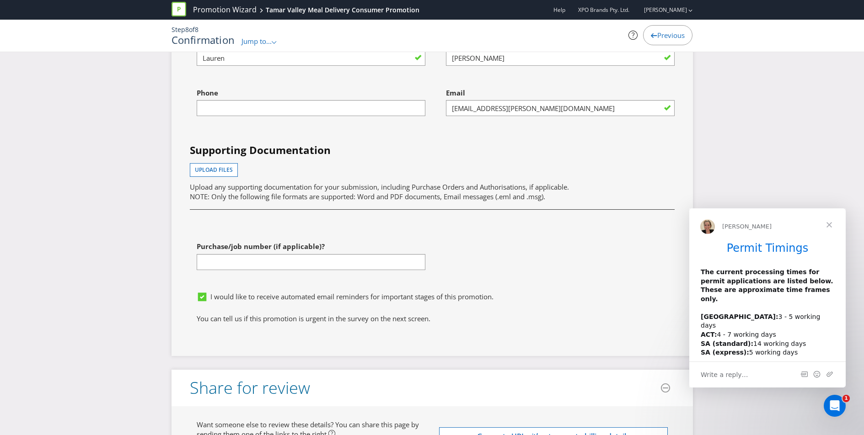
scroll to position [2569, 0]
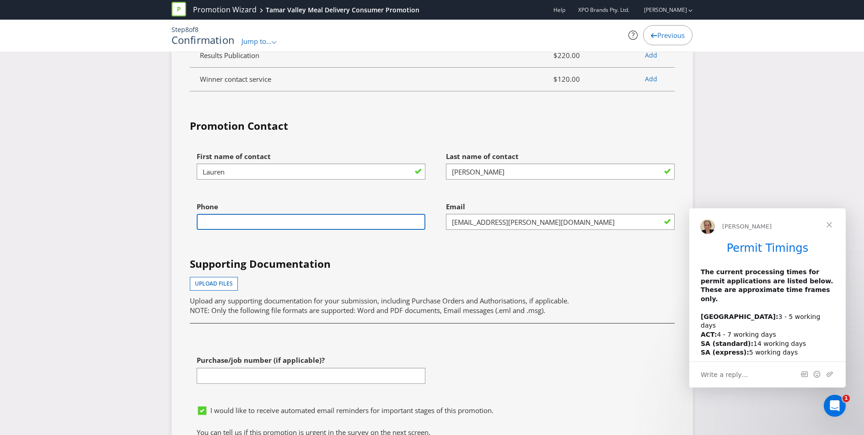
click at [279, 230] on input "text" at bounding box center [311, 222] width 229 height 16
type input "0406380177"
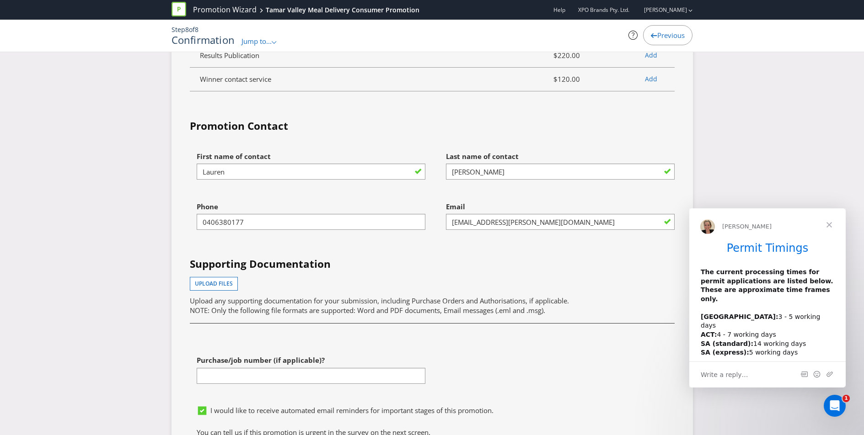
drag, startPoint x: 8, startPoint y: 355, endPoint x: 13, endPoint y: 354, distance: 5.2
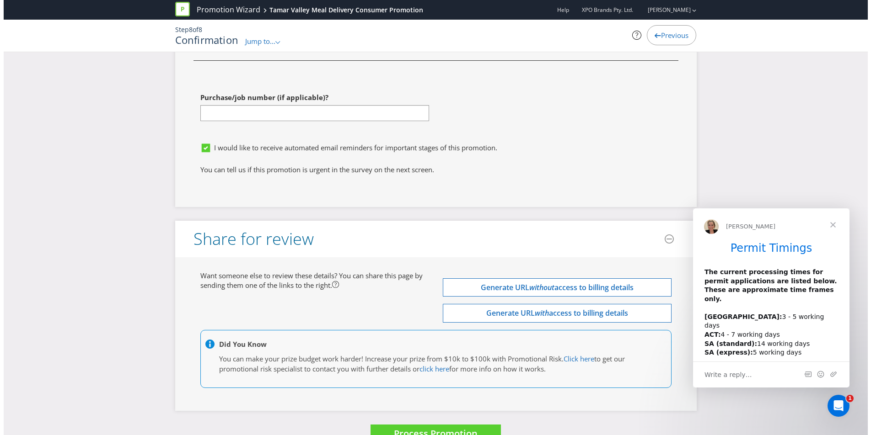
scroll to position [2865, 0]
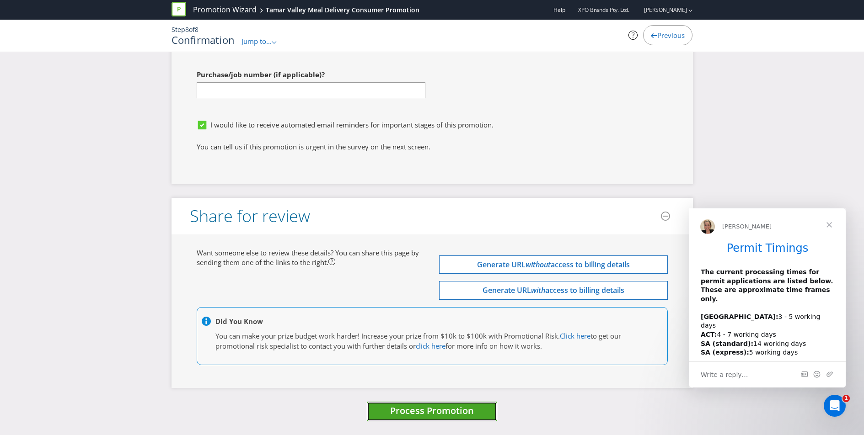
click at [427, 418] on button "Process Promotion" at bounding box center [432, 412] width 130 height 20
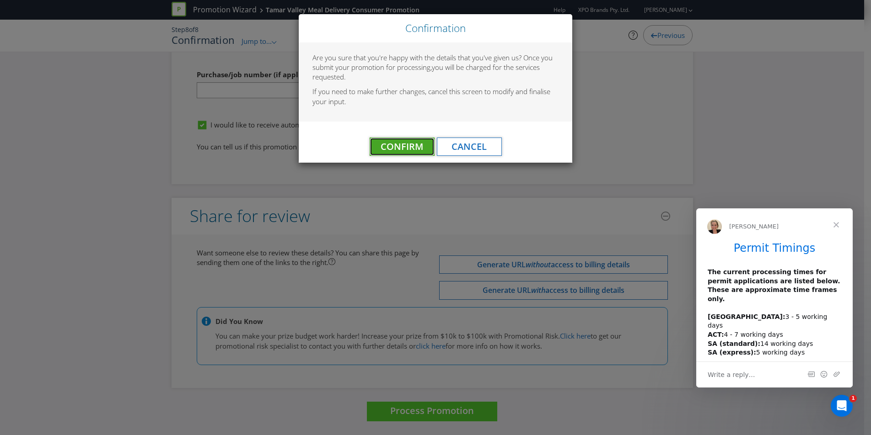
click at [399, 143] on span "Confirm" at bounding box center [401, 146] width 43 height 12
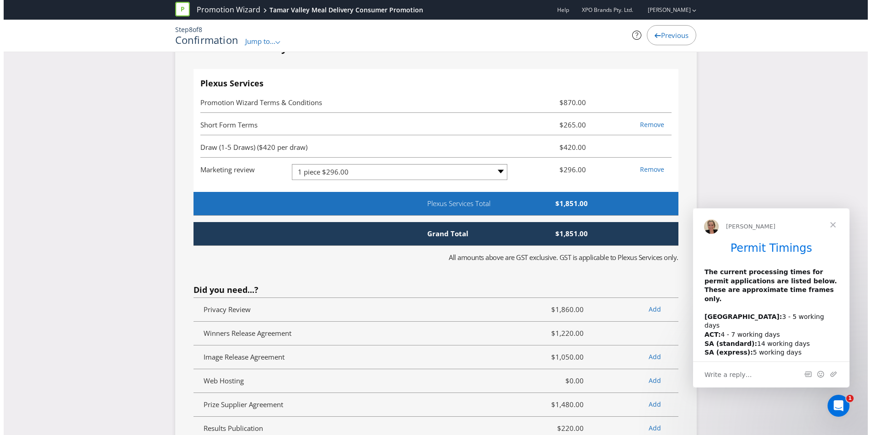
scroll to position [0, 0]
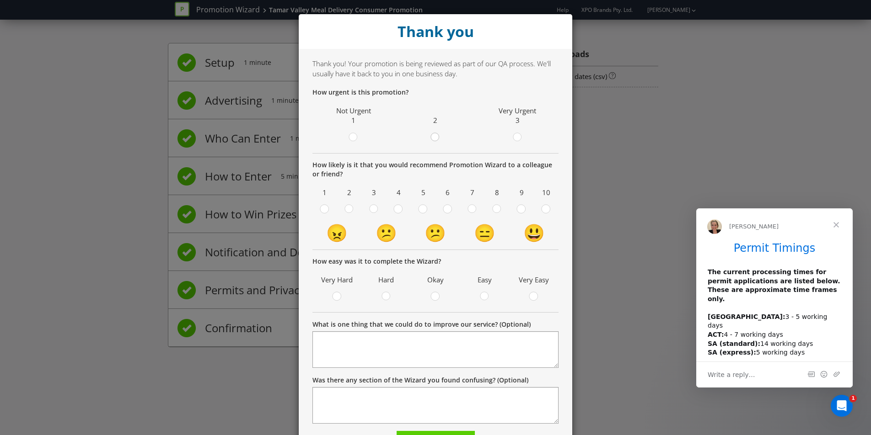
click at [431, 140] on circle at bounding box center [435, 137] width 8 height 8
click at [0, 0] on input "radio" at bounding box center [0, 0] width 0 height 0
click at [494, 207] on div at bounding box center [496, 206] width 5 height 5
click at [0, 0] on input "radio" at bounding box center [0, 0] width 0 height 0
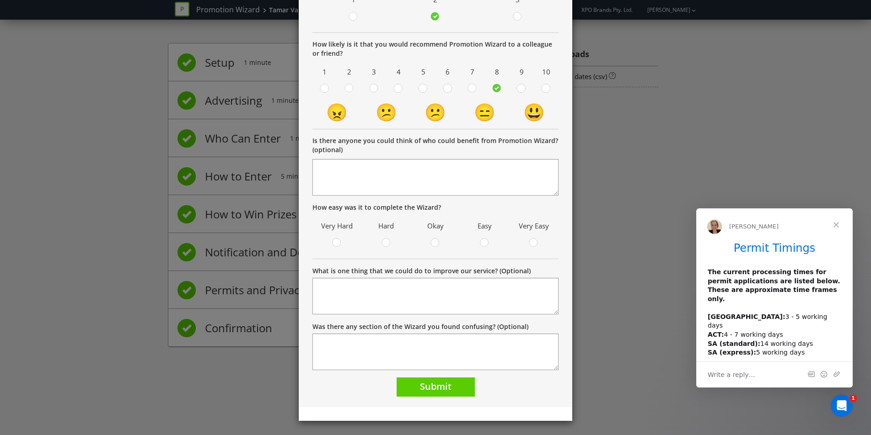
click at [437, 373] on form "How urgent is this promotion? Not Urgent 1 2 Very Urgent 3 How likely is it tha…" at bounding box center [435, 182] width 246 height 430
drag, startPoint x: 439, startPoint y: 393, endPoint x: 439, endPoint y: 399, distance: 6.0
click at [438, 393] on button "Submit" at bounding box center [435, 388] width 78 height 20
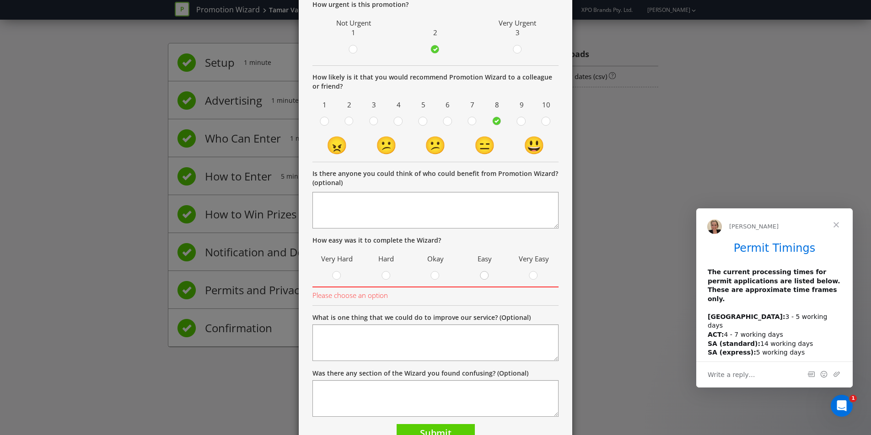
click at [480, 275] on circle at bounding box center [484, 276] width 8 height 8
click at [0, 0] on input "radio" at bounding box center [0, 0] width 0 height 0
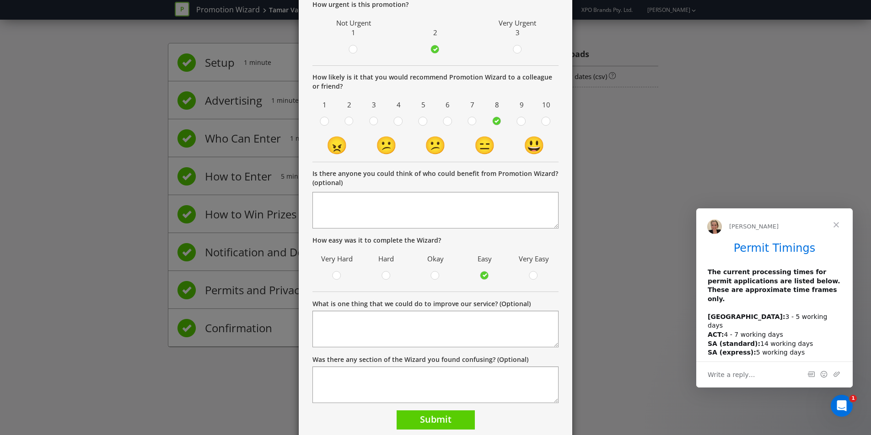
click at [568, 353] on div "Thank you! Your promotion is being reviewed as part of our QA process. We'll us…" at bounding box center [435, 200] width 273 height 479
click at [449, 424] on button "Submit" at bounding box center [435, 421] width 78 height 20
